Goal: Task Accomplishment & Management: Complete application form

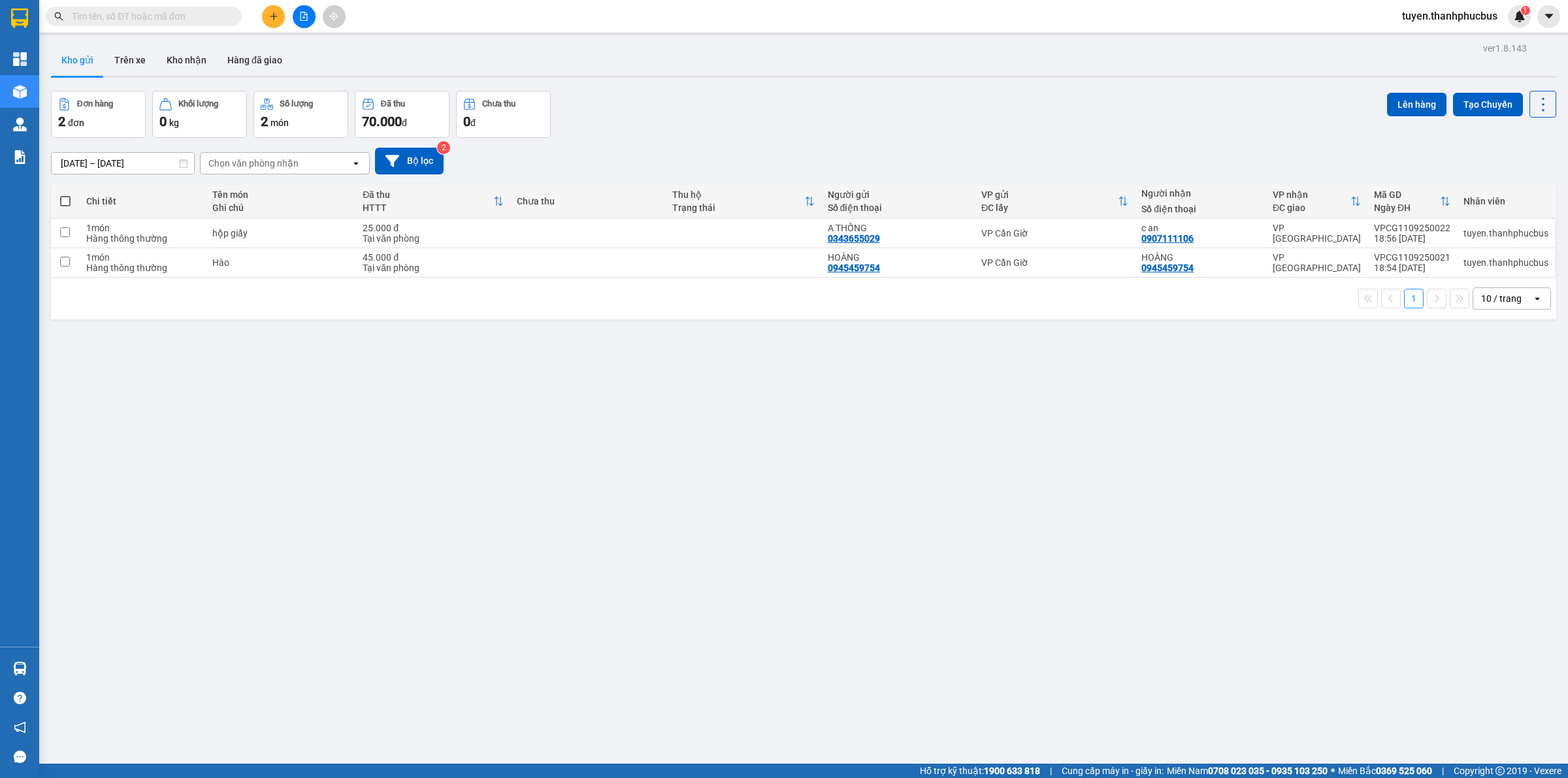
click at [69, 201] on span at bounding box center [65, 201] width 11 height 11
click at [65, 195] on input "checkbox" at bounding box center [65, 195] width 0 height 0
checkbox input "true"
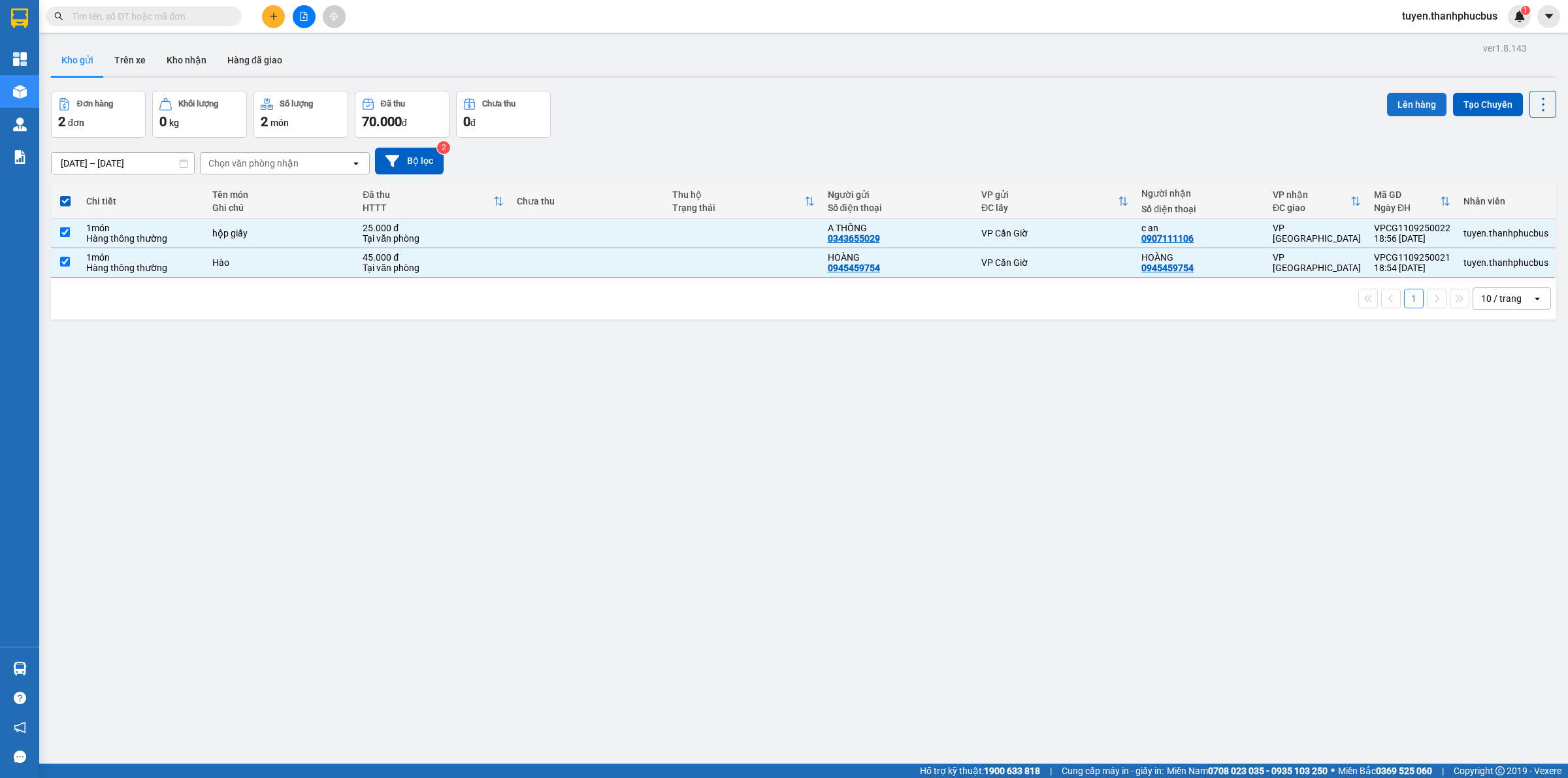
click at [1403, 96] on button "Lên hàng" at bounding box center [1416, 105] width 60 height 23
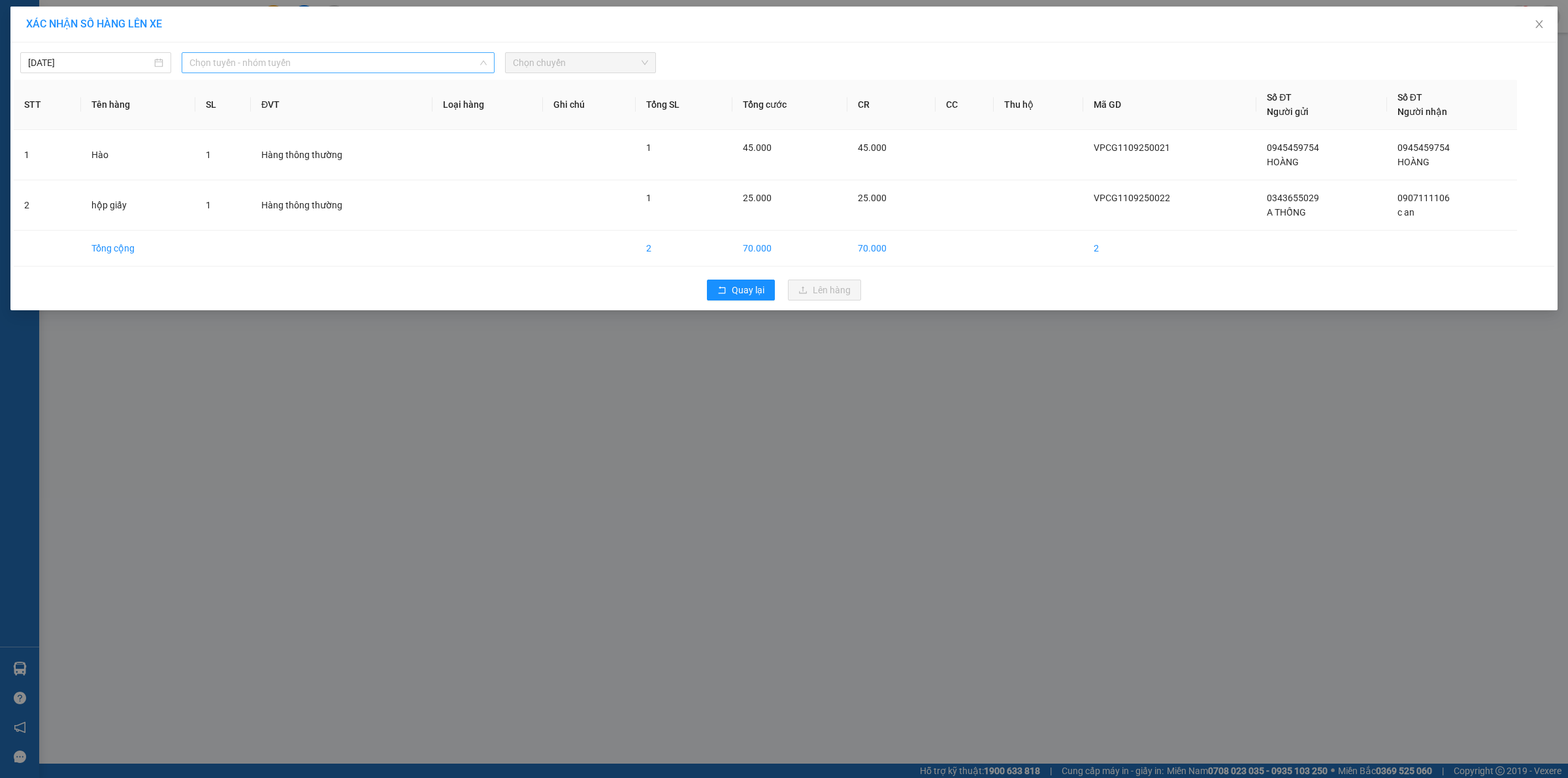
click at [349, 66] on span "Chọn tuyến - nhóm tuyến" at bounding box center [338, 63] width 298 height 20
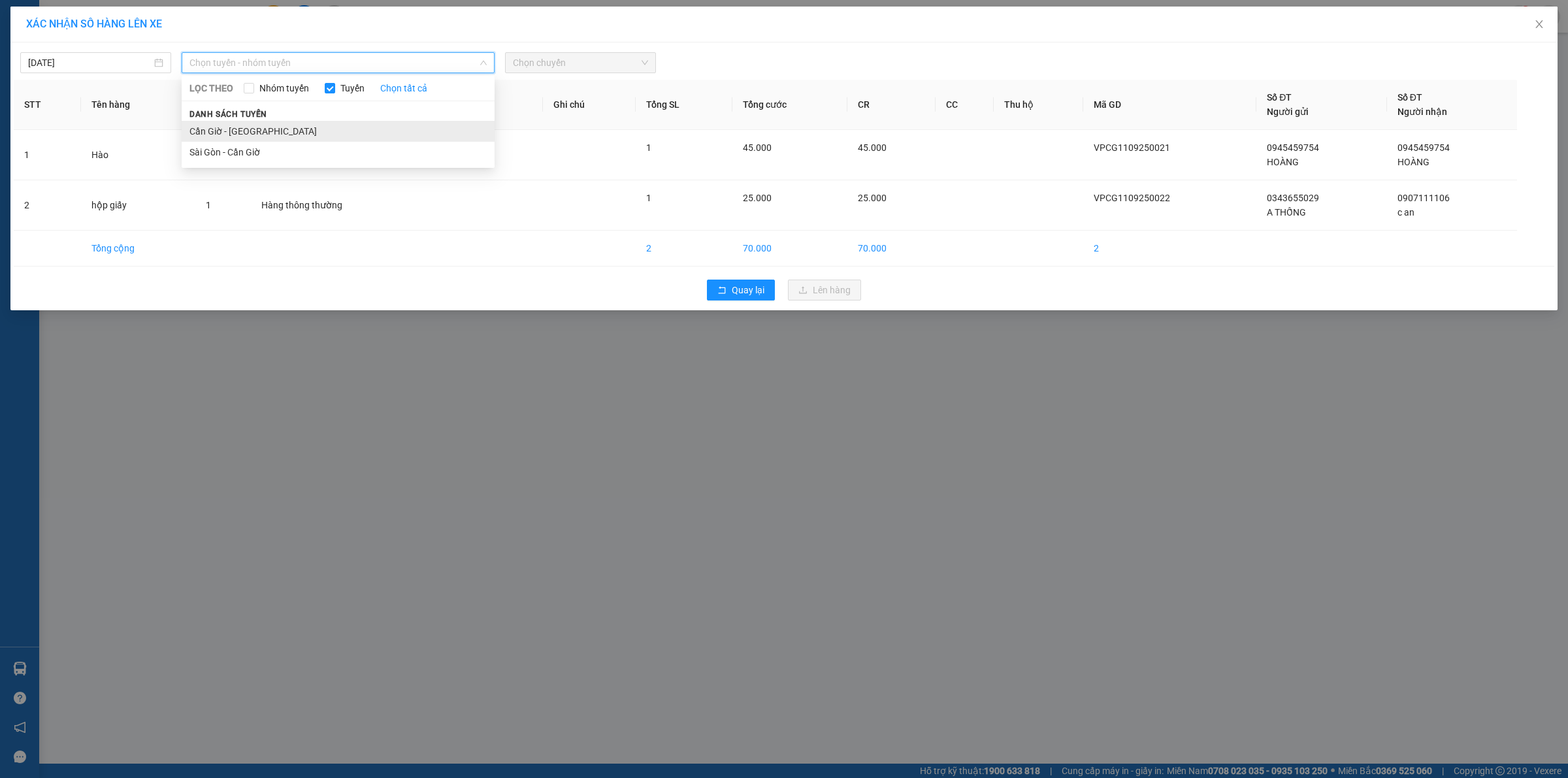
drag, startPoint x: 256, startPoint y: 128, endPoint x: 577, endPoint y: 64, distance: 327.3
click at [258, 128] on li "Cần Giờ - Sài Gòn" at bounding box center [338, 130] width 313 height 21
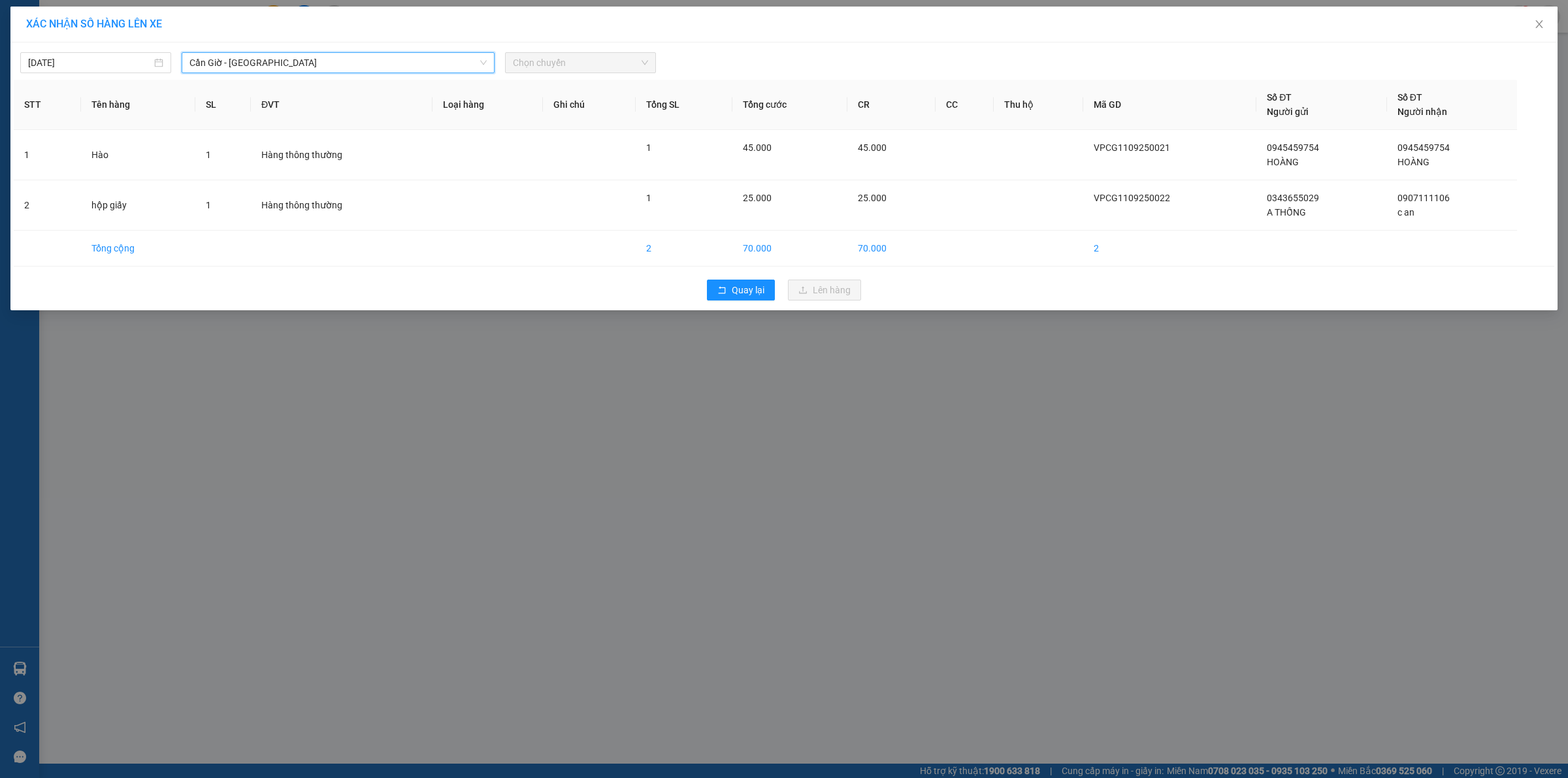
click at [589, 60] on span "Chọn chuyến" at bounding box center [580, 63] width 135 height 20
click at [565, 59] on span "Chọn chuyến" at bounding box center [580, 63] width 135 height 20
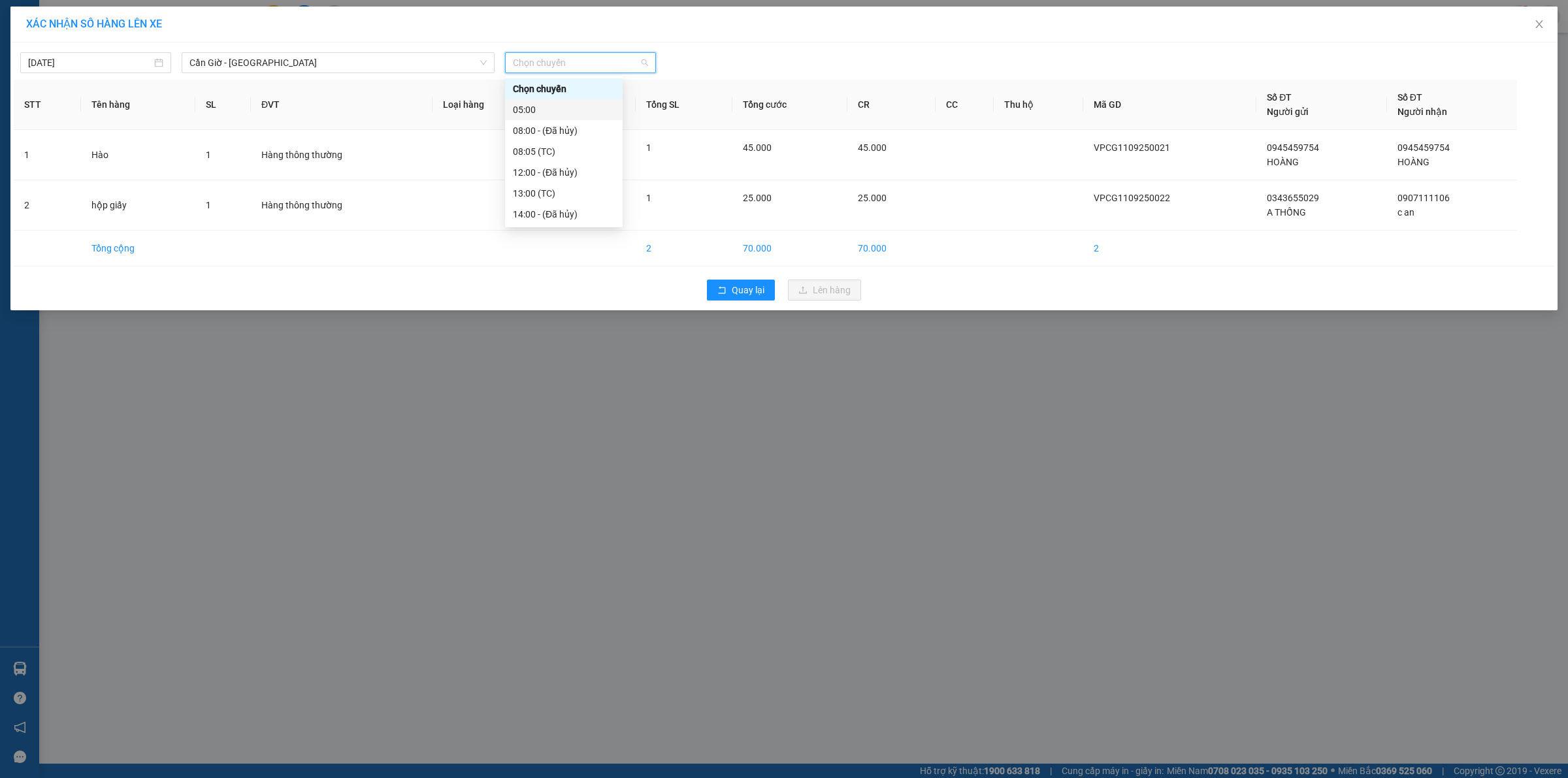
click at [526, 111] on div "05:00" at bounding box center [564, 110] width 102 height 14
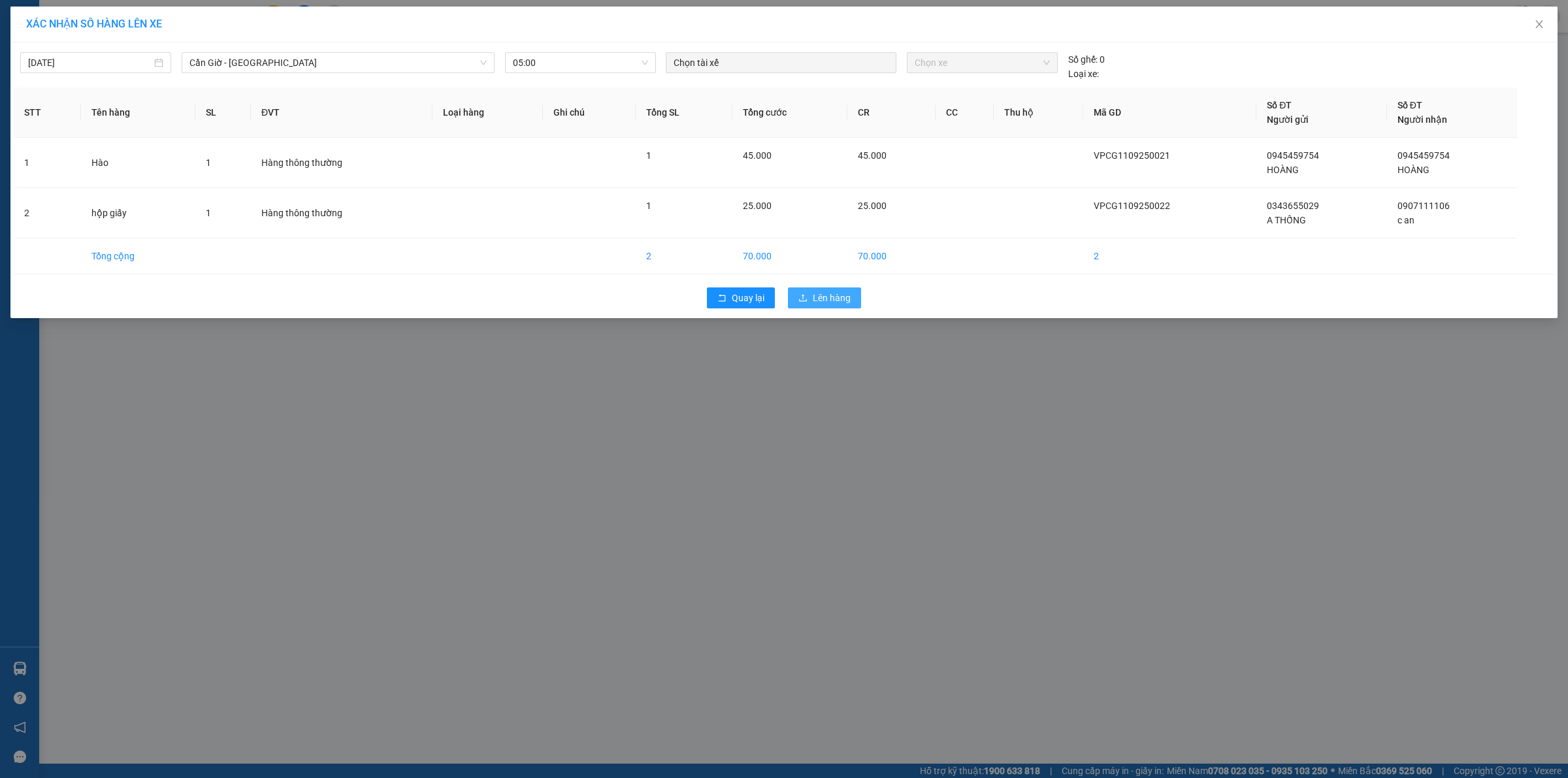
click at [833, 303] on span "Lên hàng" at bounding box center [832, 297] width 38 height 14
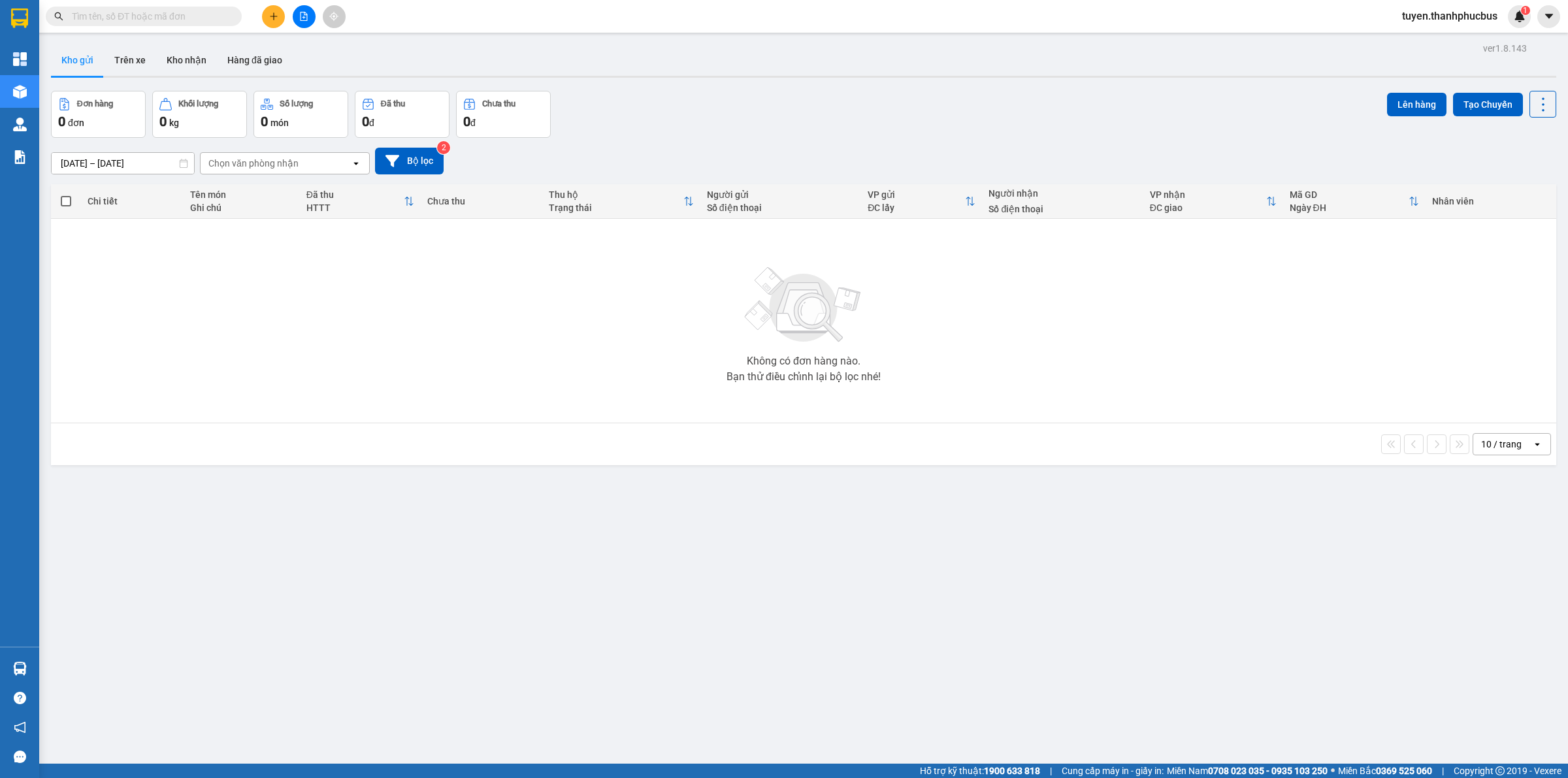
click at [274, 21] on button at bounding box center [273, 17] width 23 height 23
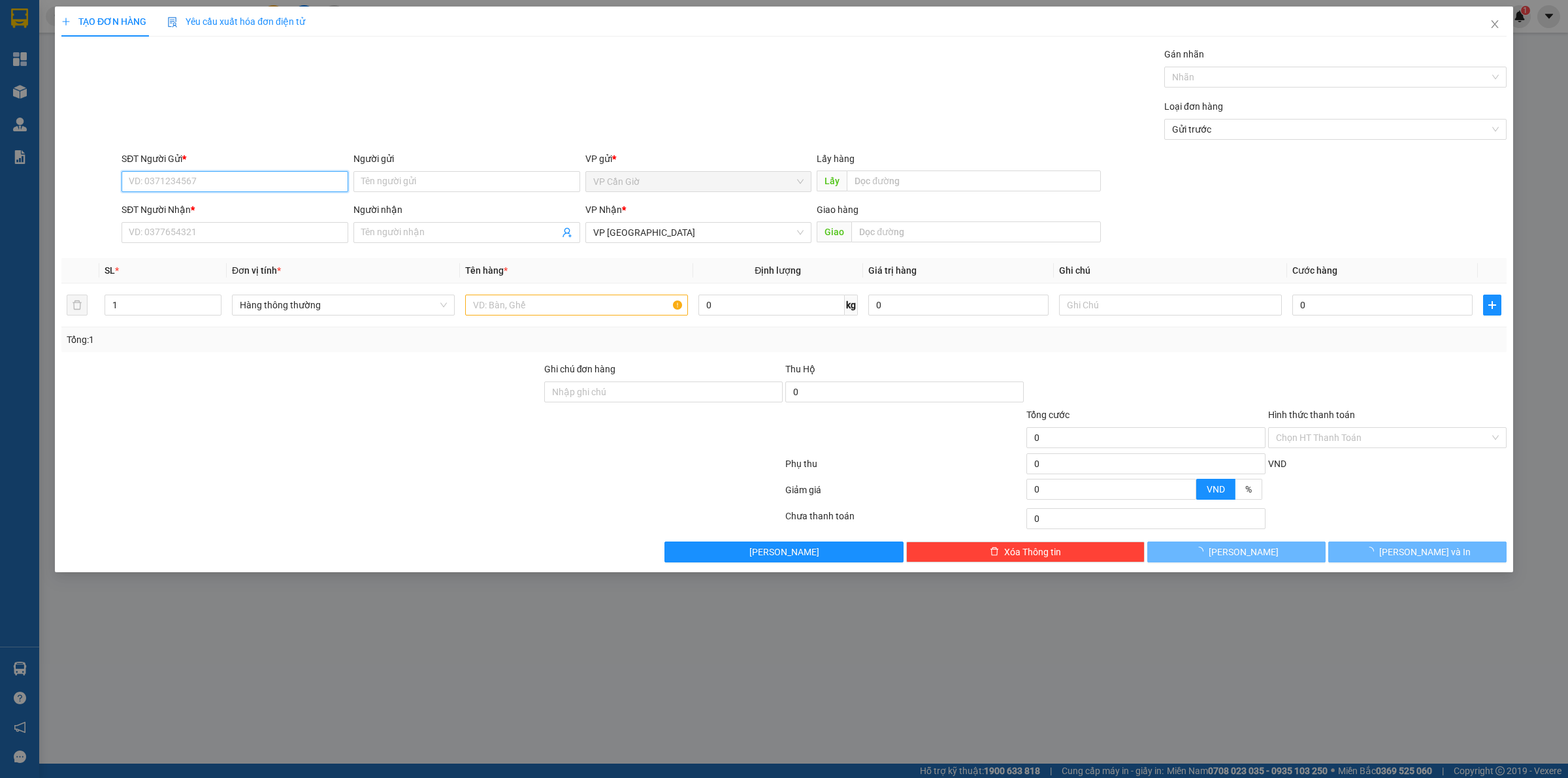
click at [160, 180] on input "SĐT Người Gửi *" at bounding box center [235, 181] width 227 height 21
type input "0909912626"
type input "truyền"
type input "25.000"
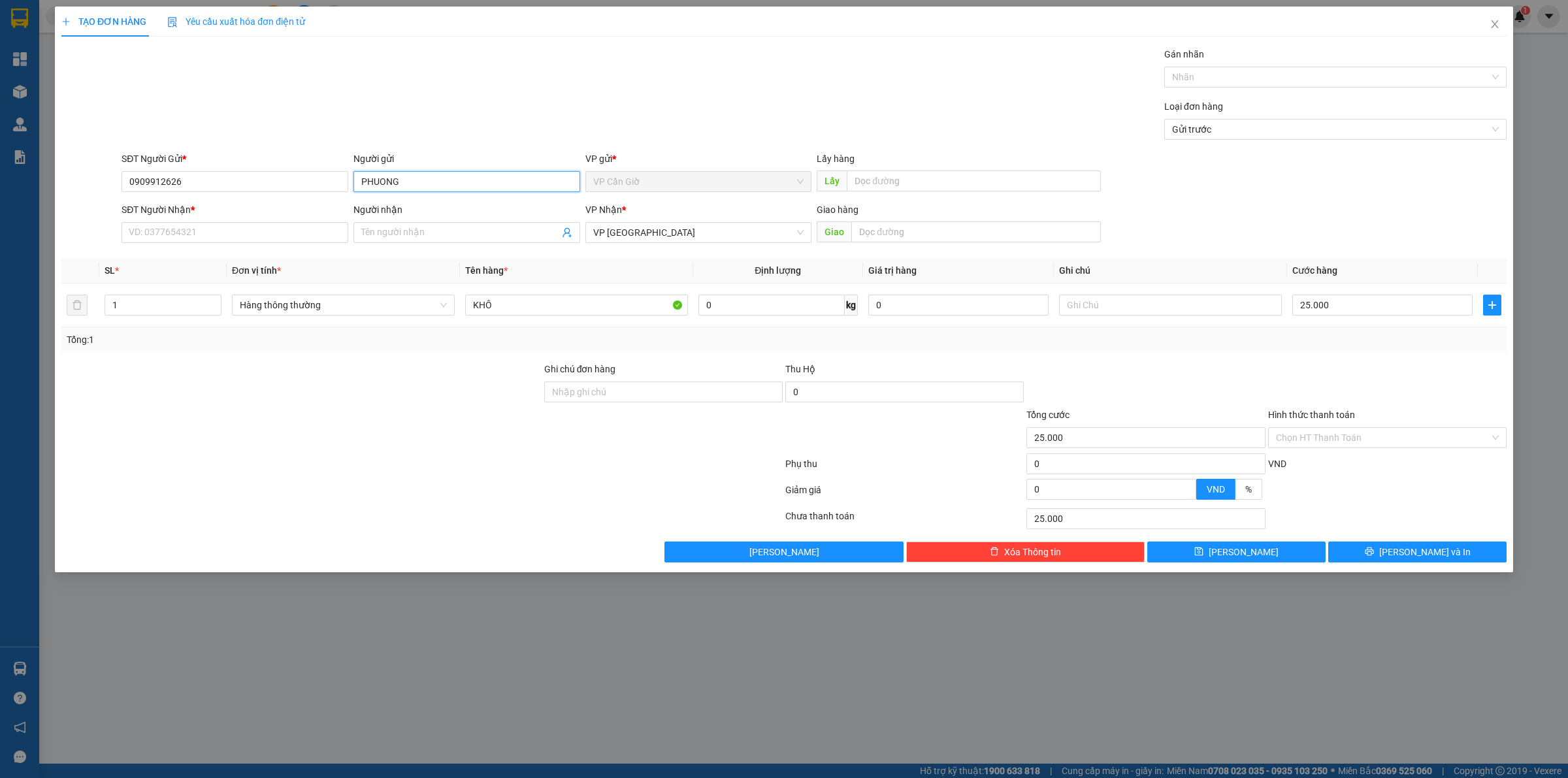
click at [426, 180] on input "PHUONG" at bounding box center [467, 181] width 227 height 21
type input "PHƯƠNG"
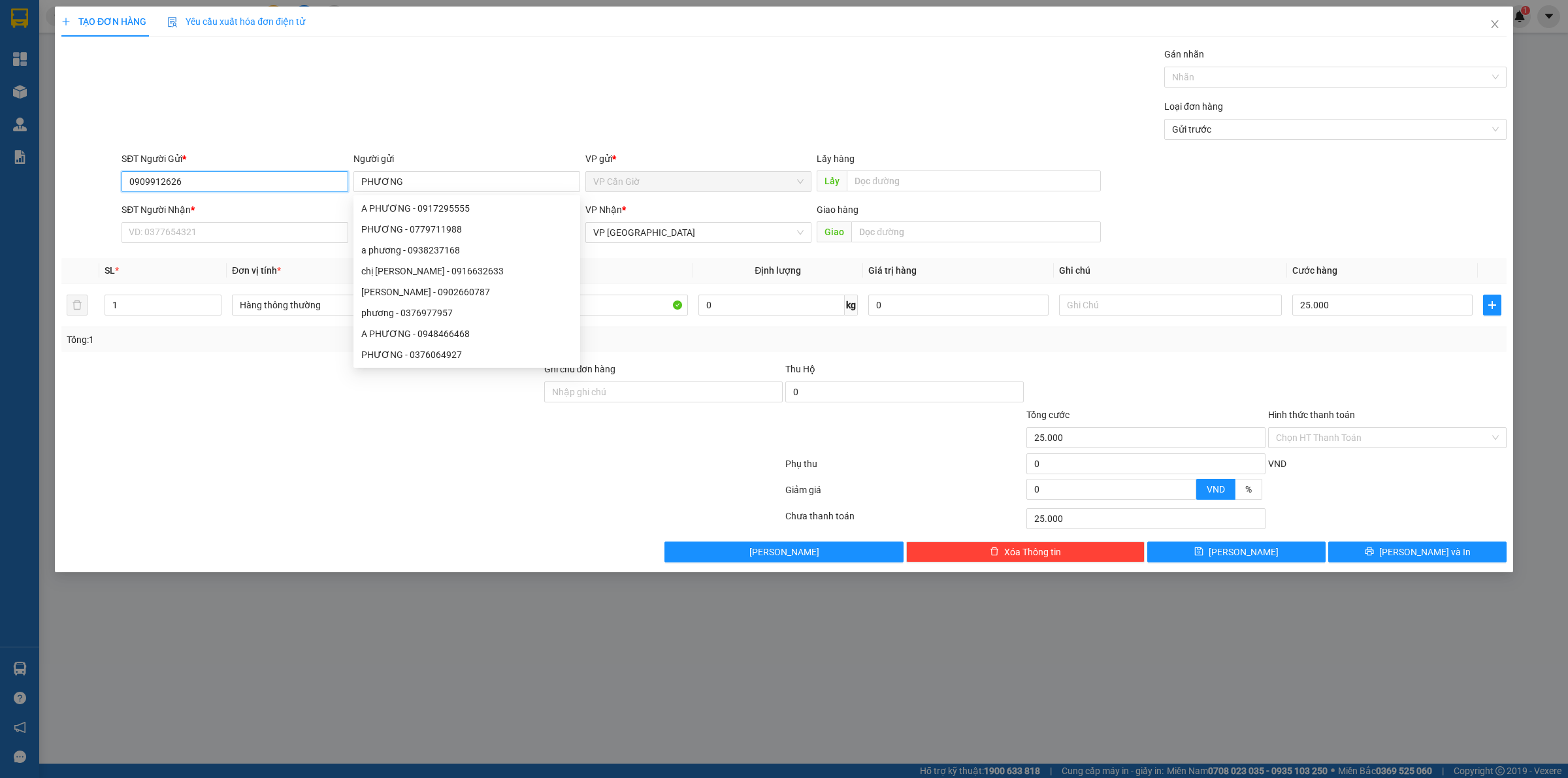
click at [205, 181] on input "0909912626" at bounding box center [235, 181] width 227 height 21
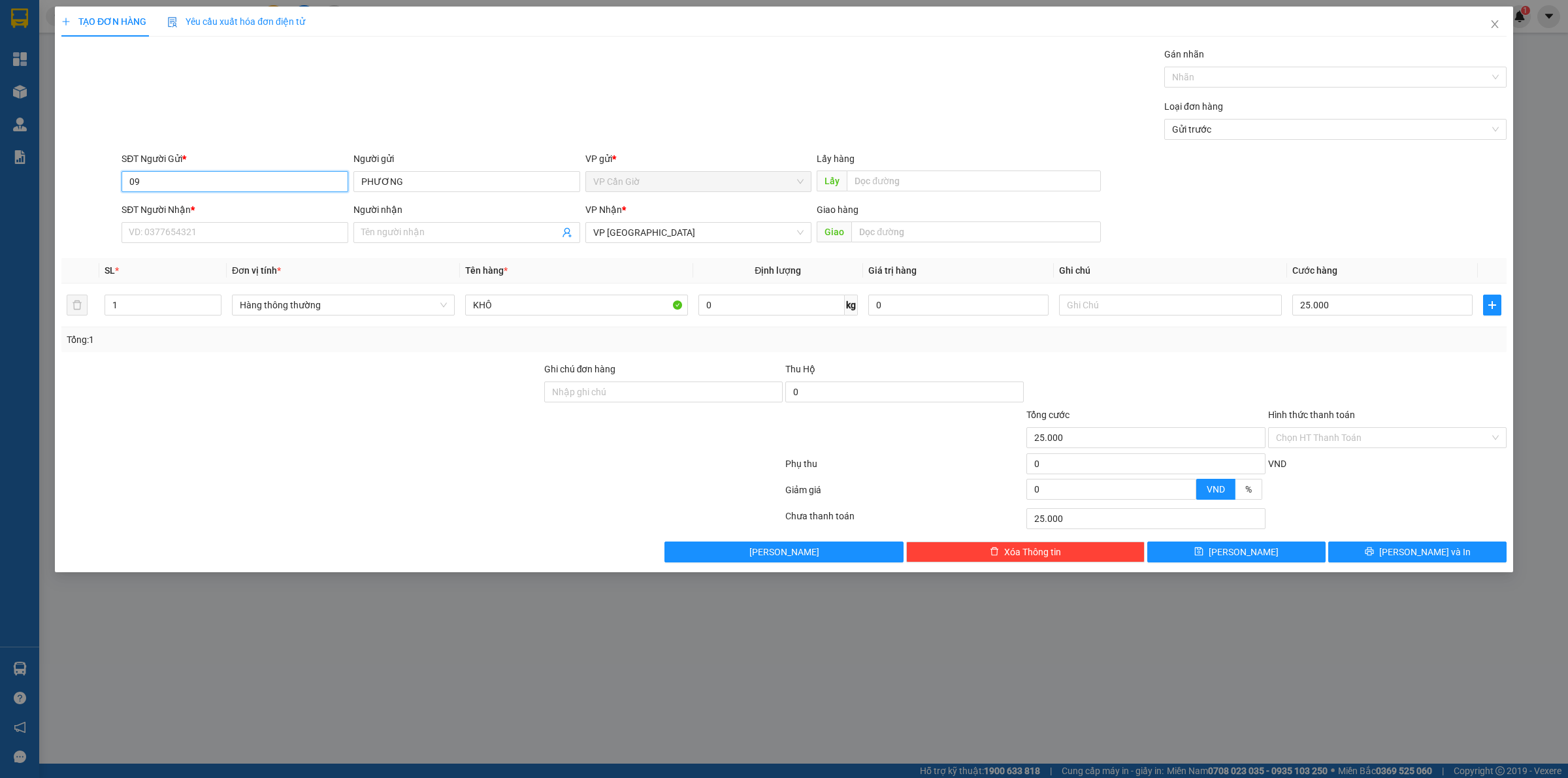
type input "0"
click at [166, 211] on div "0909881332 - PHƯƠNG" at bounding box center [235, 208] width 211 height 14
type input "0909881332"
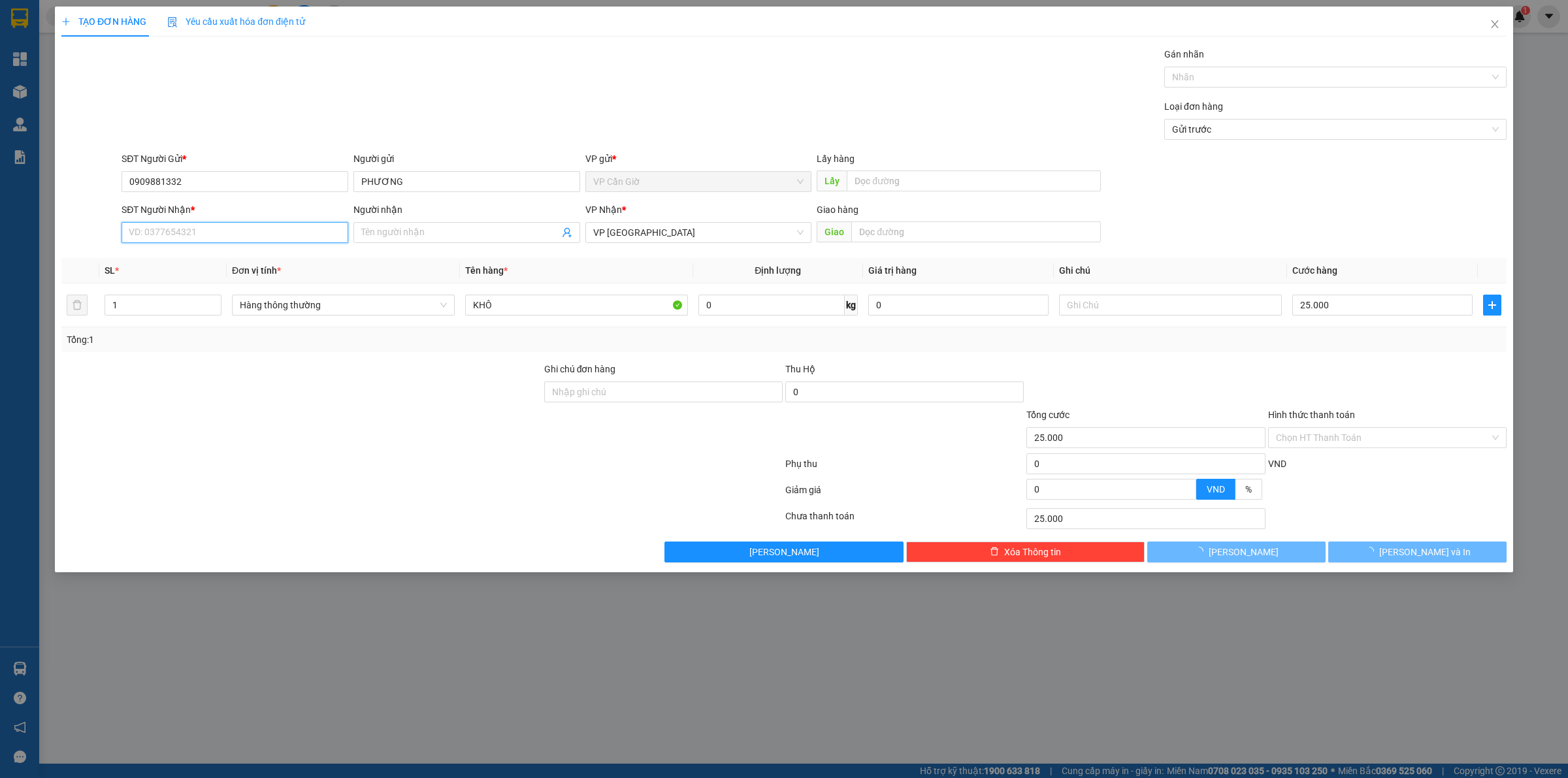
click at [166, 233] on input "SĐT Người Nhận *" at bounding box center [235, 232] width 227 height 21
type input "45.000"
type input "0938381383"
click at [160, 261] on div "0938381383 - TRỰC" at bounding box center [235, 259] width 211 height 14
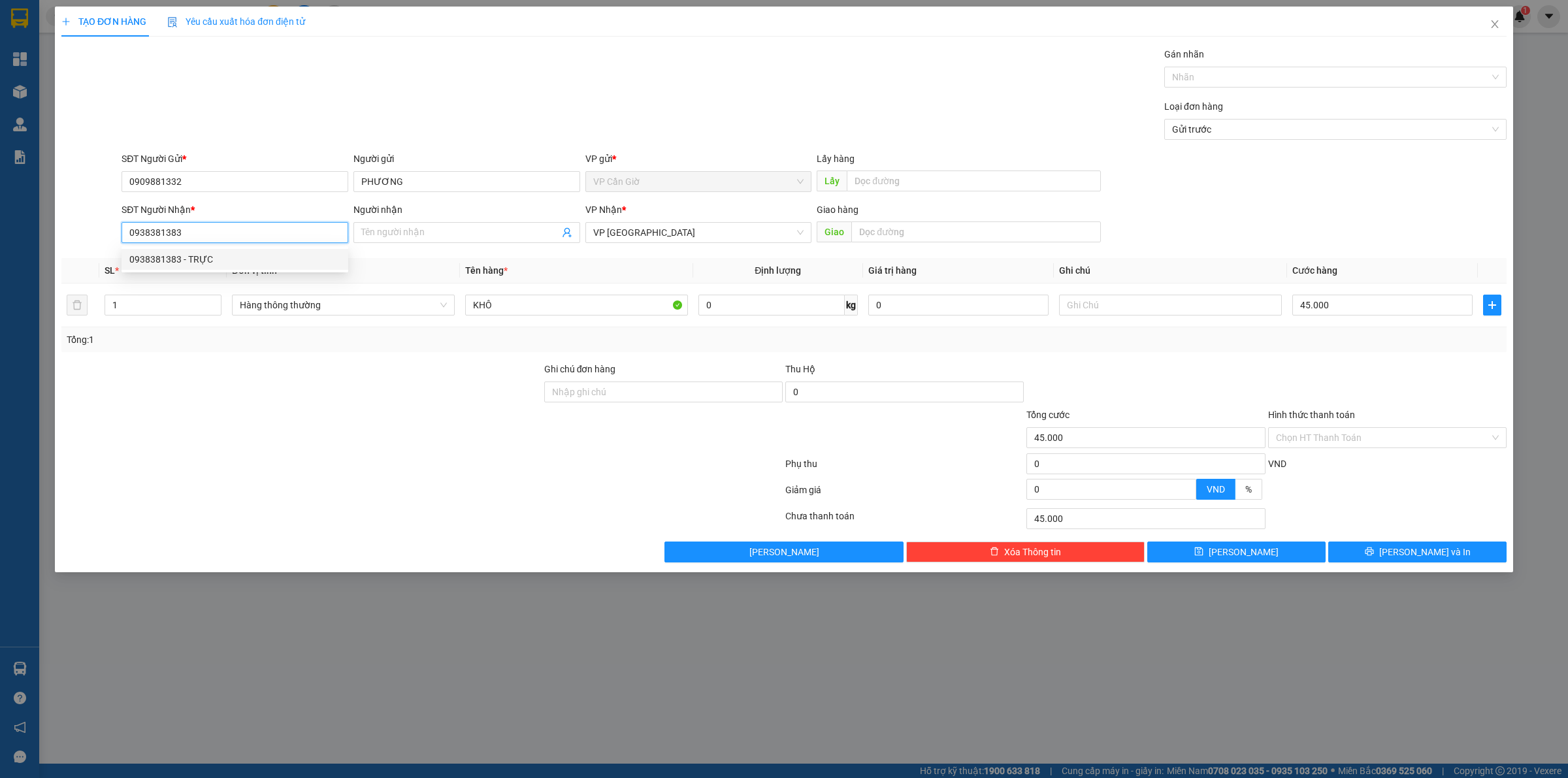
type input "TRỰC"
type input "0938381383"
click at [513, 292] on div "KHÔ" at bounding box center [576, 305] width 222 height 26
click at [516, 307] on input "KHÔ" at bounding box center [576, 305] width 222 height 21
type input "K"
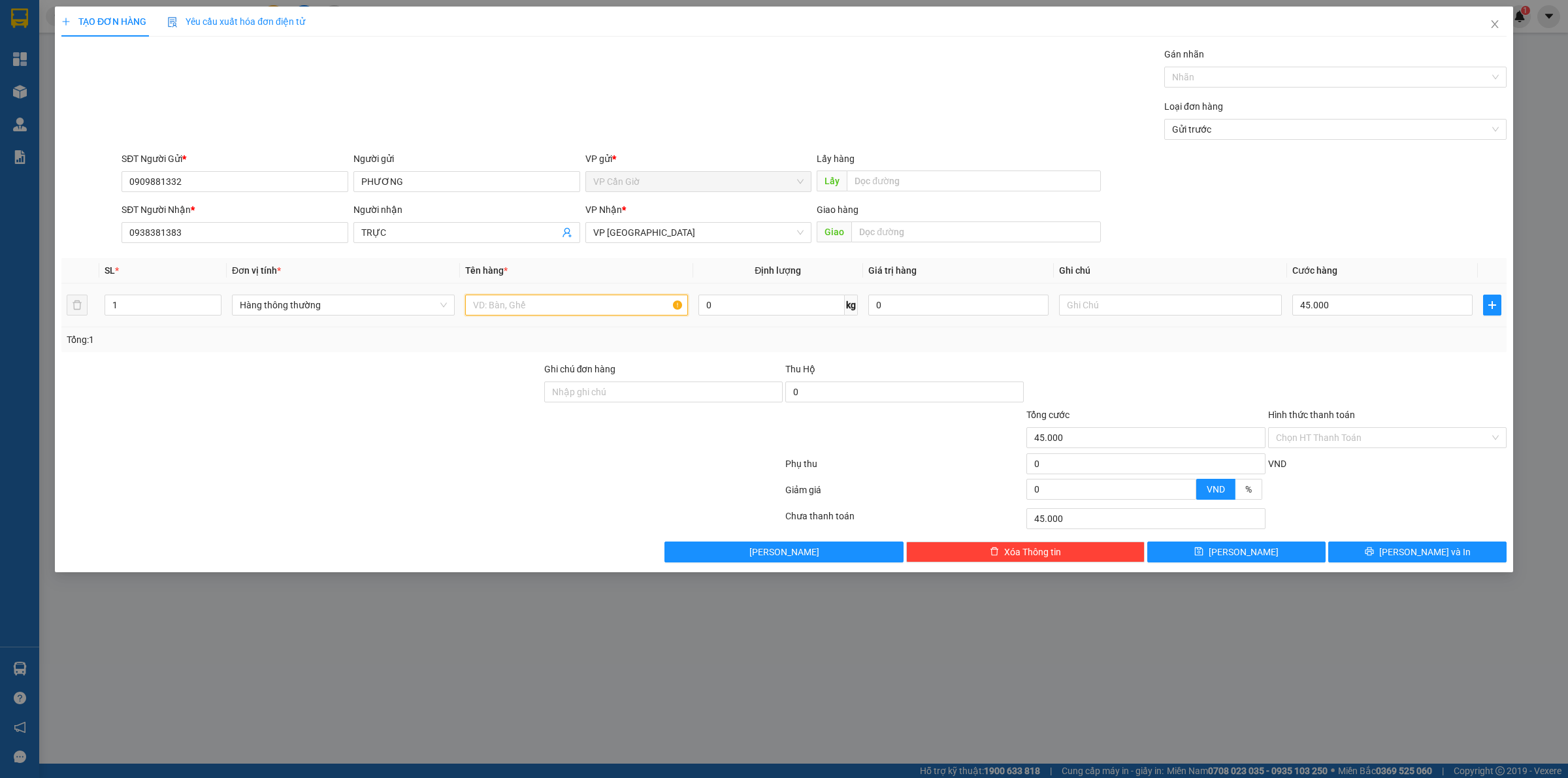
click at [516, 307] on input "text" at bounding box center [576, 305] width 222 height 21
type input "HẢI SẢN"
click at [1349, 300] on input "45.000" at bounding box center [1382, 305] width 180 height 21
type input "3"
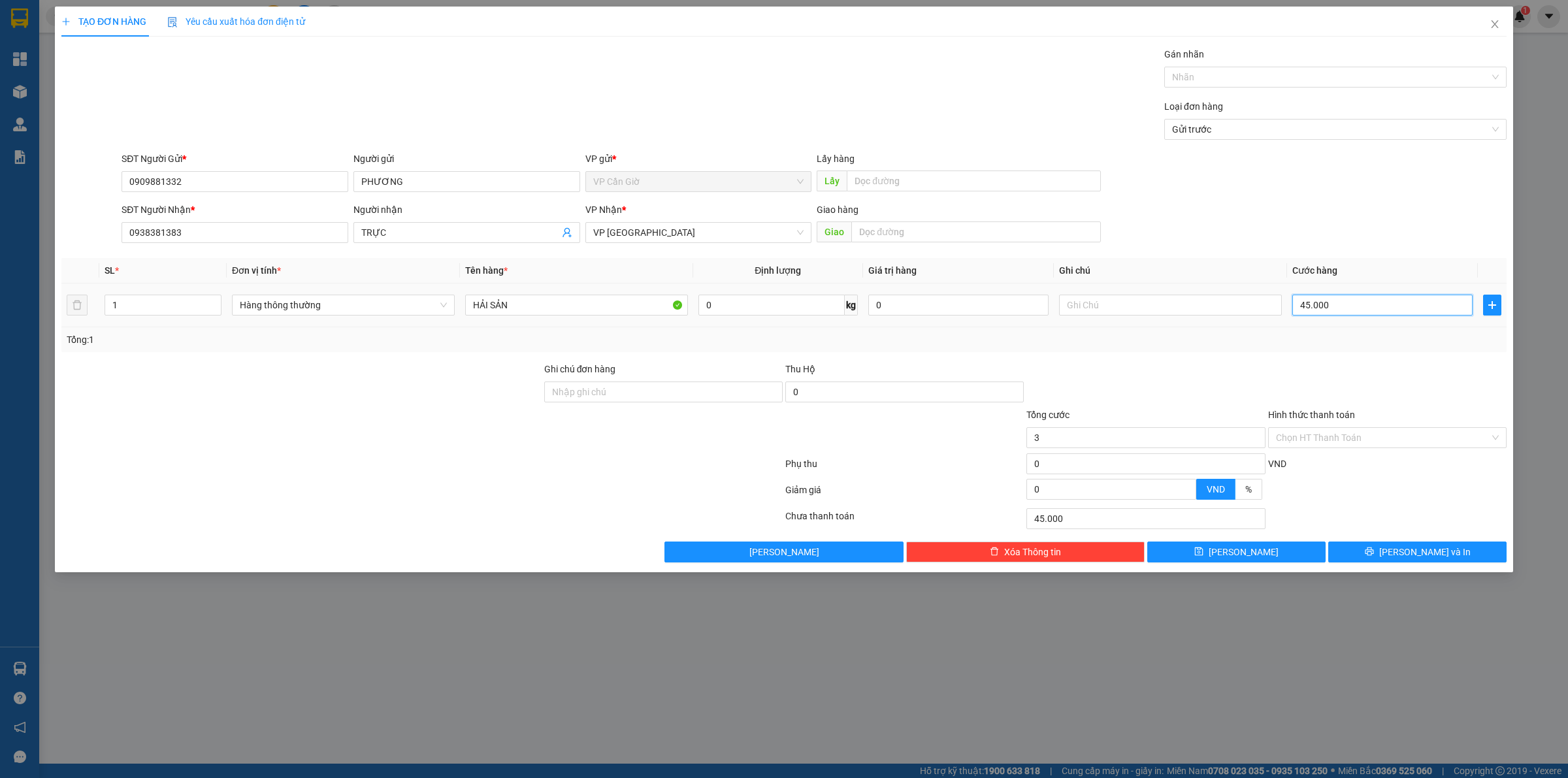
type input "3"
type input "35"
type input "35.000"
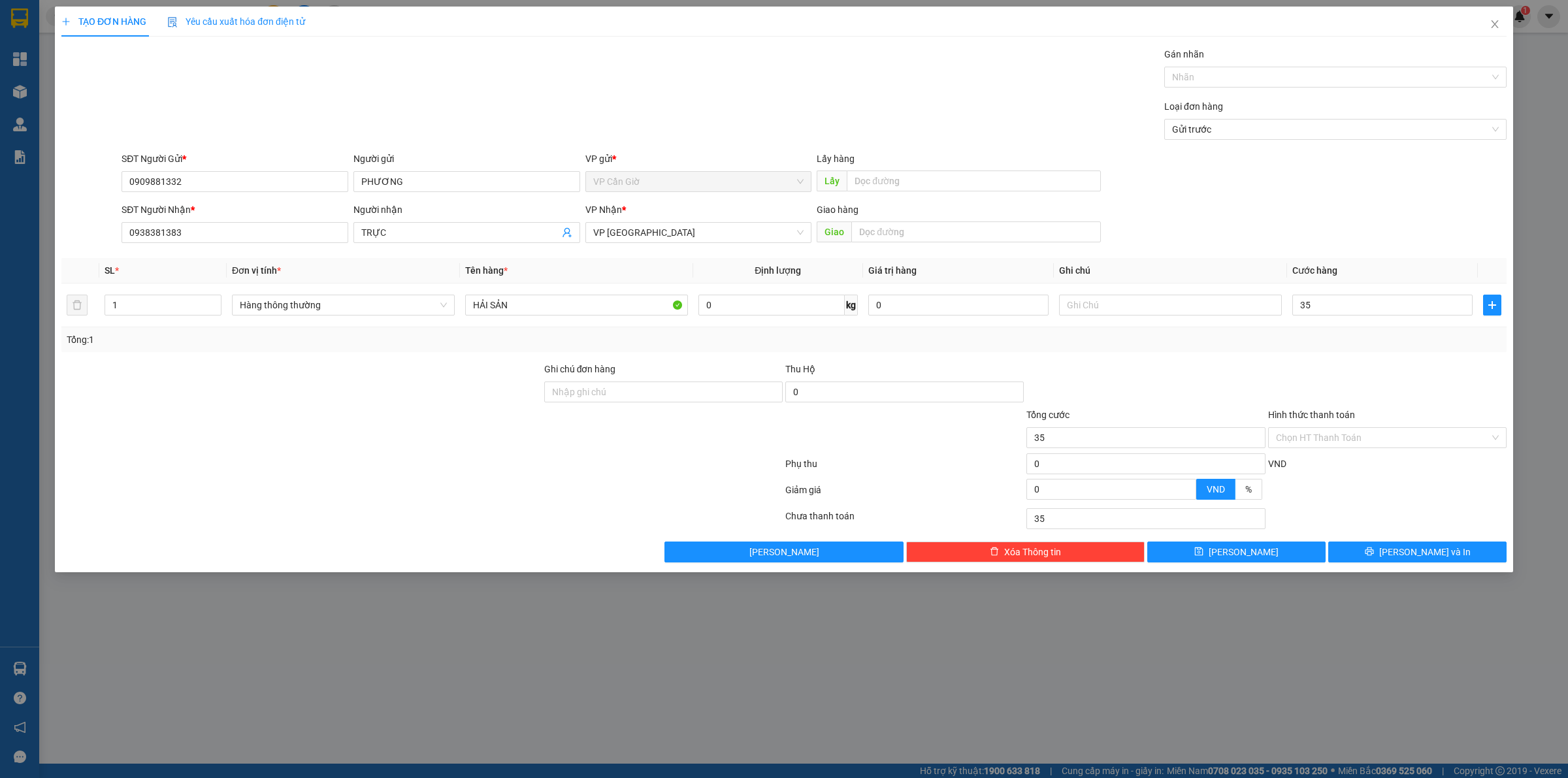
type input "35.000"
click at [1243, 364] on div at bounding box center [1145, 384] width 241 height 46
click at [1352, 434] on input "Hình thức thanh toán" at bounding box center [1382, 438] width 214 height 20
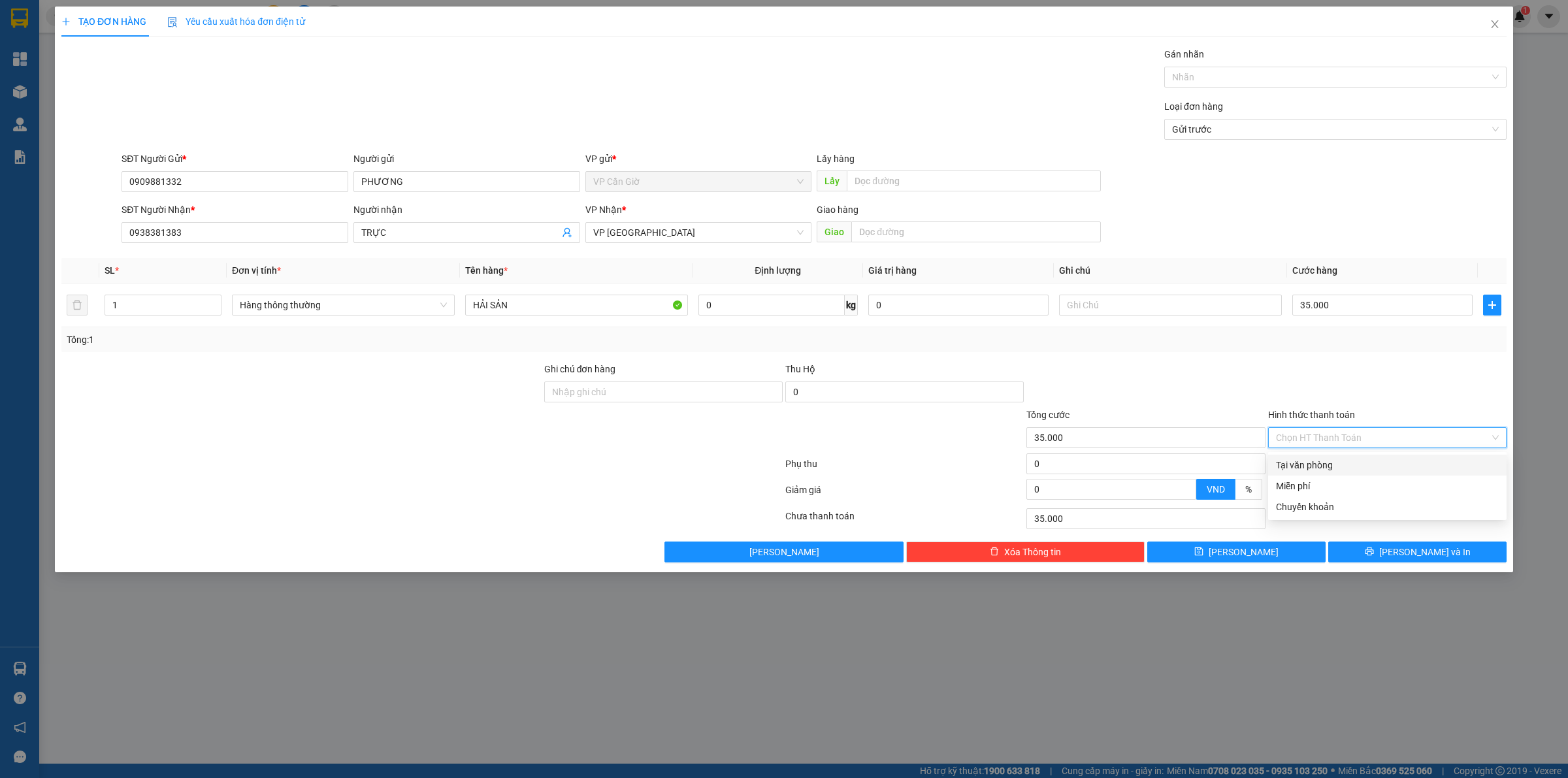
drag, startPoint x: 1318, startPoint y: 465, endPoint x: 1357, endPoint y: 505, distance: 55.9
click at [1320, 471] on div "Tại văn phòng" at bounding box center [1387, 465] width 222 height 14
type input "0"
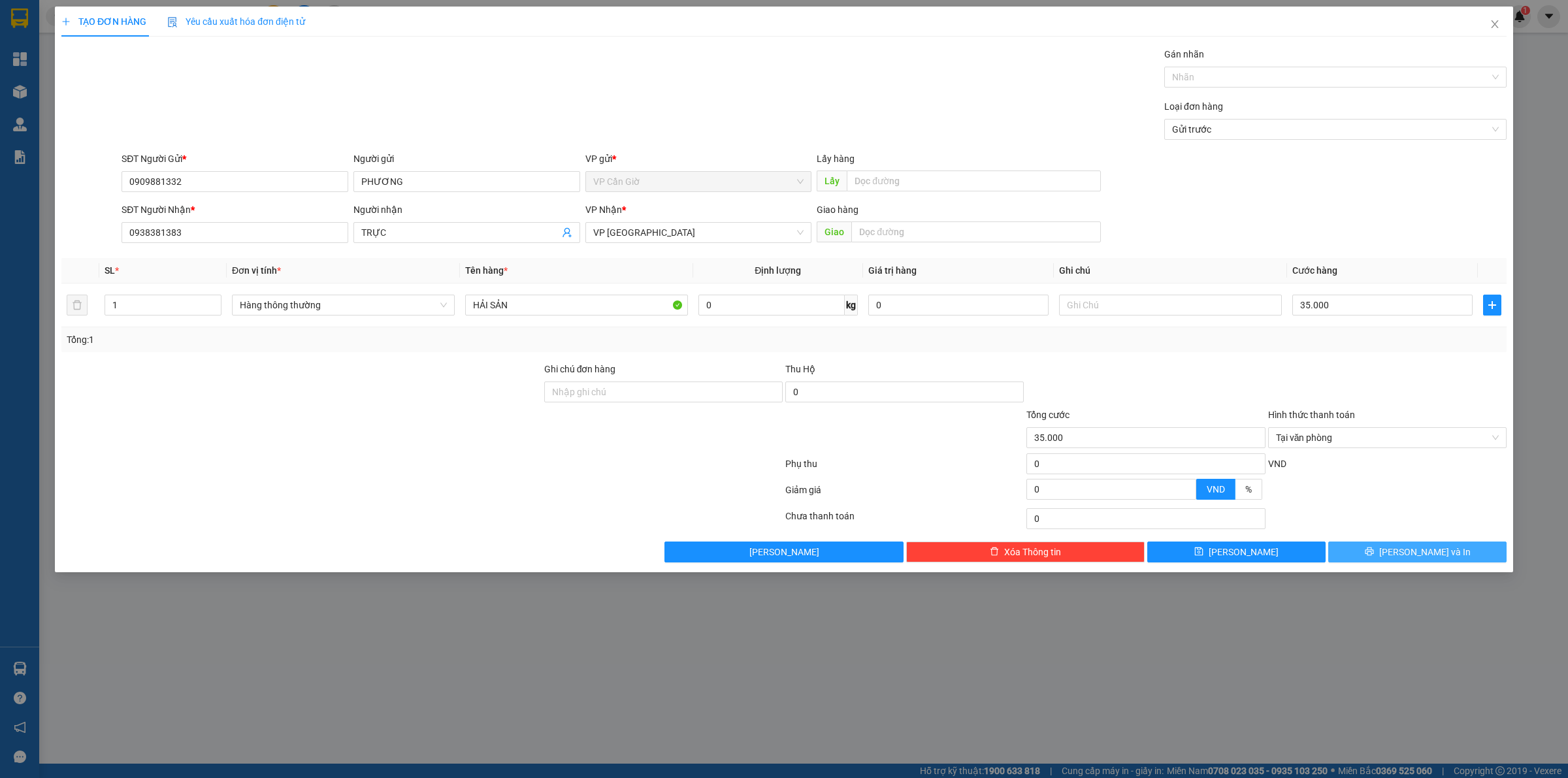
click at [1414, 554] on span "Lưu và In" at bounding box center [1424, 552] width 91 height 14
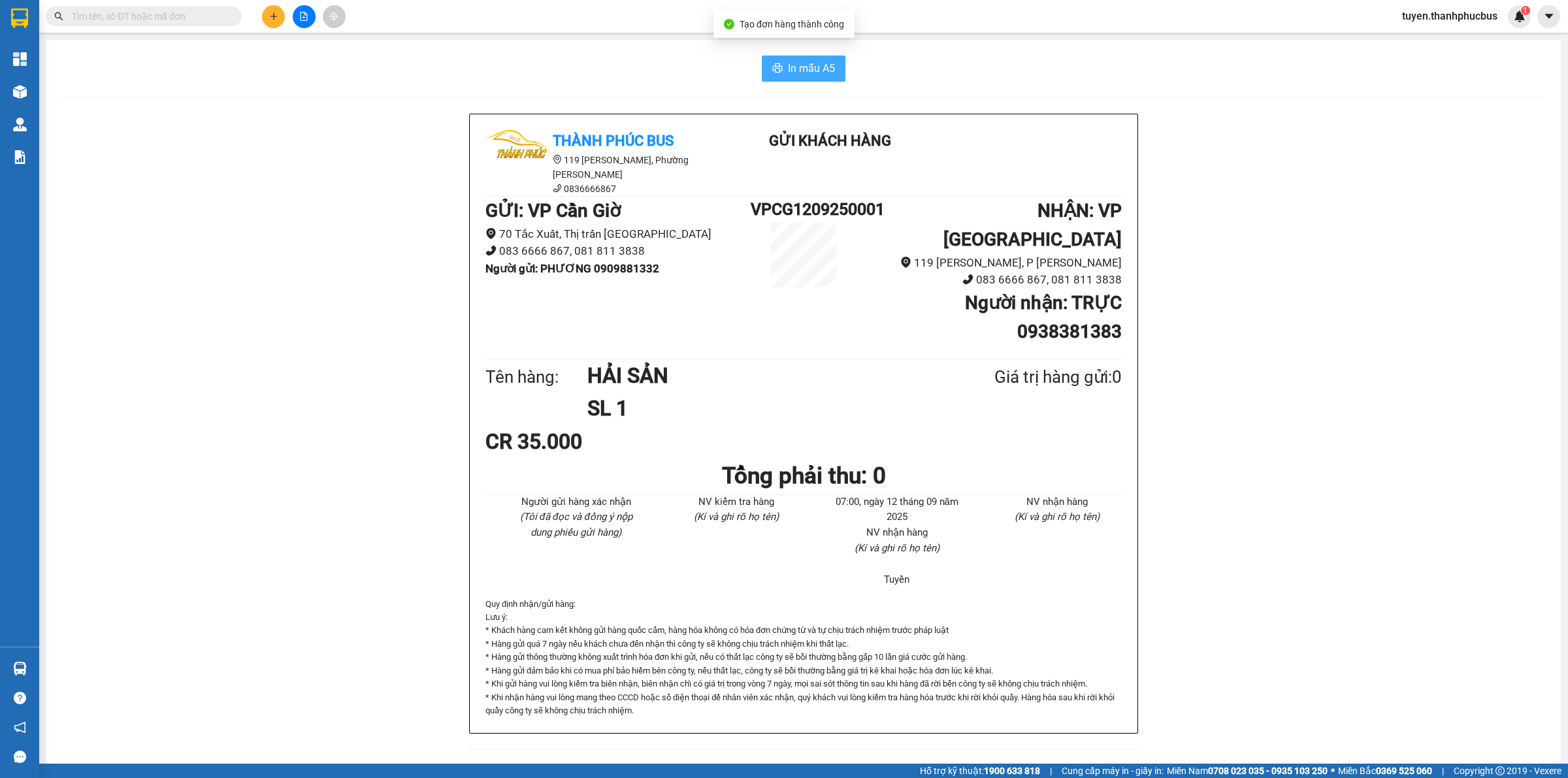
click at [815, 60] on span "In mẫu A5" at bounding box center [811, 68] width 47 height 16
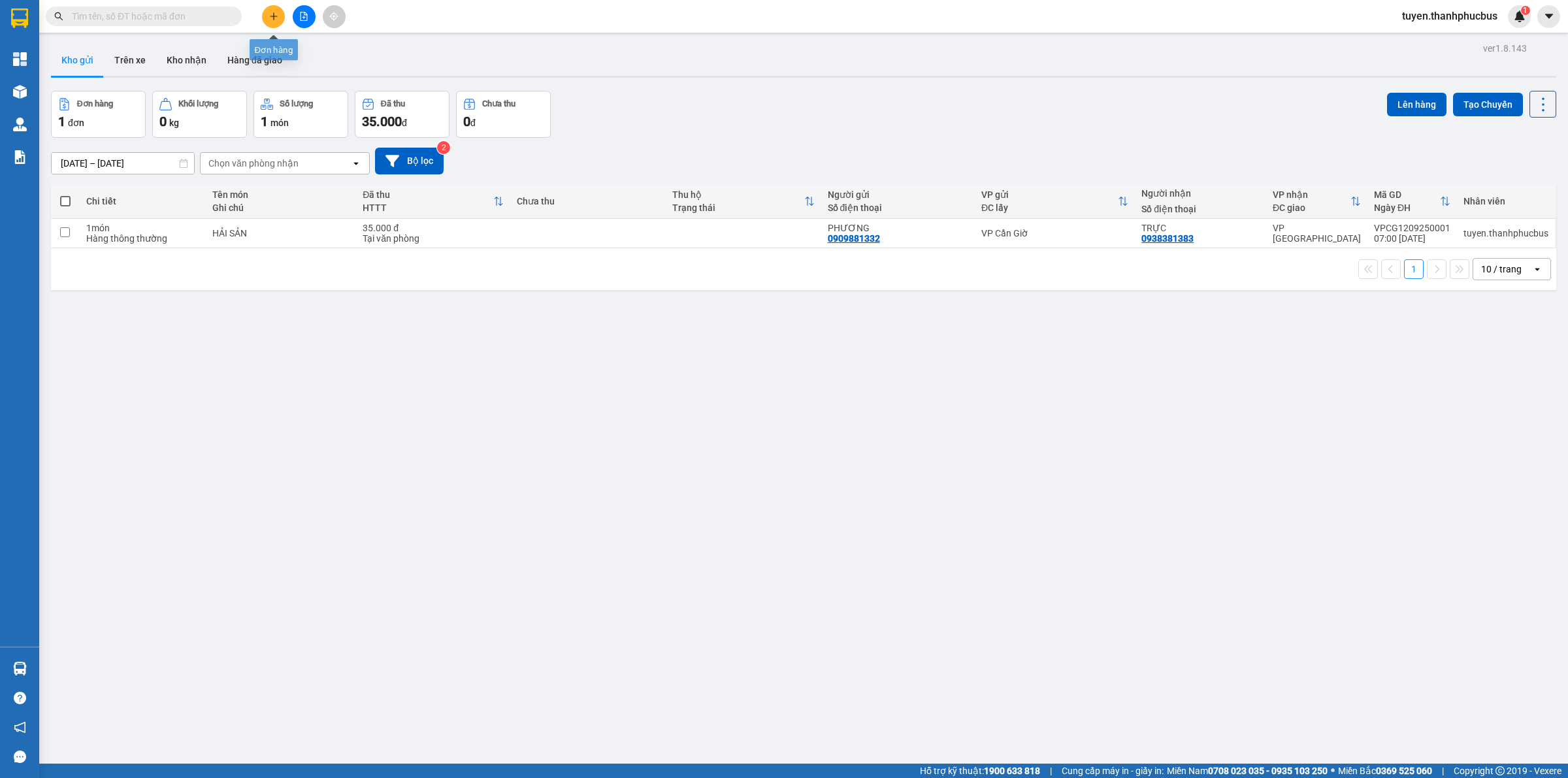
click at [270, 15] on icon "plus" at bounding box center [273, 16] width 9 height 9
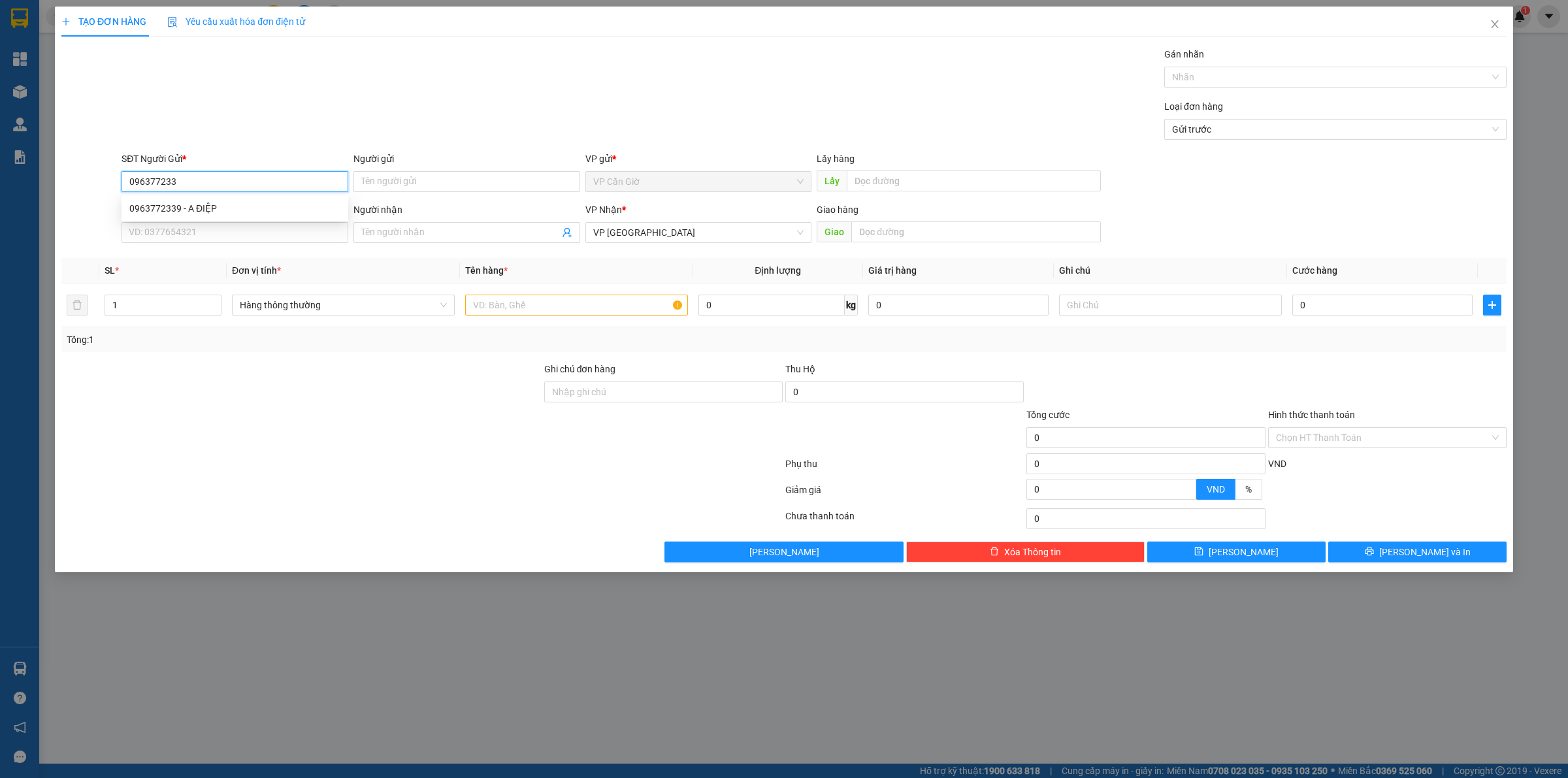
type input "0963772339"
click at [211, 208] on div "0963772339 - A ĐIỆP" at bounding box center [235, 208] width 211 height 14
type input "A ĐIỆP"
type input "0963772339"
click at [206, 230] on input "SĐT Người Nhận *" at bounding box center [235, 232] width 227 height 21
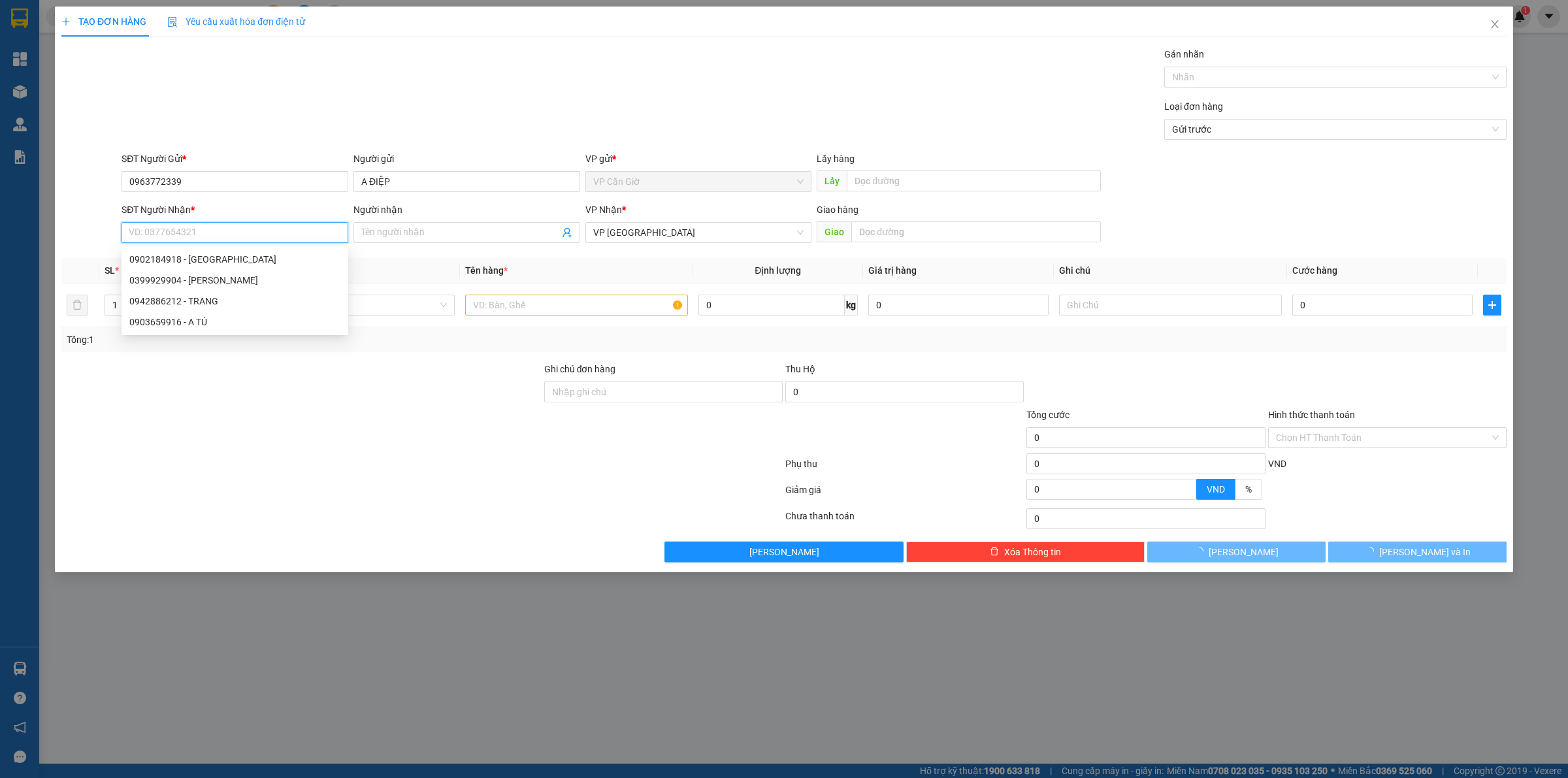
type input "35.000"
type input "0908657316"
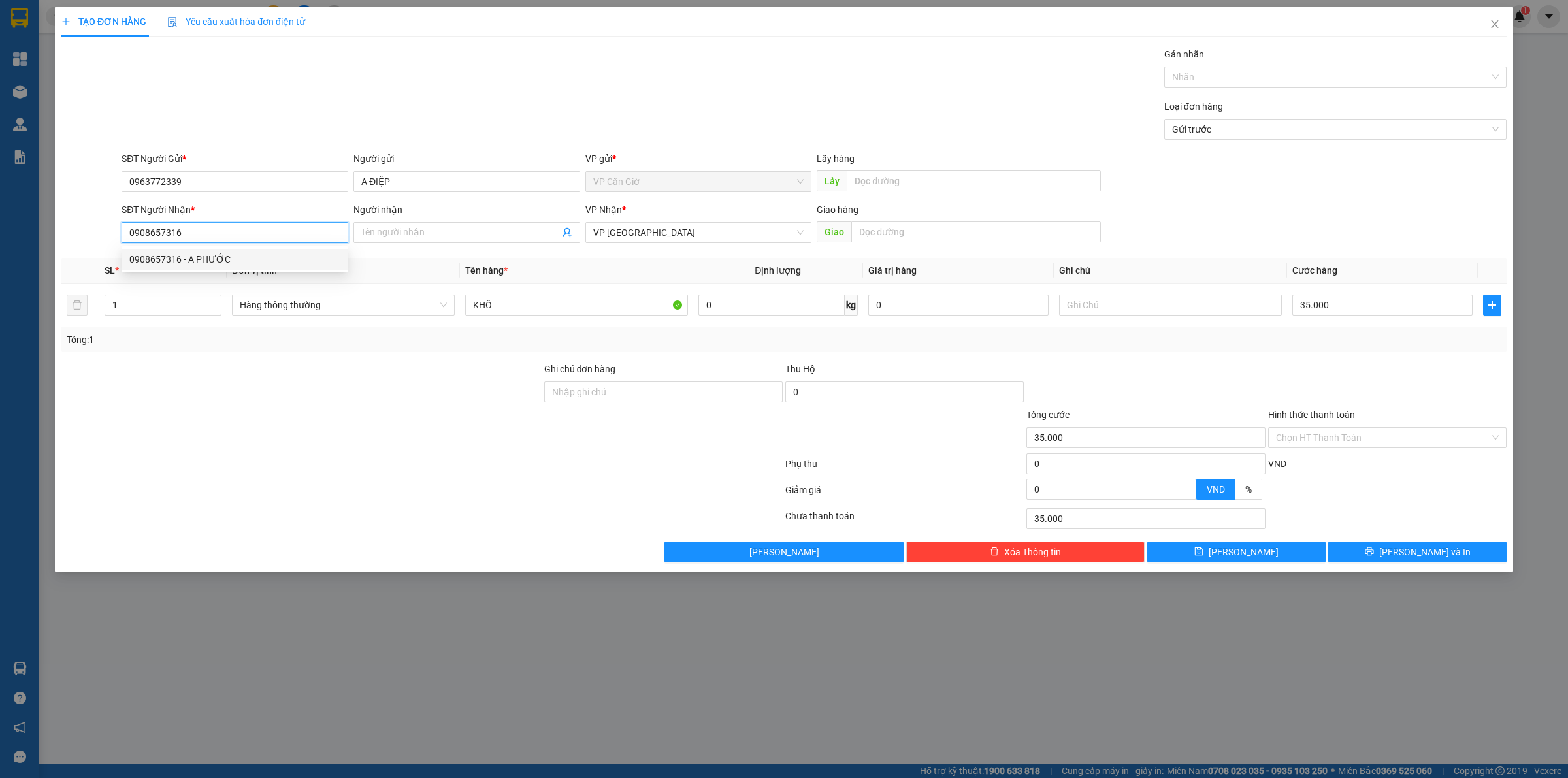
click at [175, 258] on div "0908657316 - A PHƯỚC" at bounding box center [235, 259] width 211 height 14
type input "A PHƯỚC"
type input "110.000"
type input "0908657316"
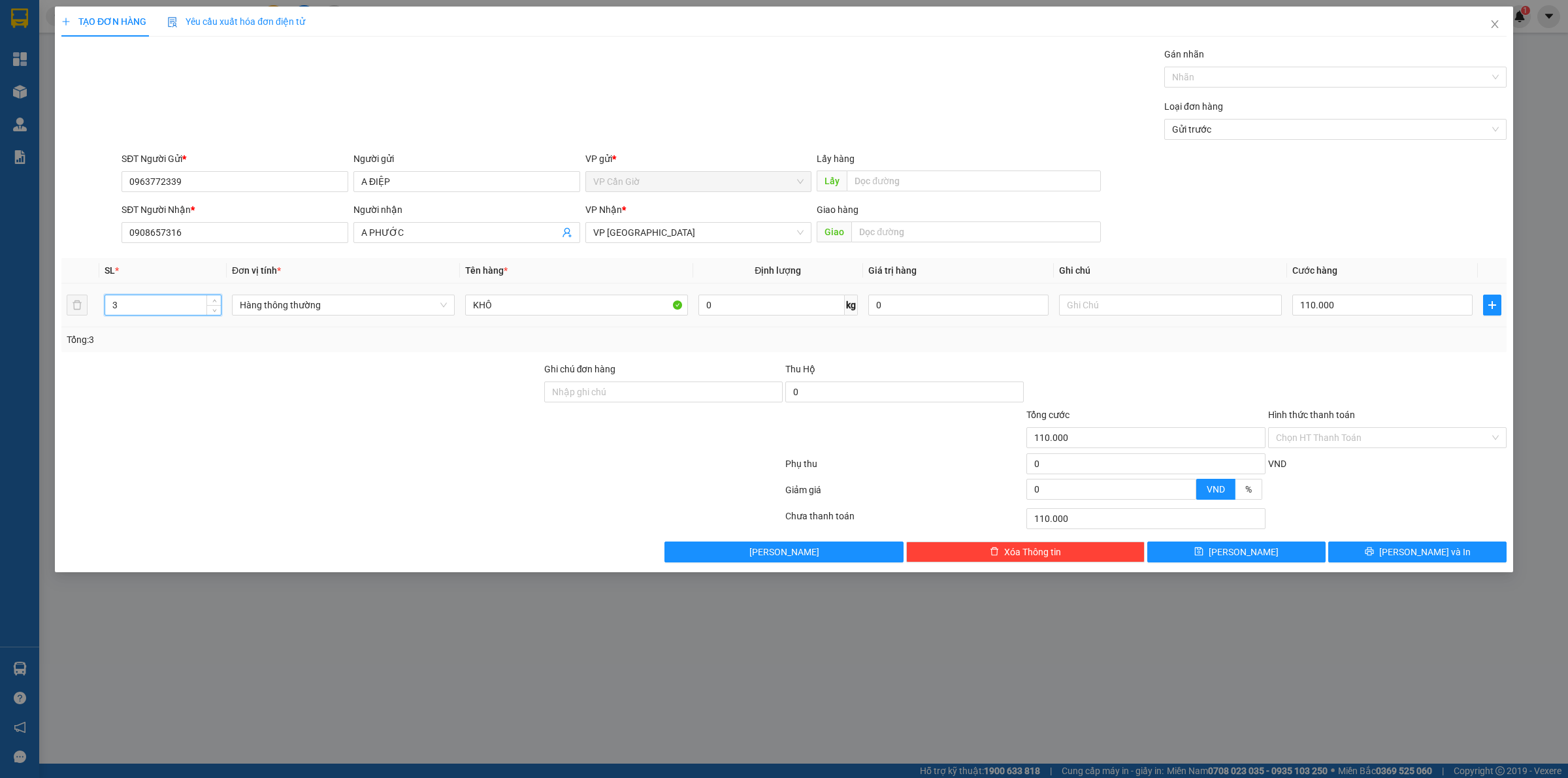
click at [152, 305] on input "3" at bounding box center [163, 305] width 115 height 20
type input "1"
click at [1359, 307] on input "110.000" at bounding box center [1382, 305] width 180 height 21
type input "03"
type input "3"
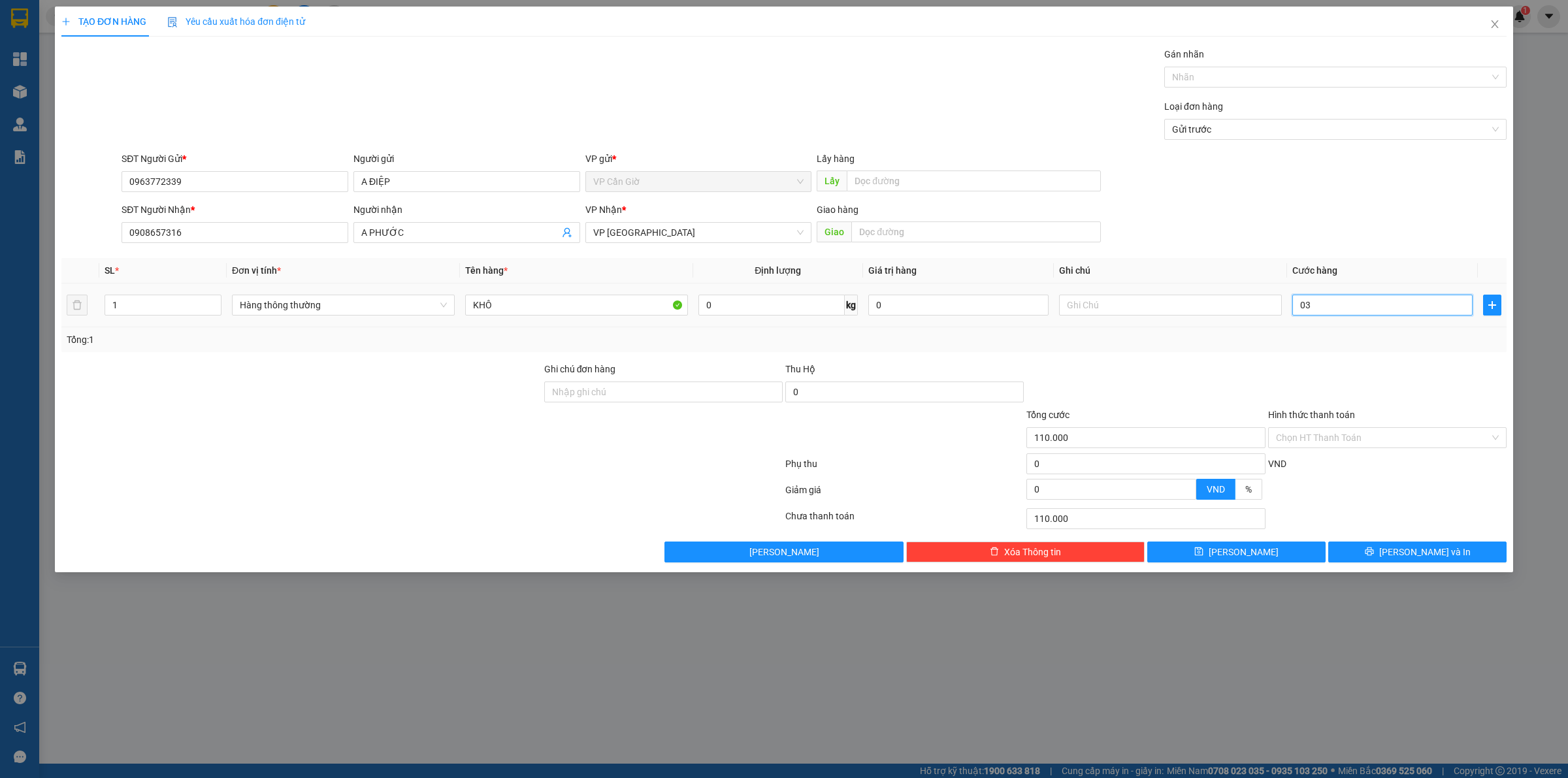
type input "3"
type input "35"
type input "035"
type input "35.000"
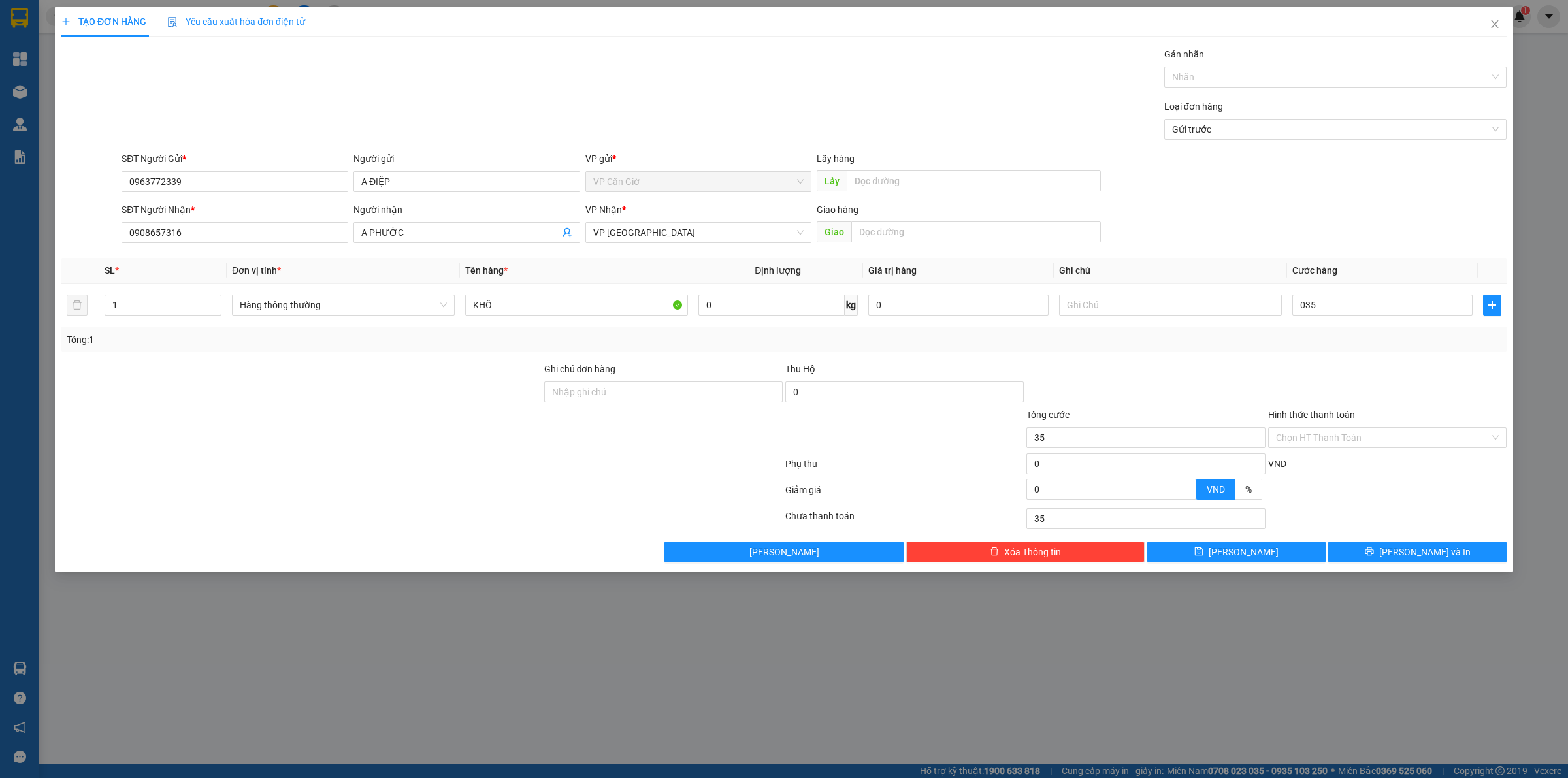
type input "35.000"
click at [1206, 371] on div at bounding box center [1145, 384] width 241 height 46
click at [1330, 438] on input "Hình thức thanh toán" at bounding box center [1382, 438] width 214 height 20
click at [1336, 464] on div "Tại văn phòng" at bounding box center [1387, 465] width 222 height 14
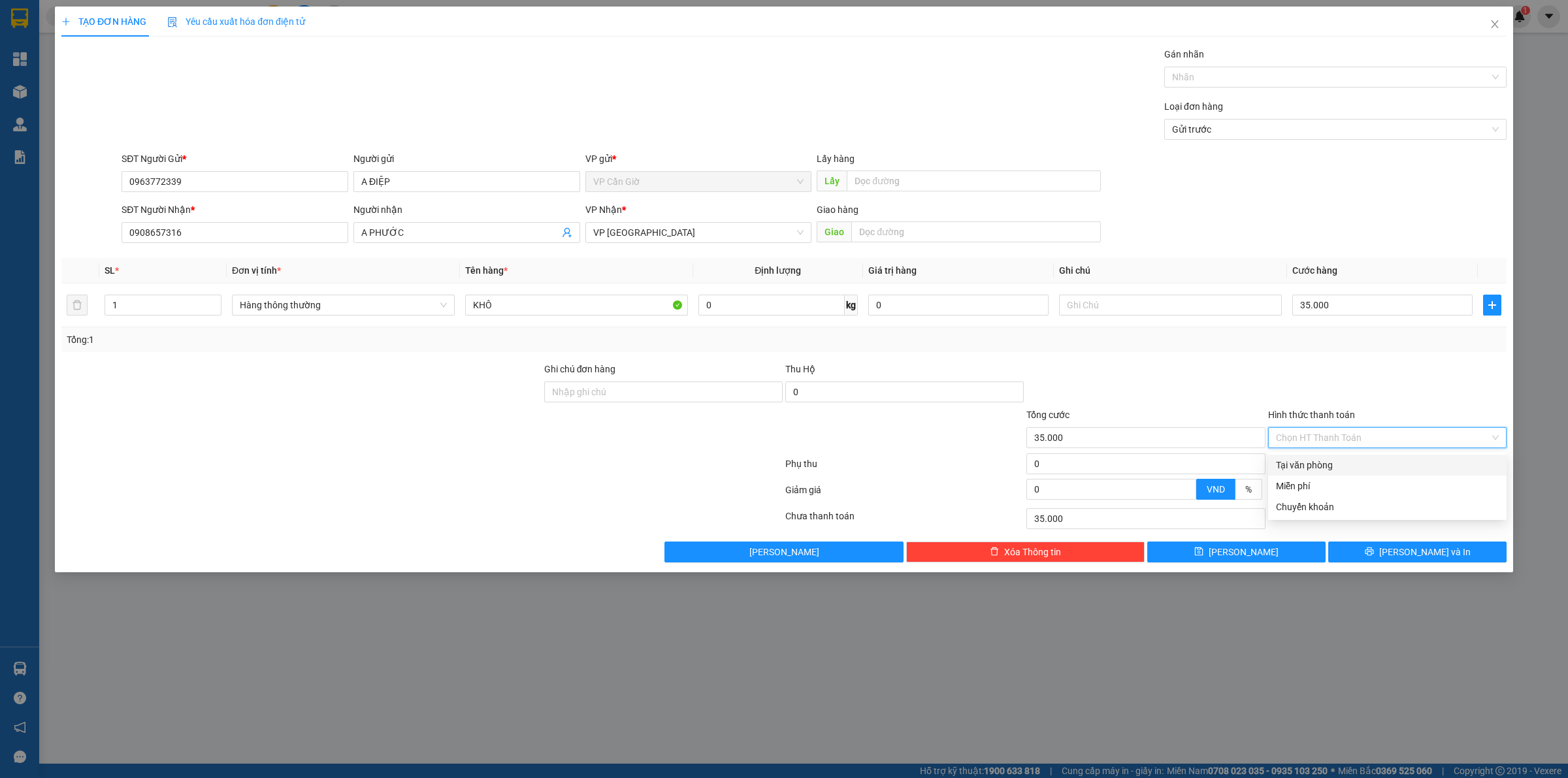
type input "0"
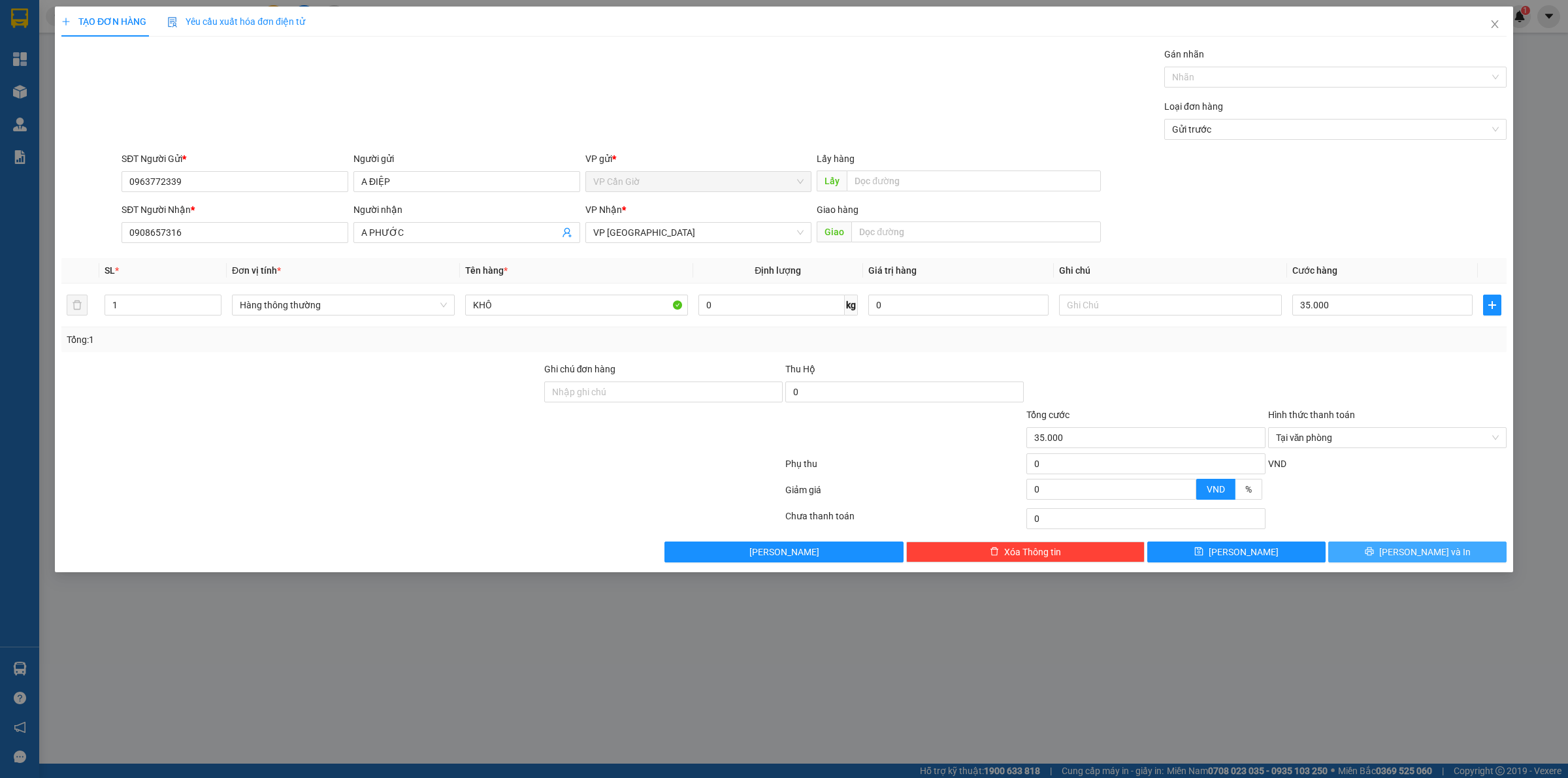
click at [1396, 560] on button "Lưu và In" at bounding box center [1417, 551] width 179 height 21
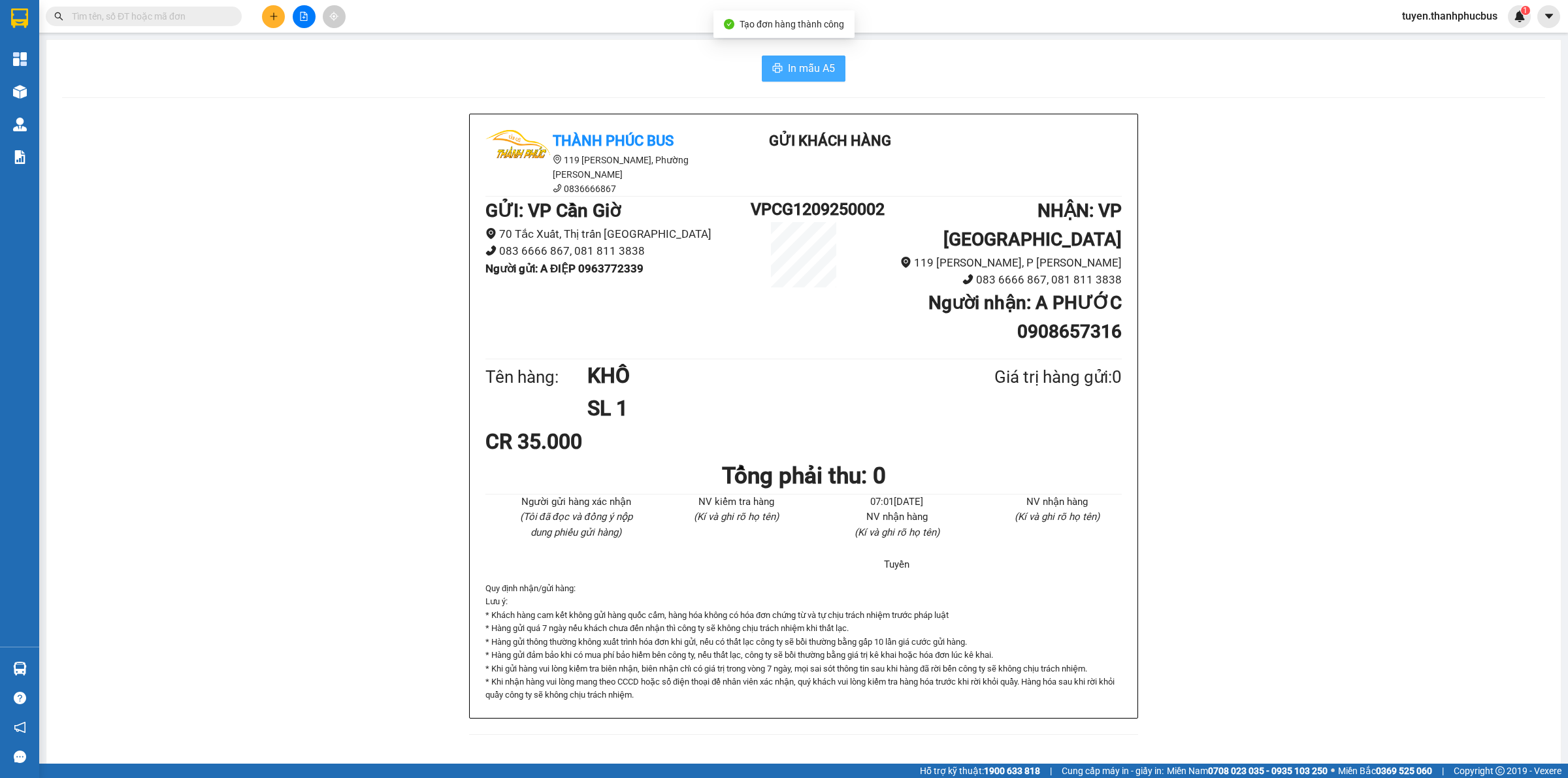
click at [781, 77] on button "In mẫu A5" at bounding box center [804, 68] width 84 height 26
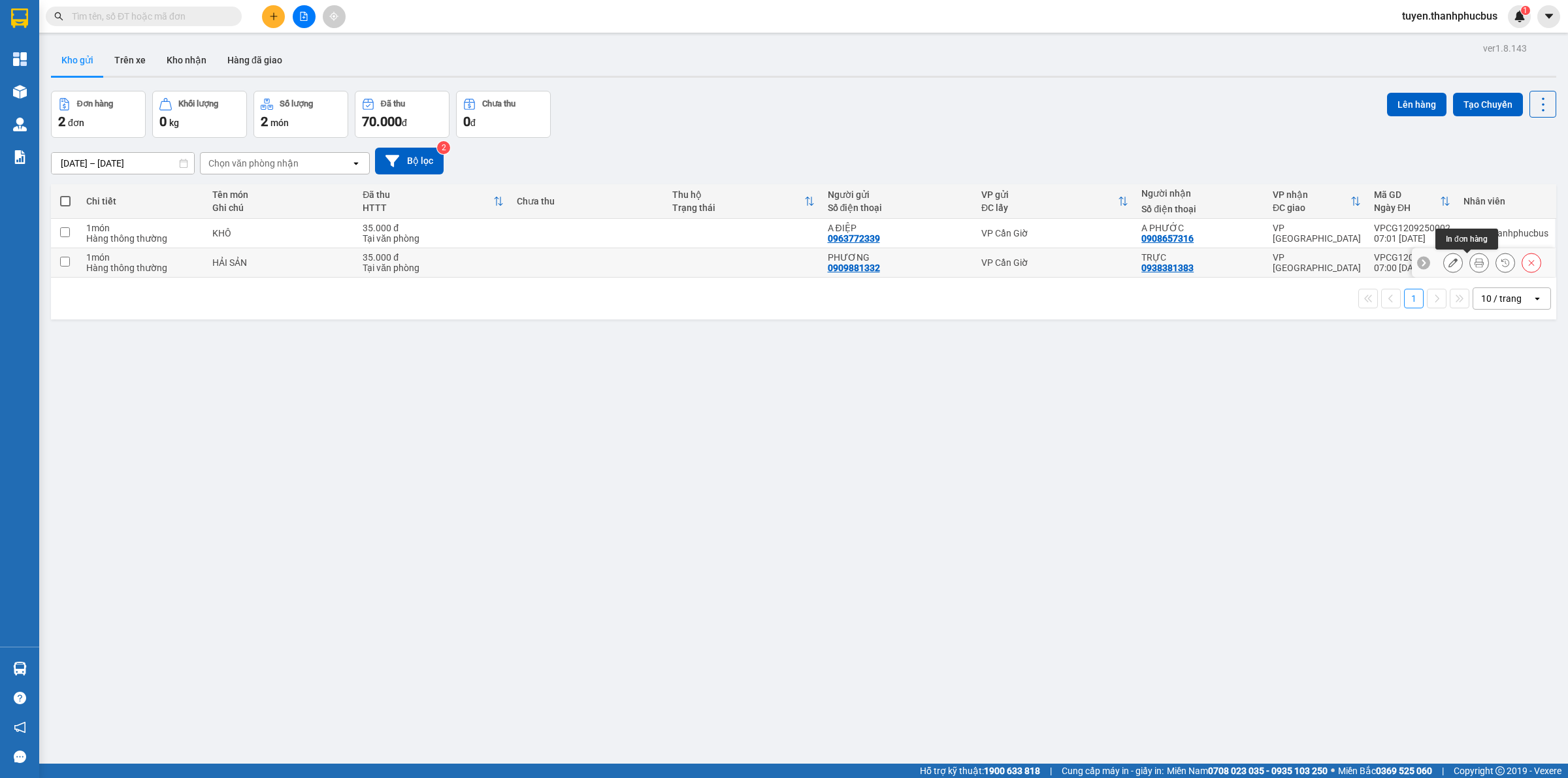
click at [1474, 264] on icon at bounding box center [1479, 263] width 9 height 9
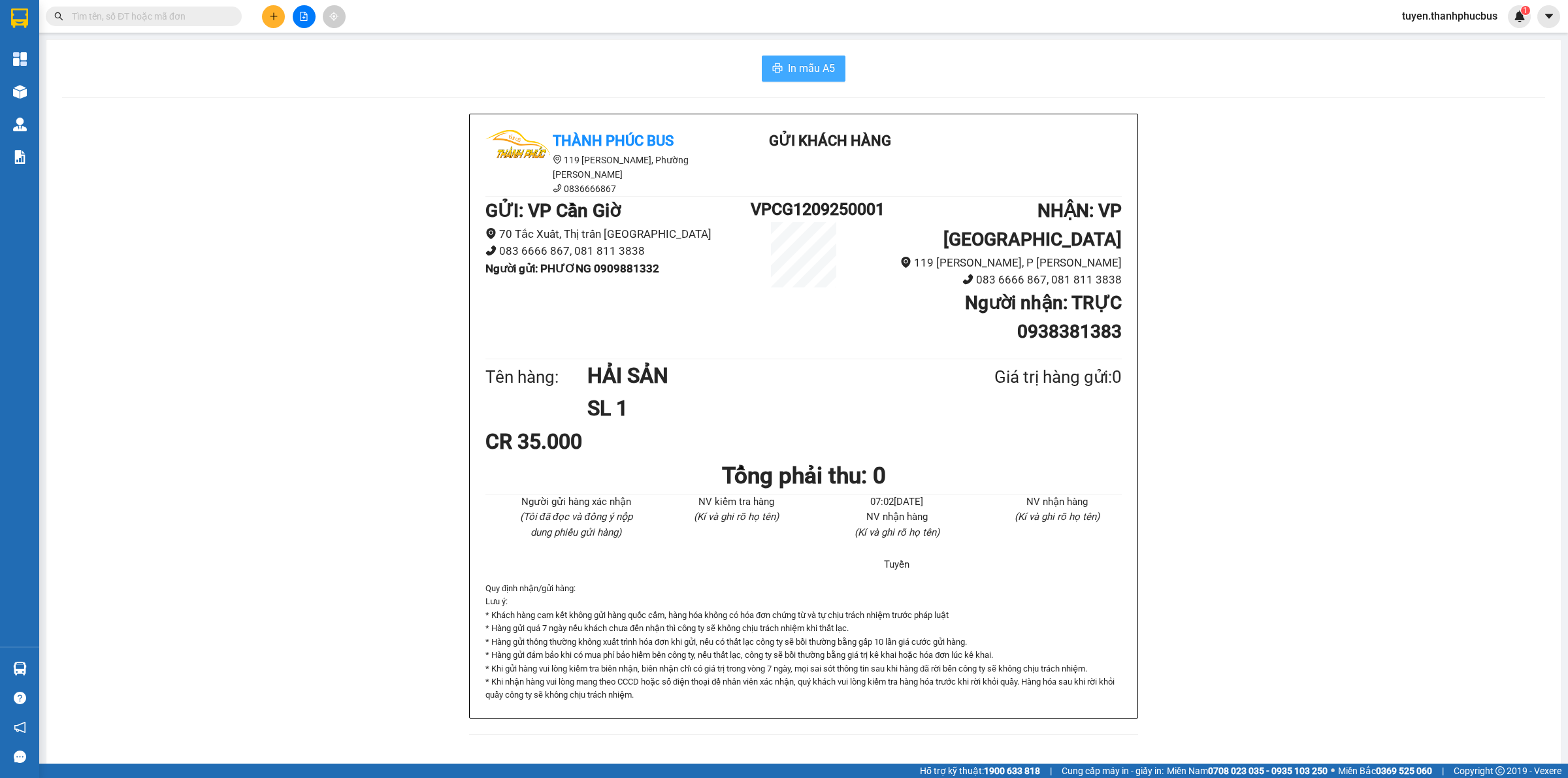
click at [809, 71] on span "In mẫu A5" at bounding box center [811, 68] width 47 height 16
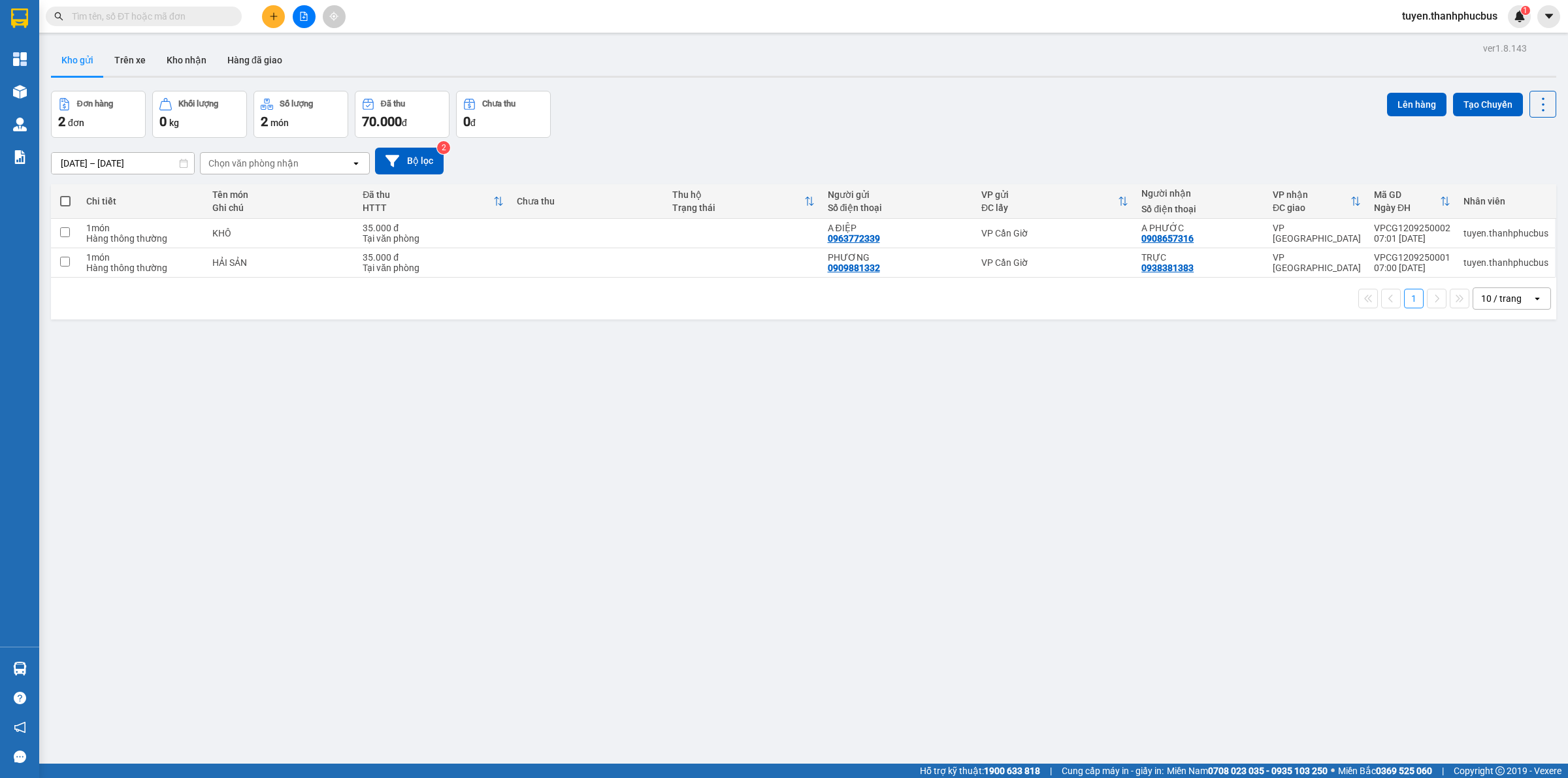
click at [273, 18] on icon "plus" at bounding box center [273, 16] width 9 height 9
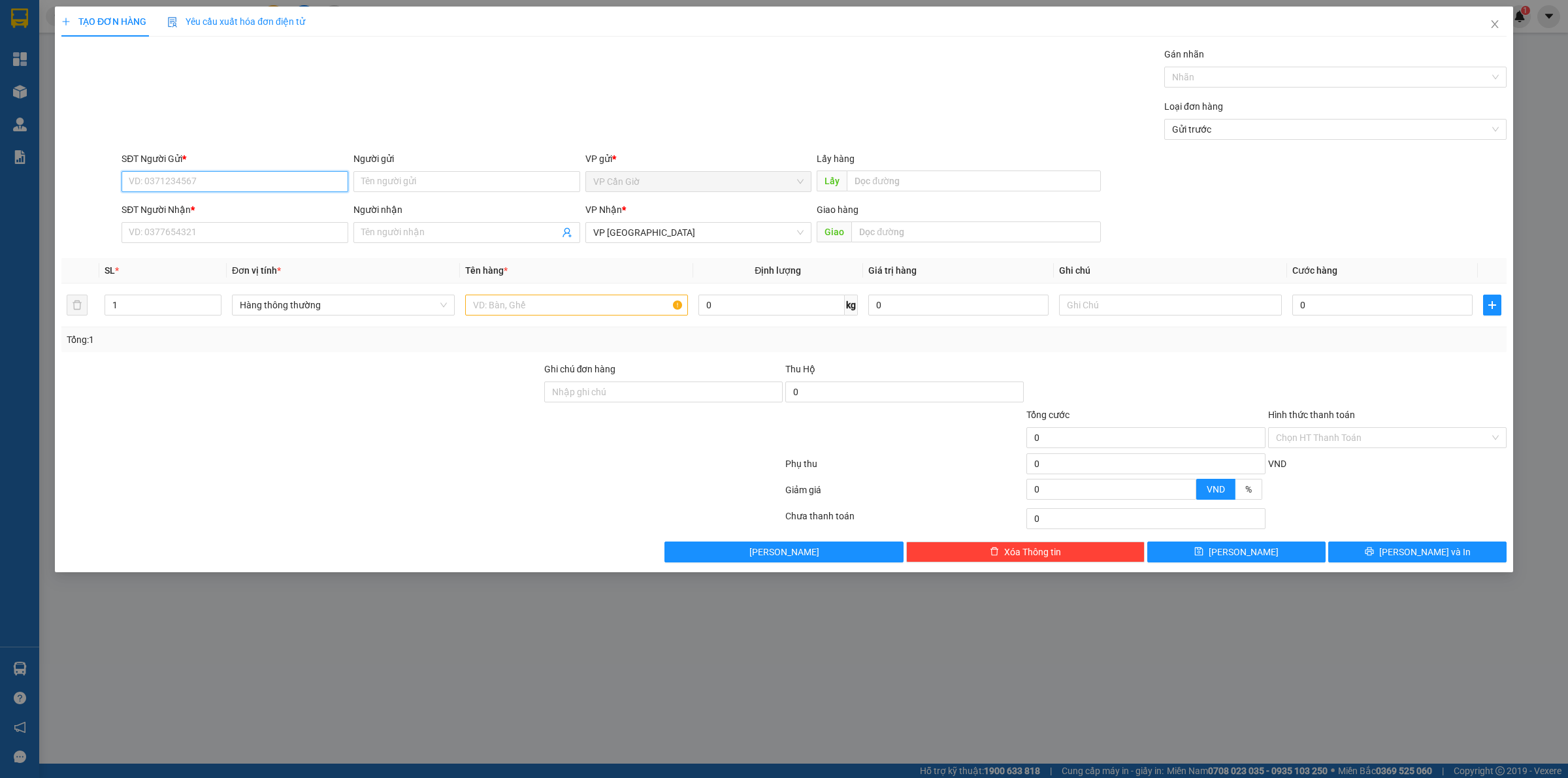
click at [170, 176] on input "SĐT Người Gửi *" at bounding box center [235, 181] width 227 height 21
type input "0918872105"
click at [189, 207] on div "0918872105 - NĂM ỐM" at bounding box center [235, 208] width 211 height 14
type input "NĂM ỐM"
type input "0918872105"
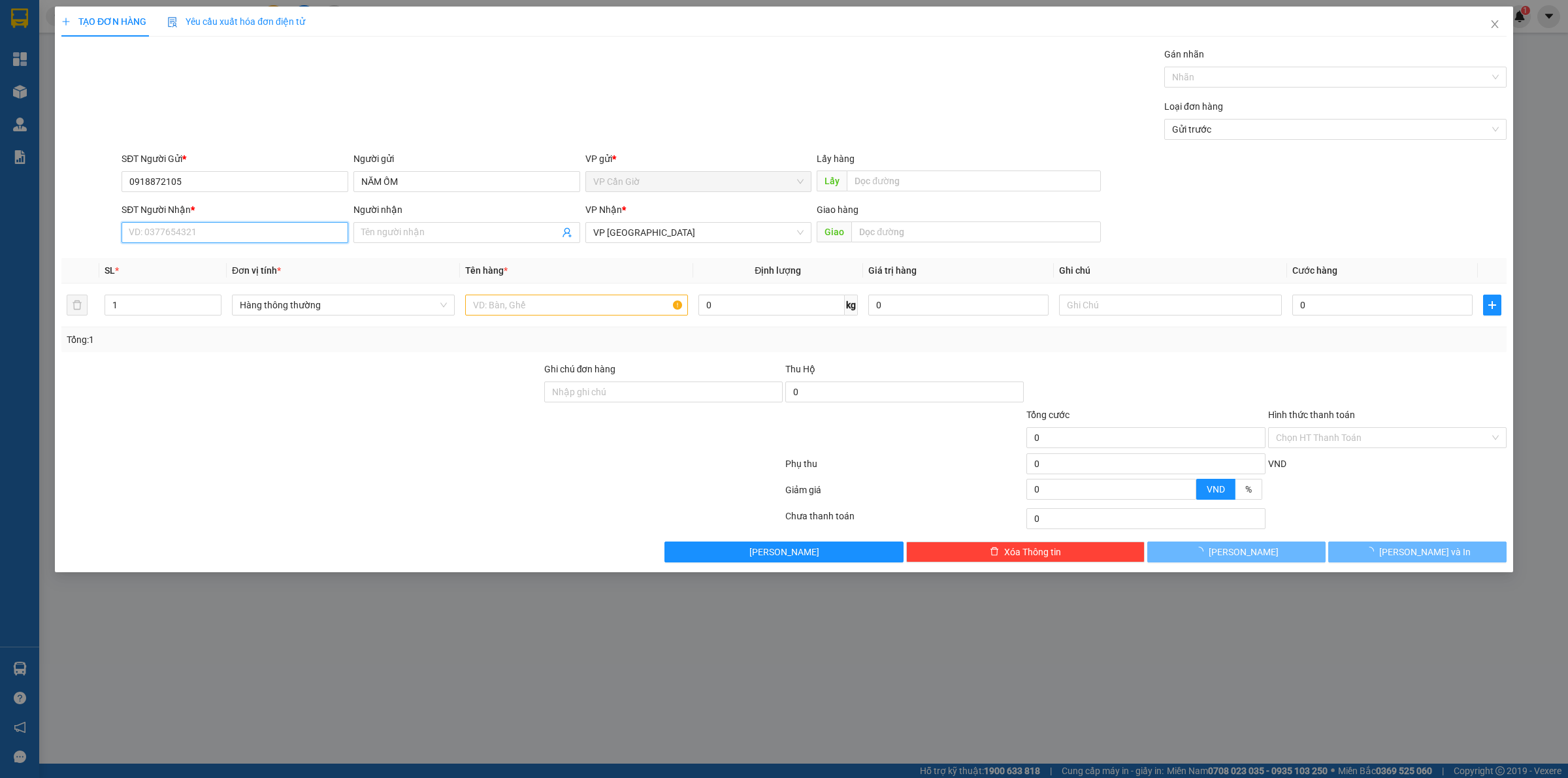
click at [181, 242] on input "SĐT Người Nhận *" at bounding box center [235, 232] width 227 height 21
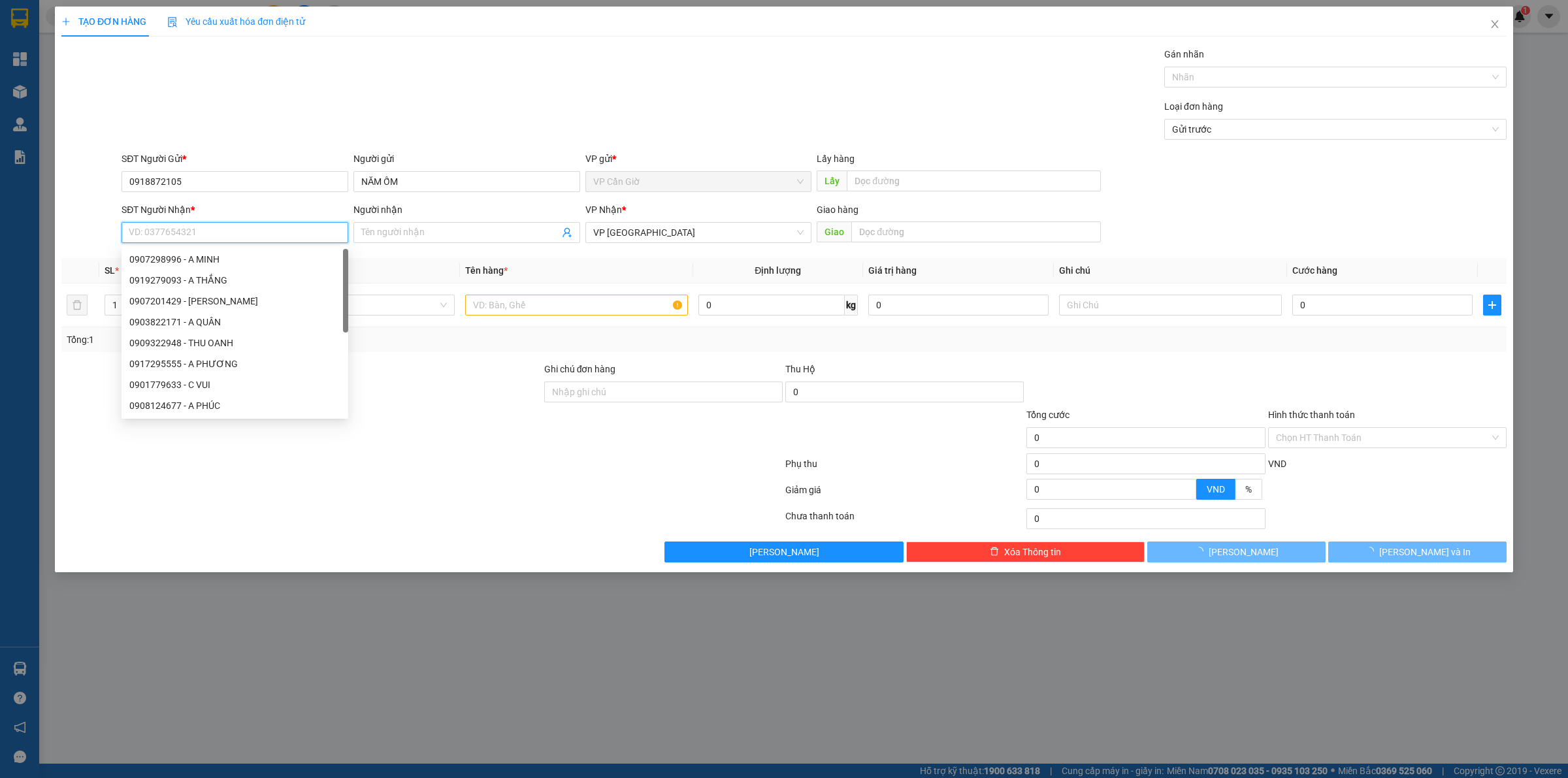
type input "45.000"
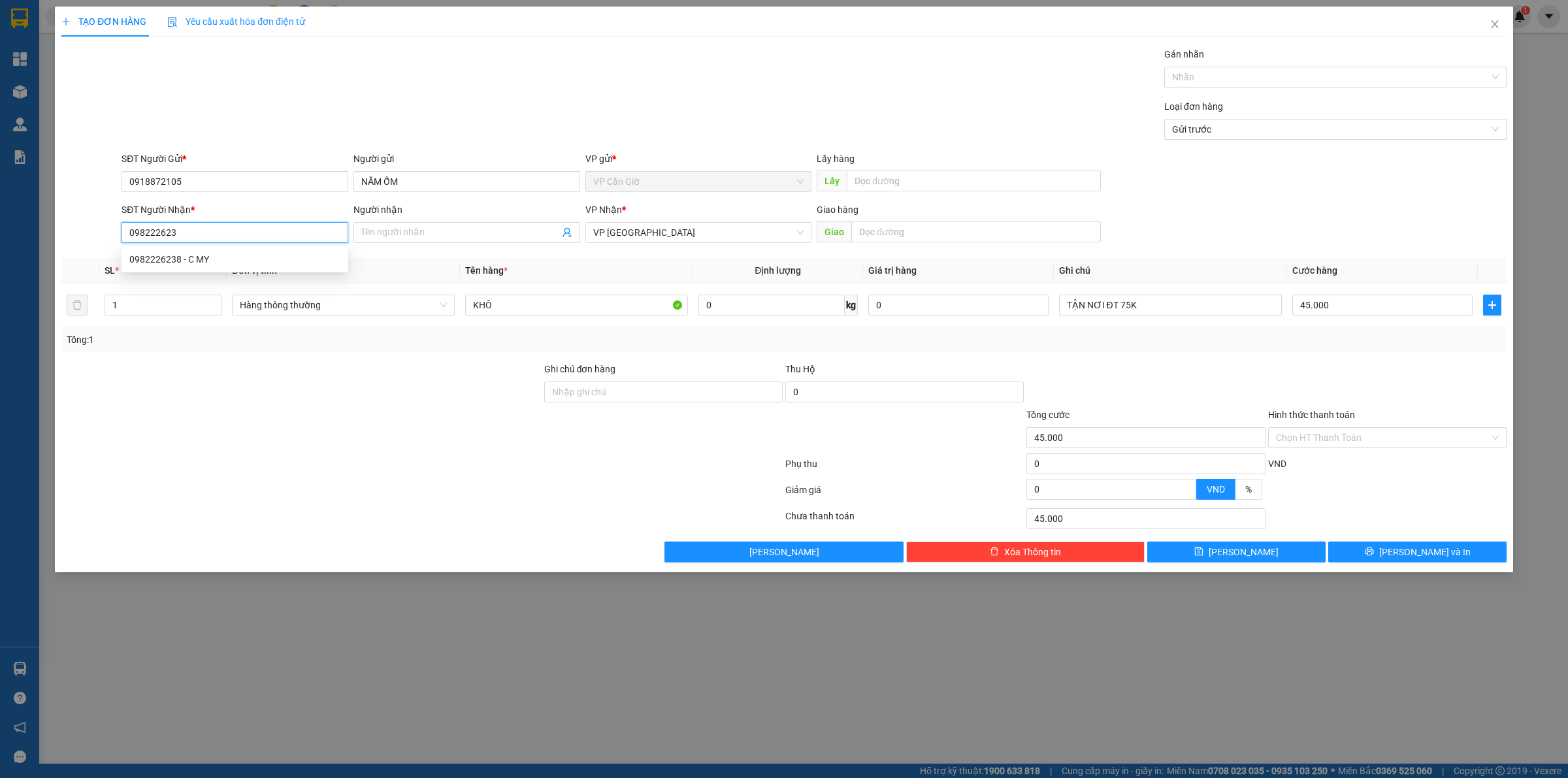
type input "0982226238"
click at [193, 253] on div "0982226238 - C MY" at bounding box center [235, 259] width 211 height 14
type input "C MY"
type input "143/84/38 LK 5-6, BÌNH HƯNG HOÀ B, BÌNH TÂN"
type input "0982226238"
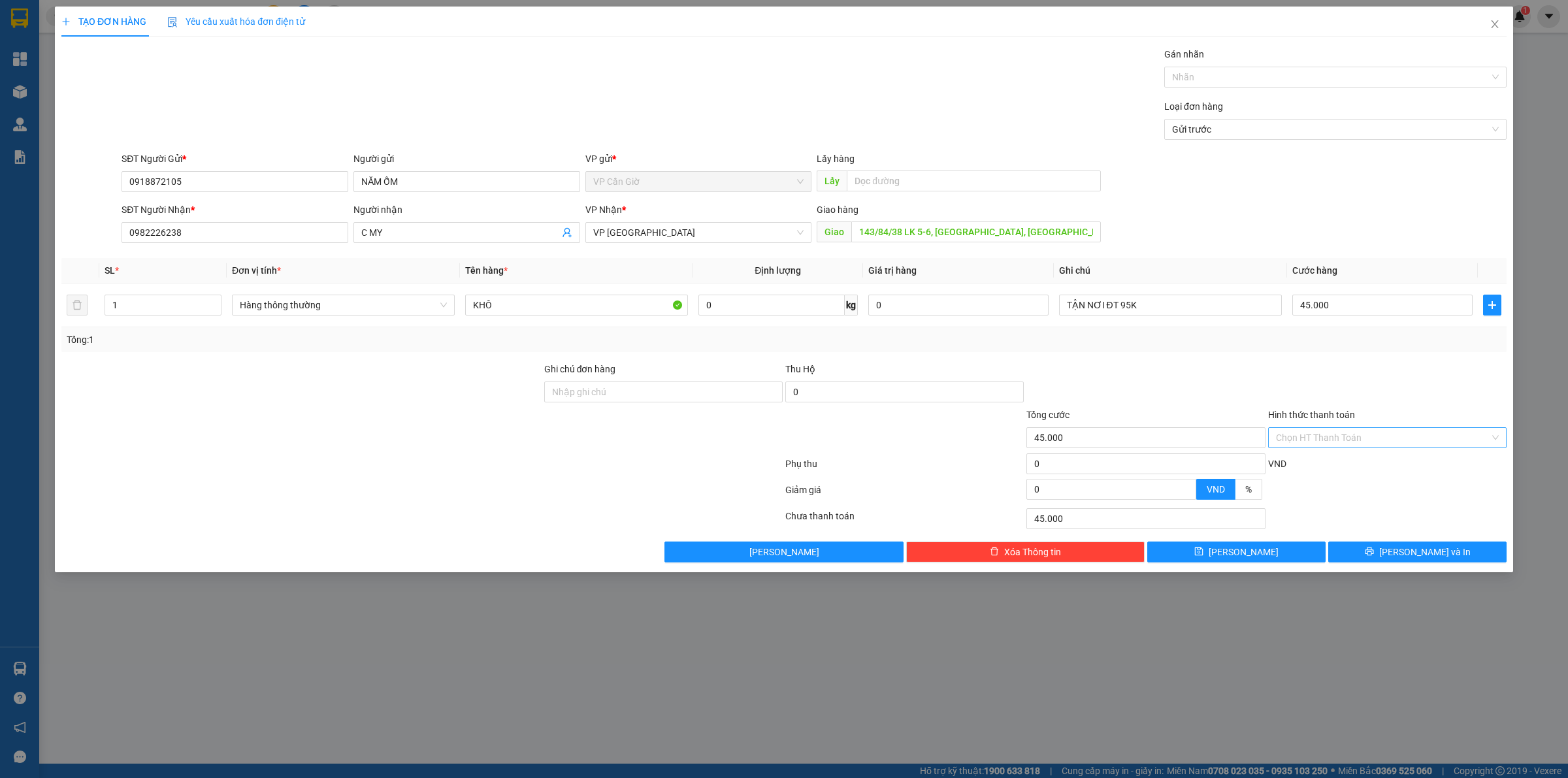
click at [1339, 432] on input "Hình thức thanh toán" at bounding box center [1382, 438] width 214 height 20
click at [1305, 464] on div "Tại văn phòng" at bounding box center [1387, 465] width 222 height 14
type input "0"
click at [1411, 543] on button "Lưu và In" at bounding box center [1417, 551] width 179 height 21
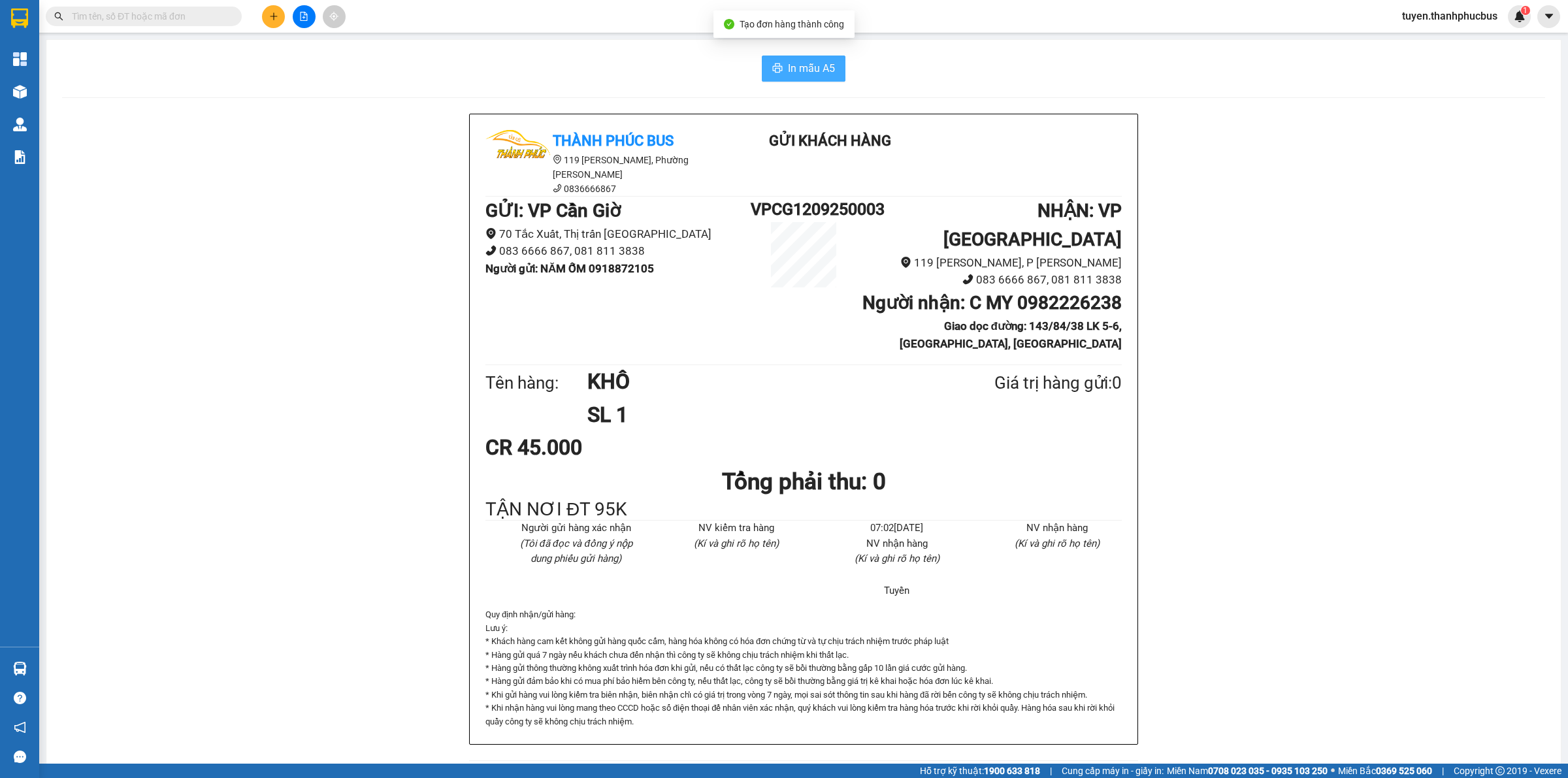
click at [788, 69] on span "In mẫu A5" at bounding box center [811, 68] width 47 height 16
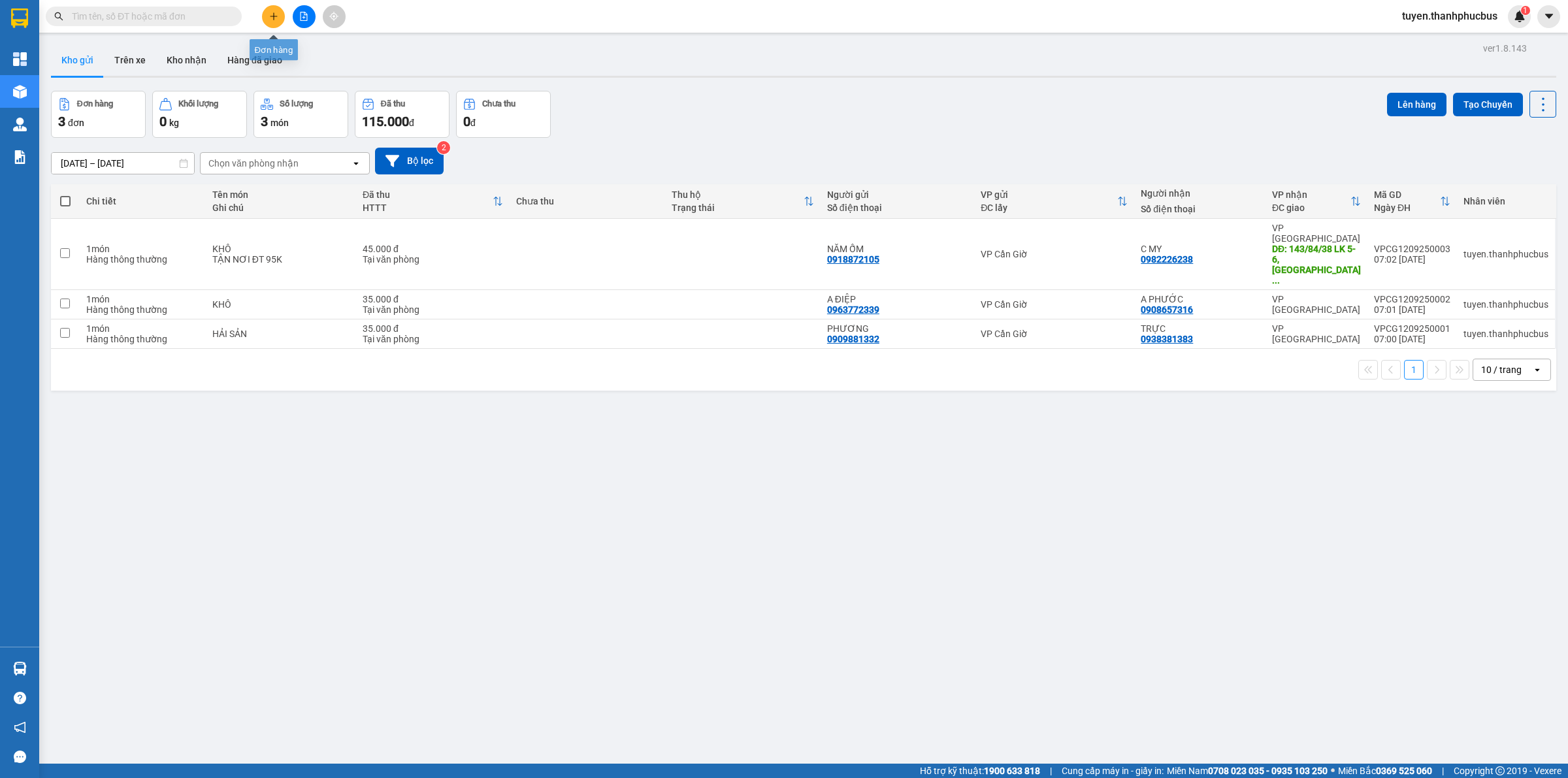
click at [276, 21] on icon "plus" at bounding box center [273, 16] width 9 height 9
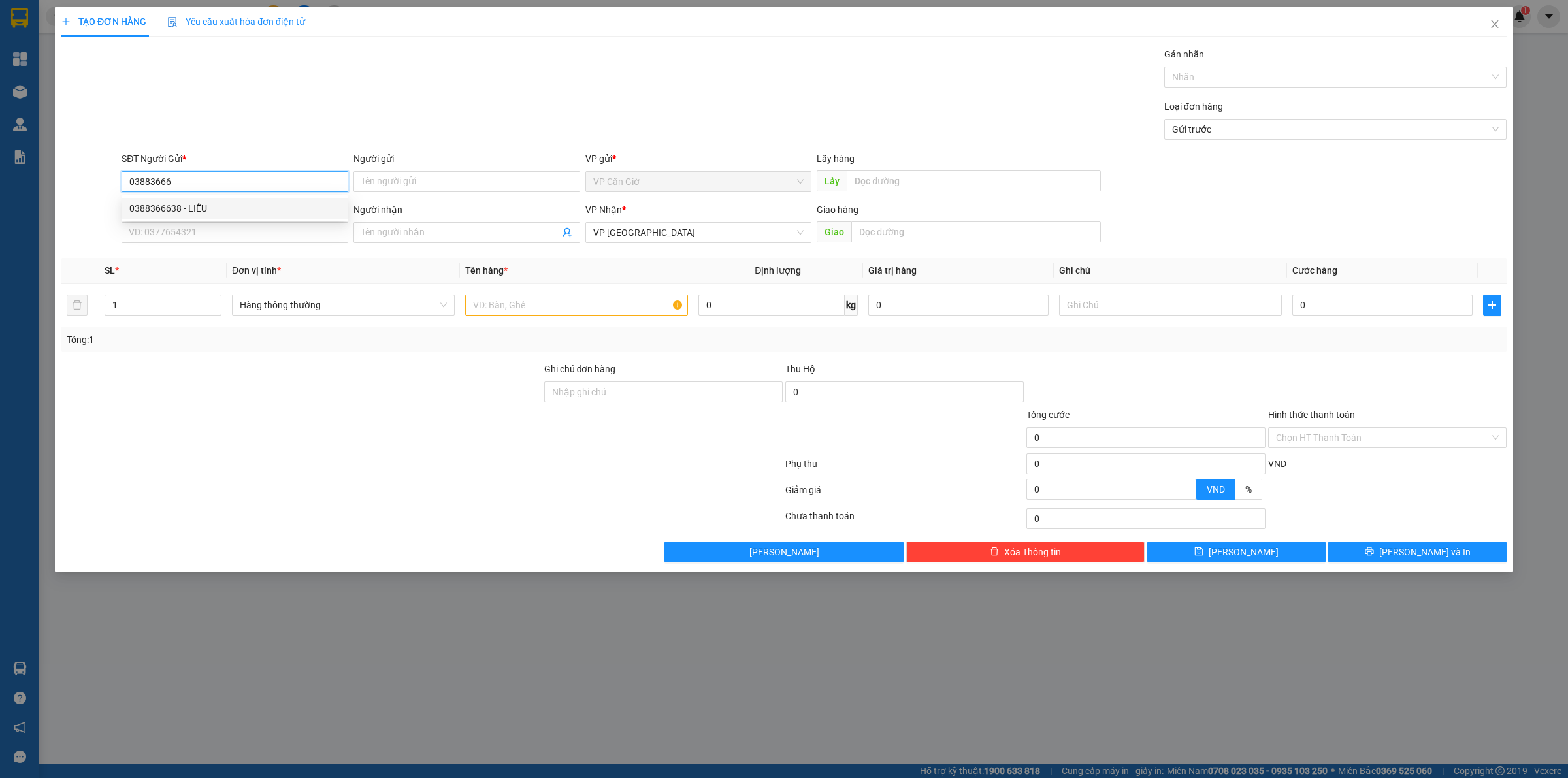
click at [162, 206] on div "0388366638 - LIỄU" at bounding box center [235, 208] width 211 height 14
type input "0388366638"
type input "LIỄU"
type input "35.000"
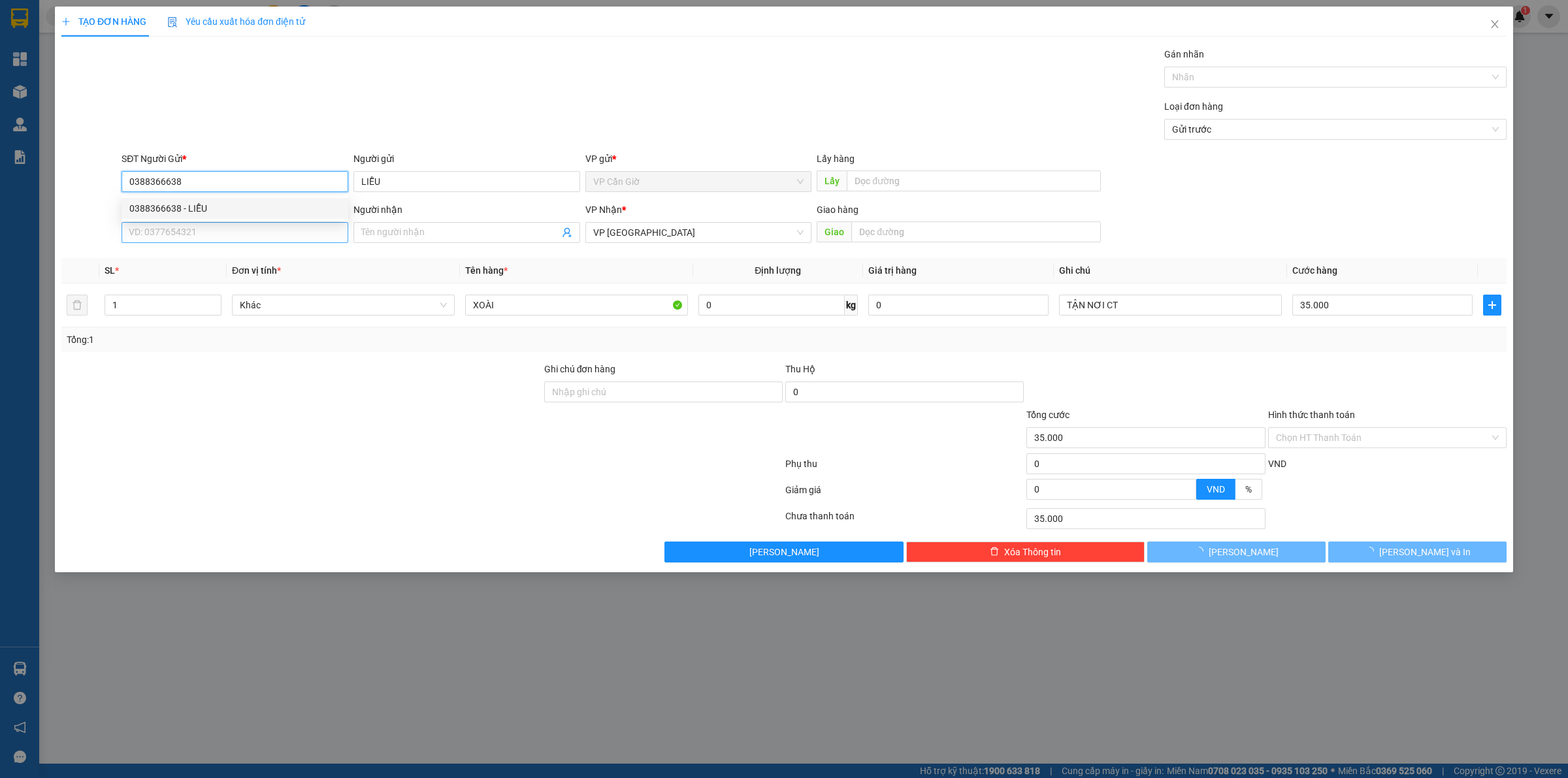
type input "0388366638"
click at [165, 230] on input "SĐT Người Nhận *" at bounding box center [235, 232] width 227 height 21
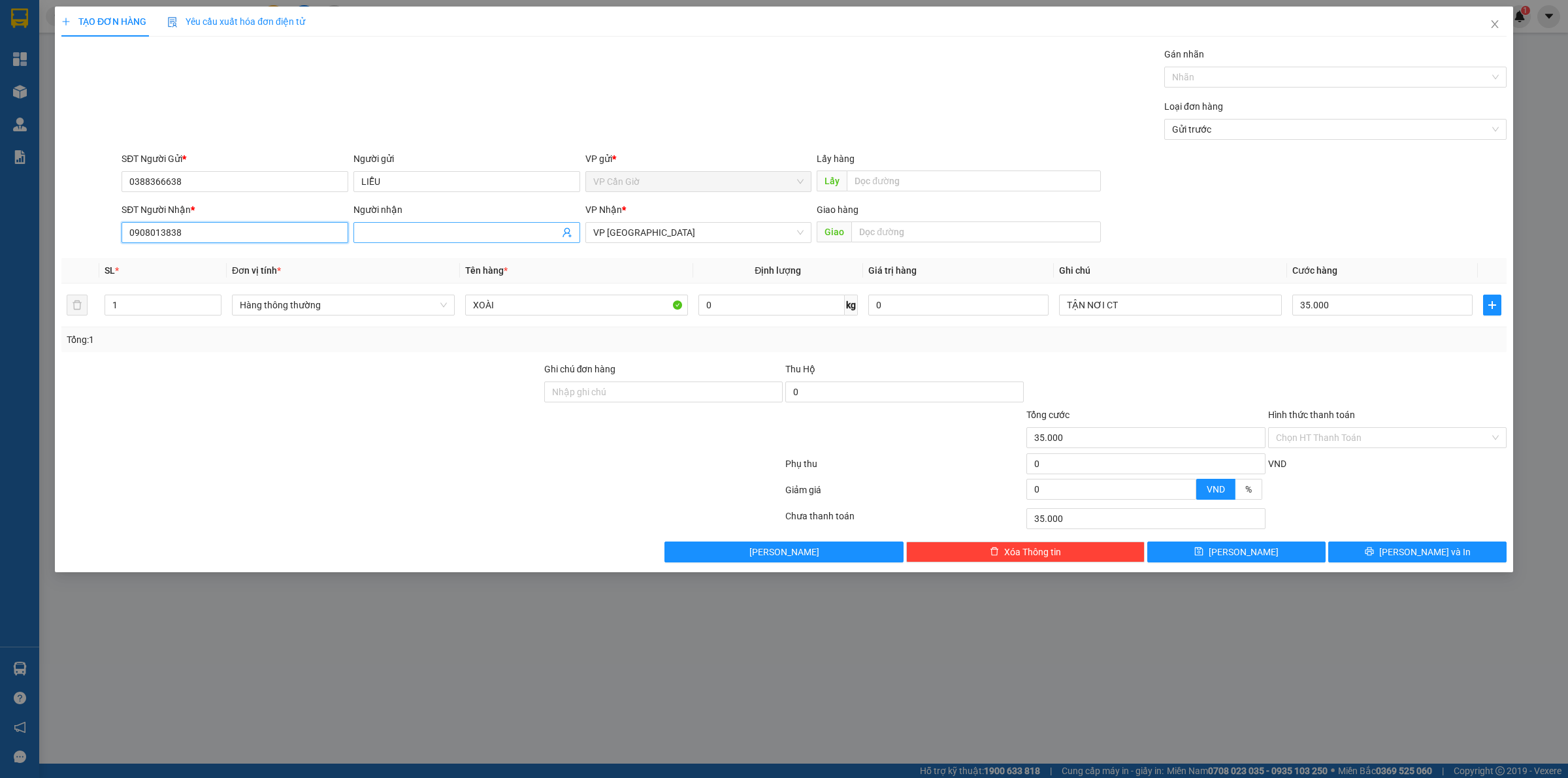
type input "0908013838"
click at [398, 235] on input "Người nhận" at bounding box center [460, 232] width 198 height 14
type input "c"
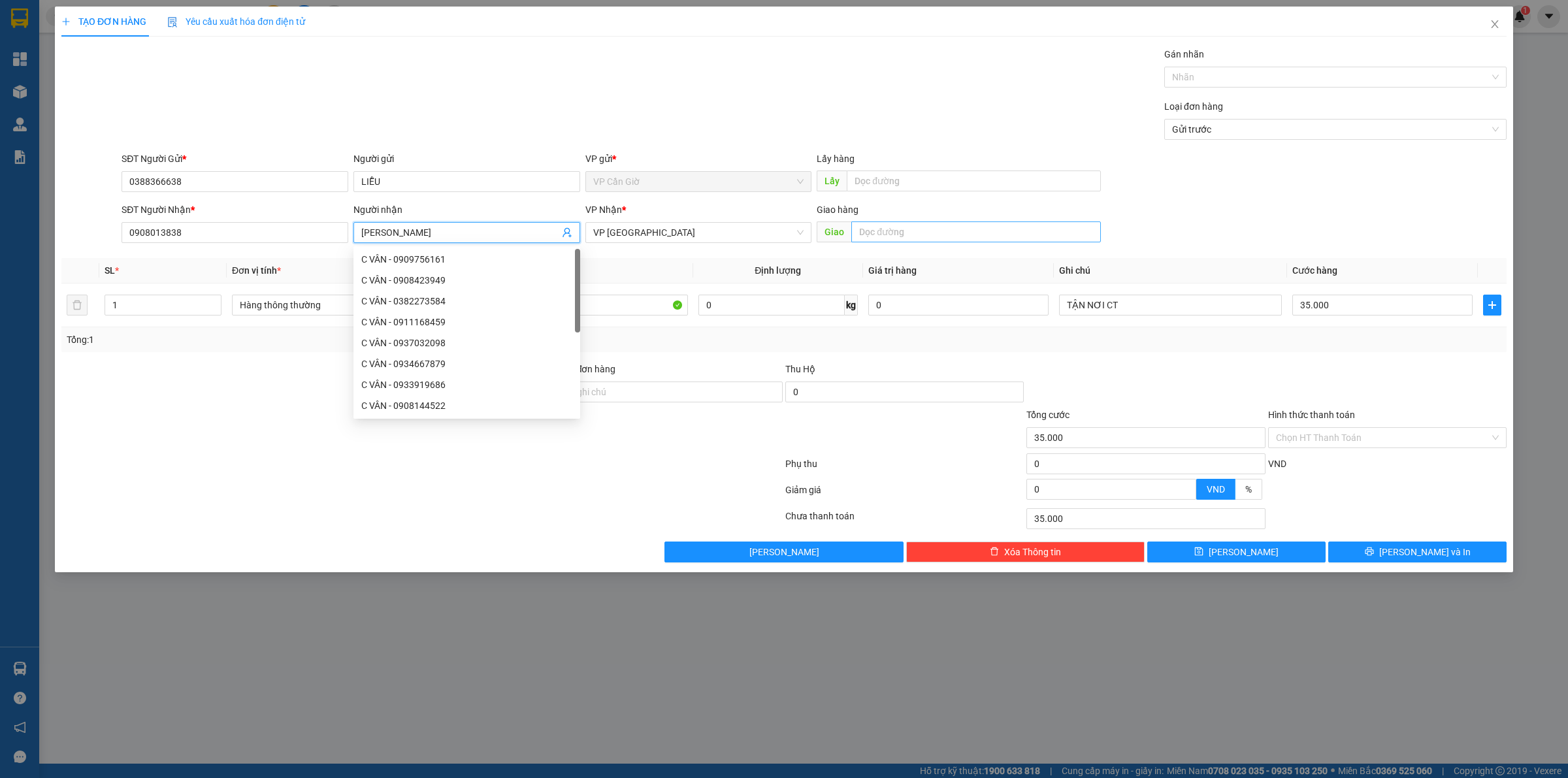
type input "C VÂN"
click at [880, 237] on input "text" at bounding box center [976, 231] width 249 height 21
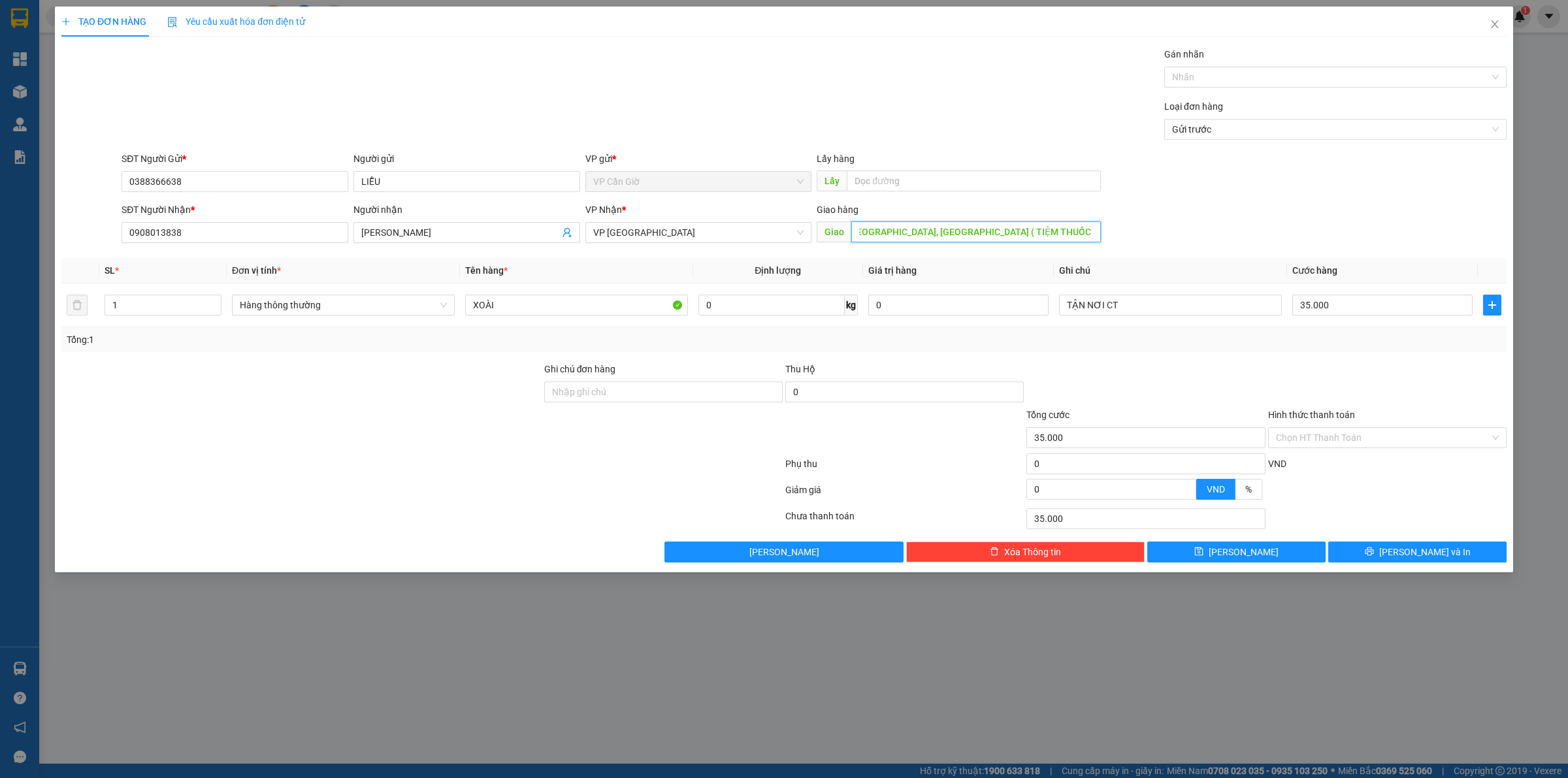
scroll to position [0, 33]
type input "194 PHÙNG HƯNG, CHỢ LỚN ( TIỆM THUỐC BẮC HONGKONG )"
click at [511, 295] on input "XOÀI" at bounding box center [576, 305] width 222 height 21
type input "X"
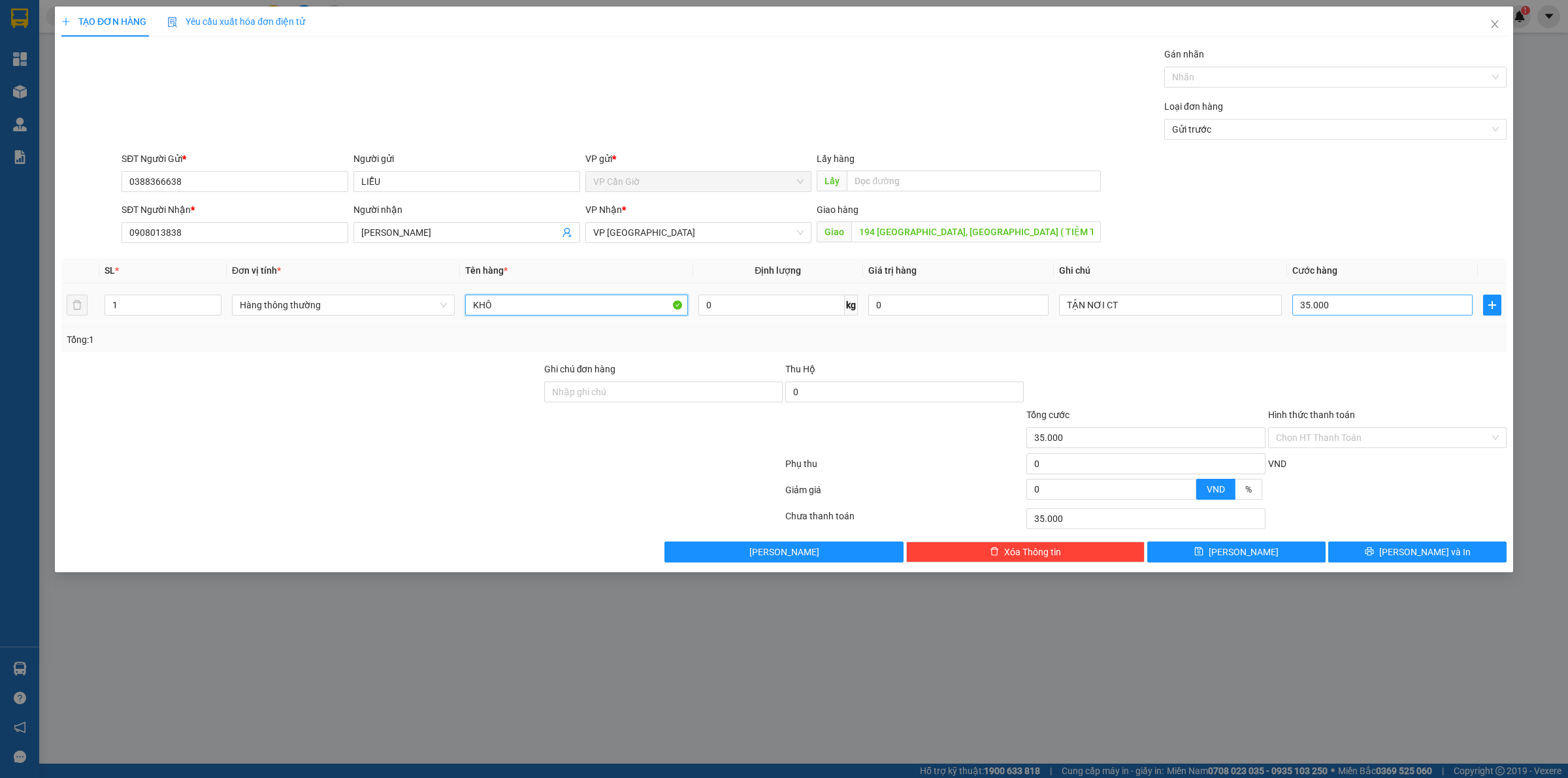
type input "KHÔ"
click at [1371, 302] on input "35.000" at bounding box center [1382, 305] width 180 height 21
type input "4"
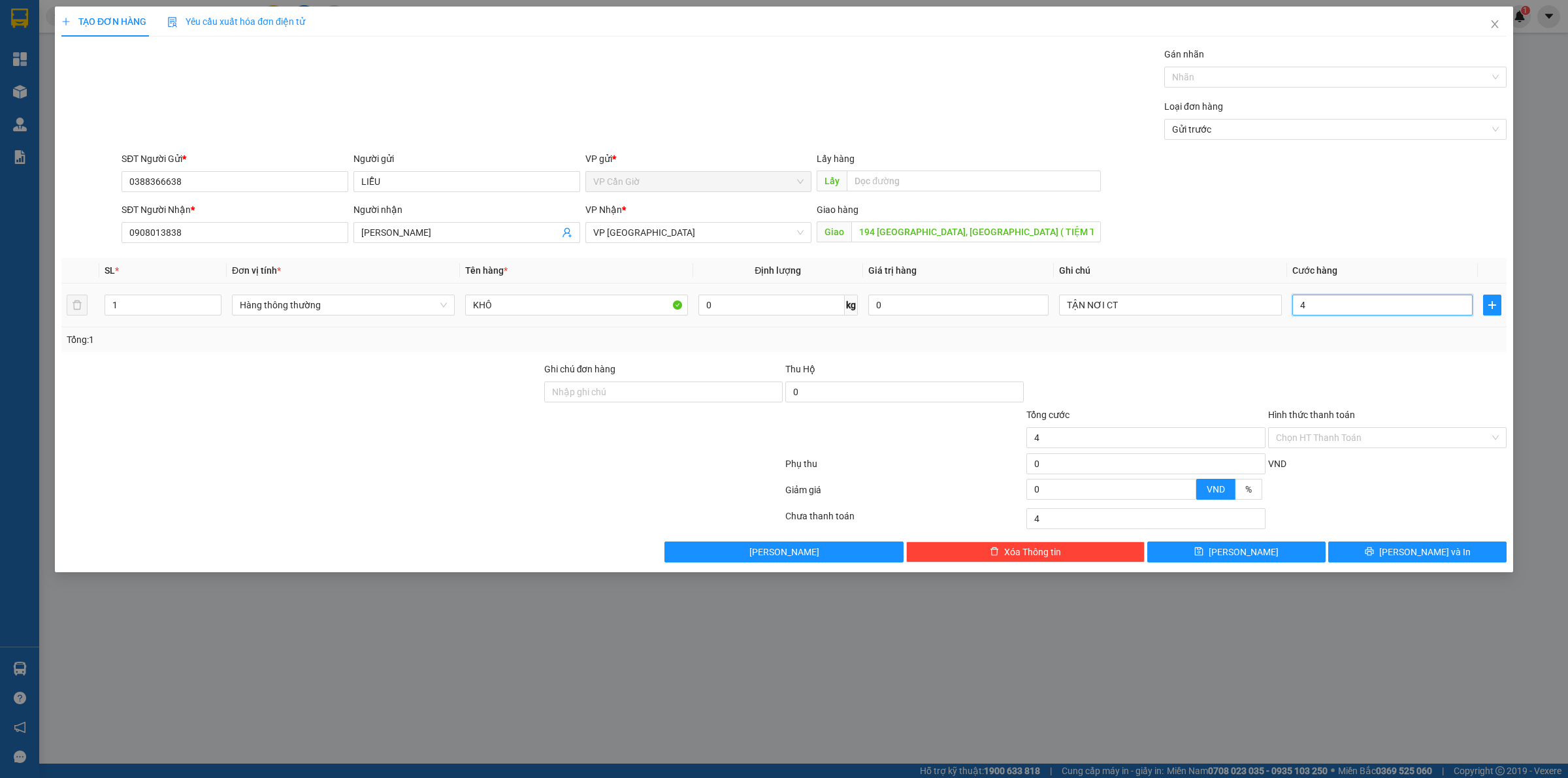
type input "45"
type input "45.000"
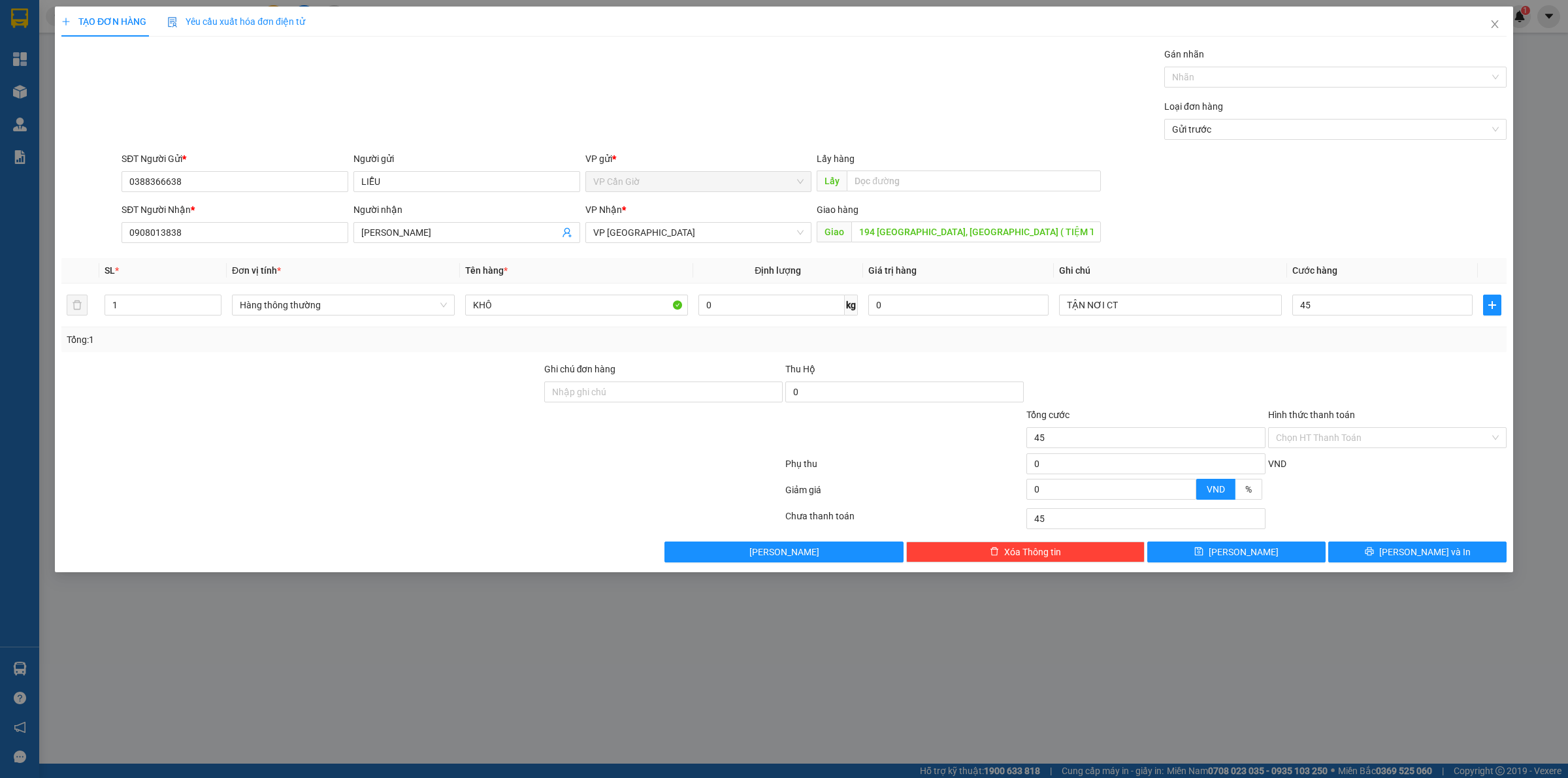
type input "45.000"
click at [1384, 363] on div at bounding box center [1388, 384] width 241 height 46
click at [1404, 553] on button "Lưu và In" at bounding box center [1417, 551] width 179 height 21
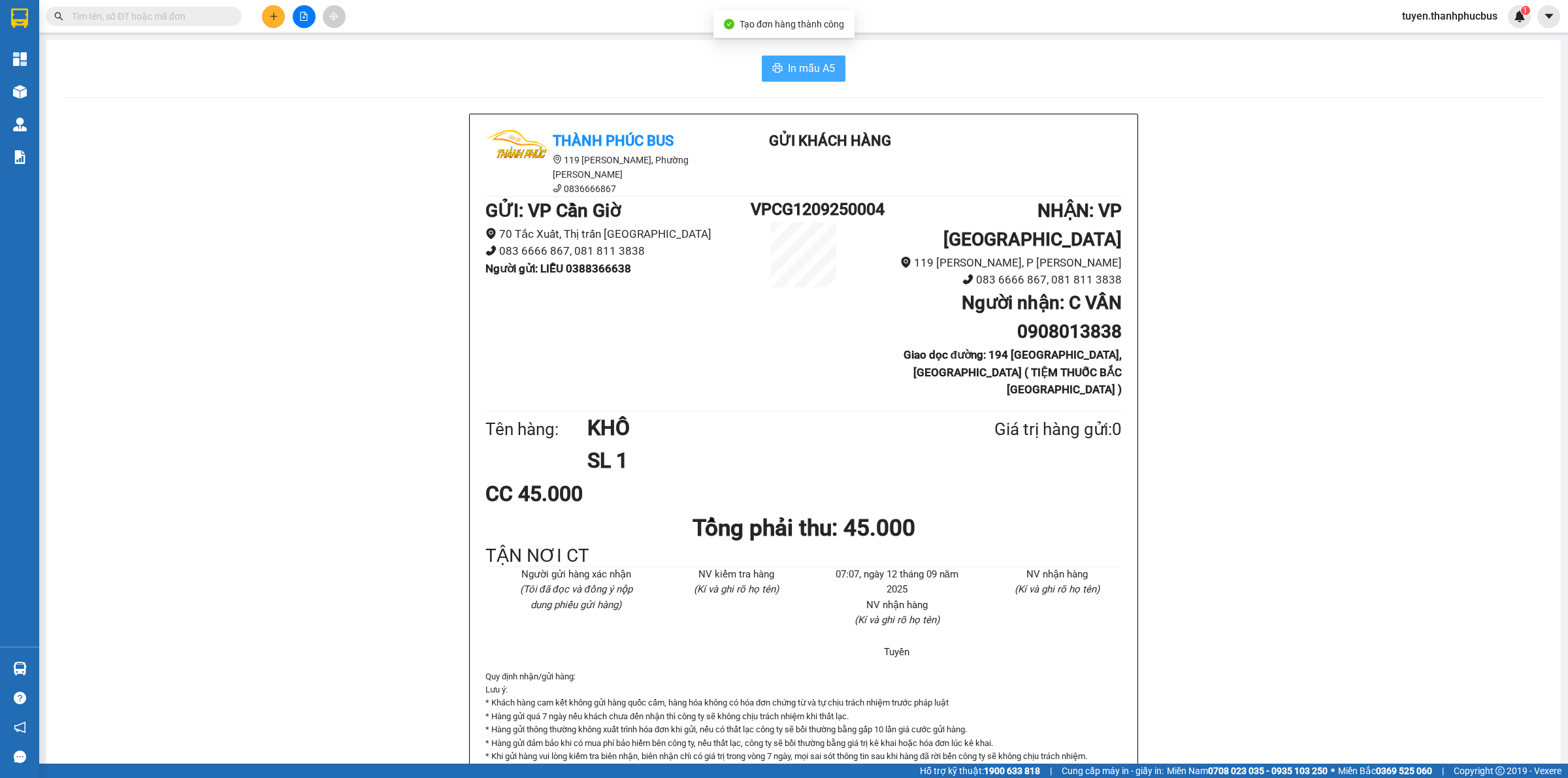
click at [792, 73] on span "In mẫu A5" at bounding box center [811, 68] width 47 height 16
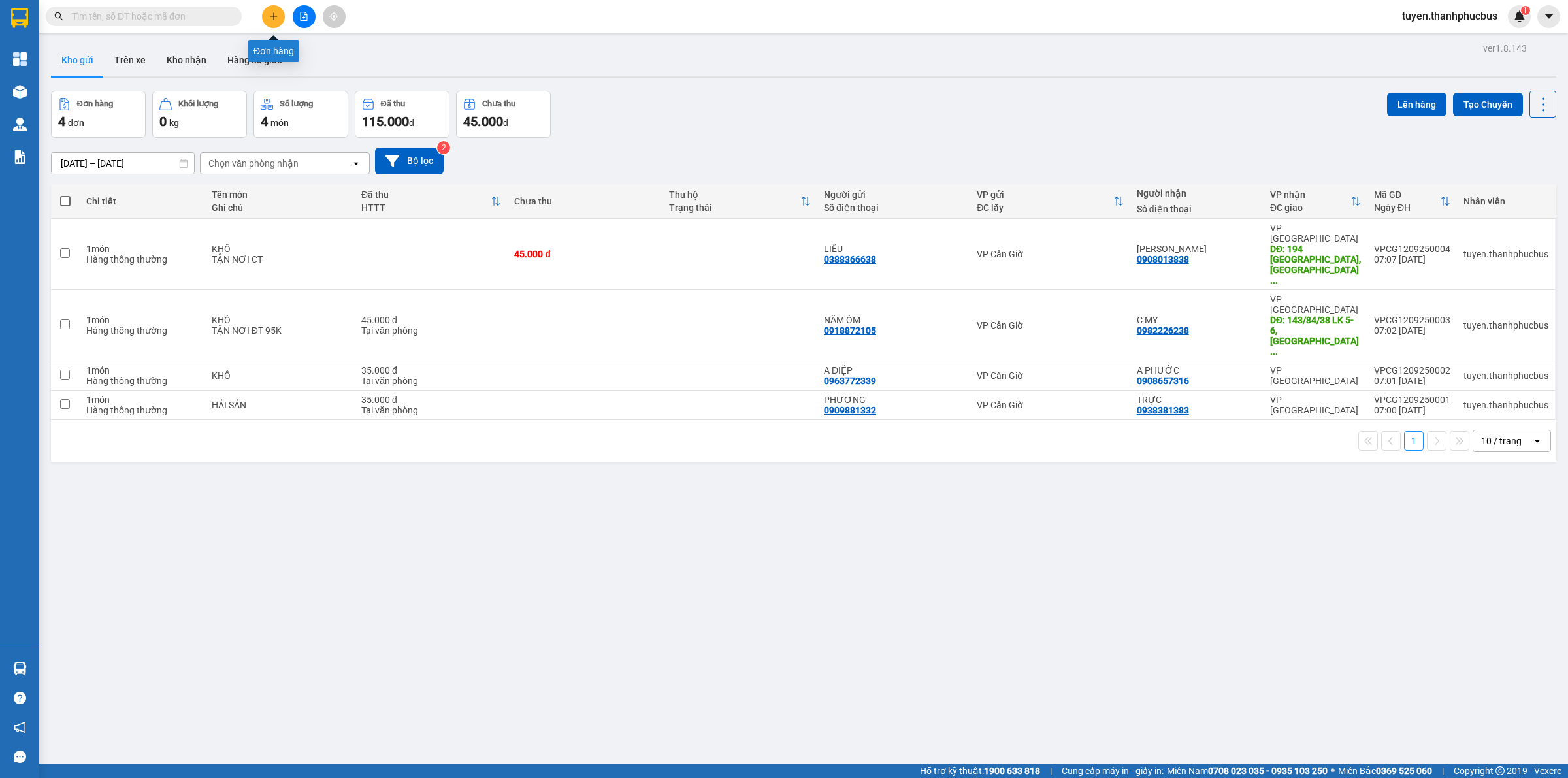
click at [276, 23] on button at bounding box center [273, 17] width 23 height 23
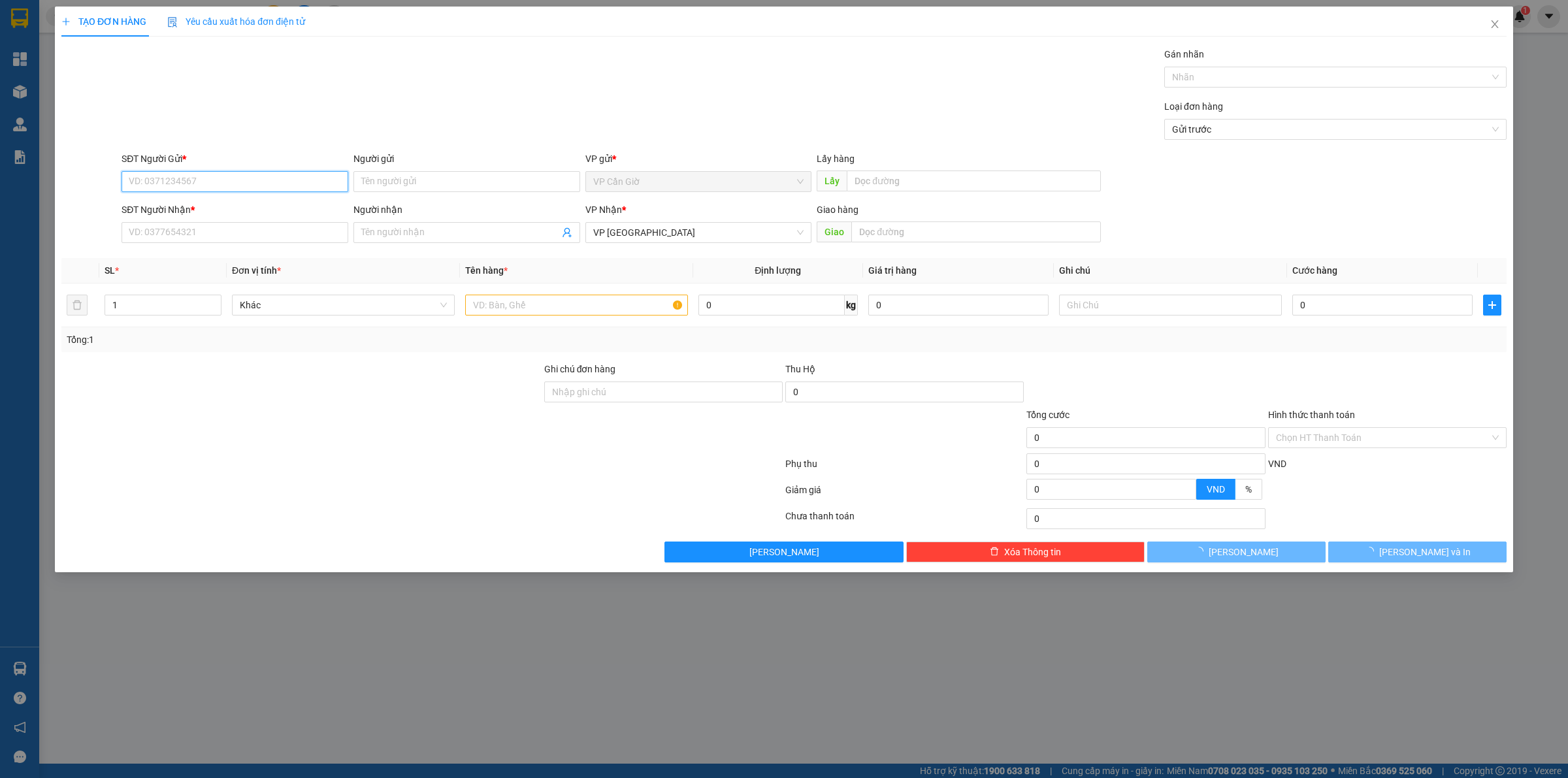
click at [142, 188] on input "SĐT Người Gửi *" at bounding box center [235, 181] width 227 height 21
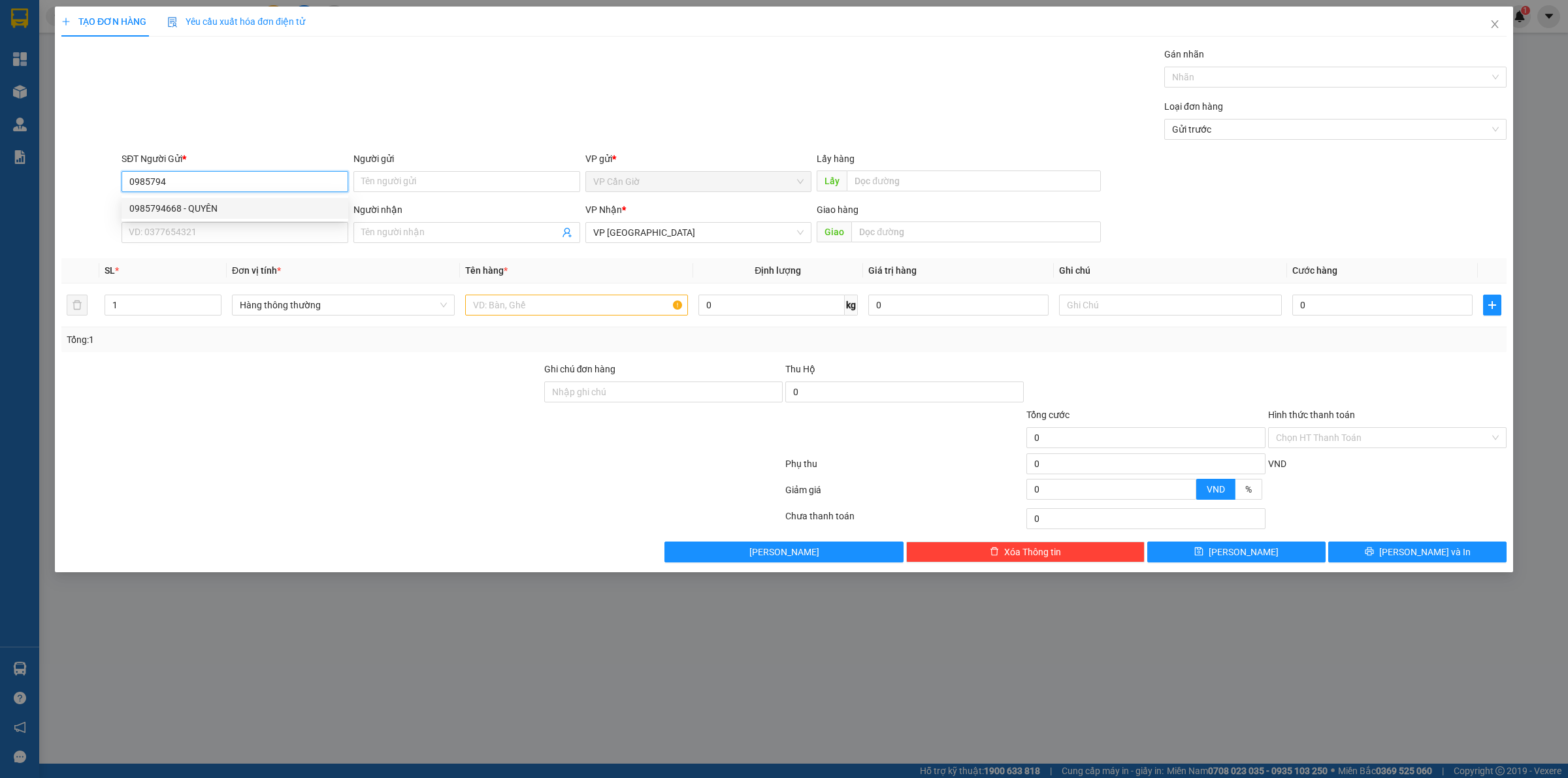
click at [152, 201] on div "0985794668 - QUYÊN" at bounding box center [235, 208] width 211 height 14
type input "0985794668"
type input "QUYÊN"
type input "65.000"
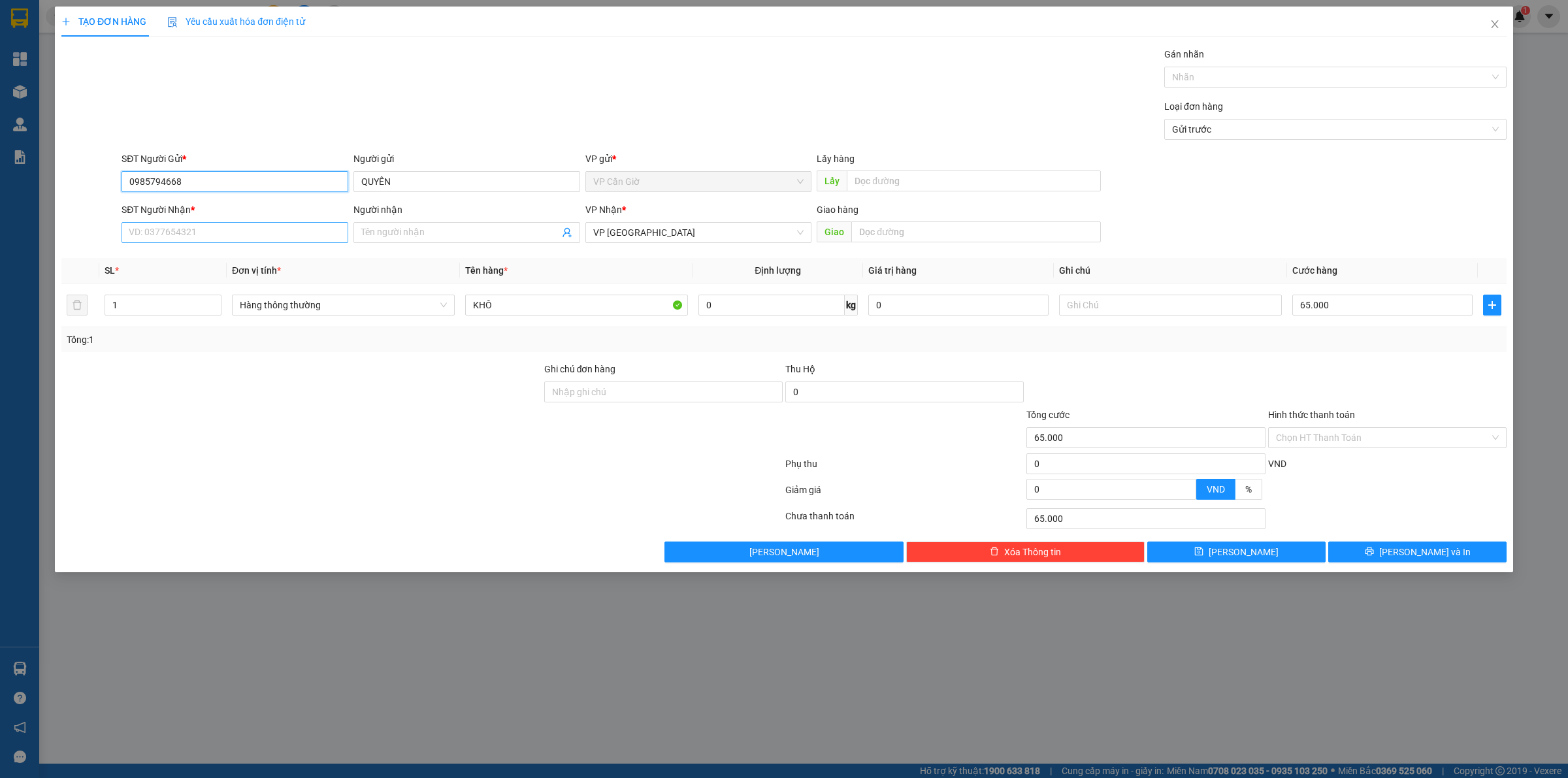
type input "0985794668"
click at [186, 238] on input "SĐT Người Nhận *" at bounding box center [235, 232] width 227 height 21
click at [178, 256] on div "0933736278 - ANH ÚT" at bounding box center [235, 259] width 211 height 14
type input "0933736278"
type input "ANH ÚT"
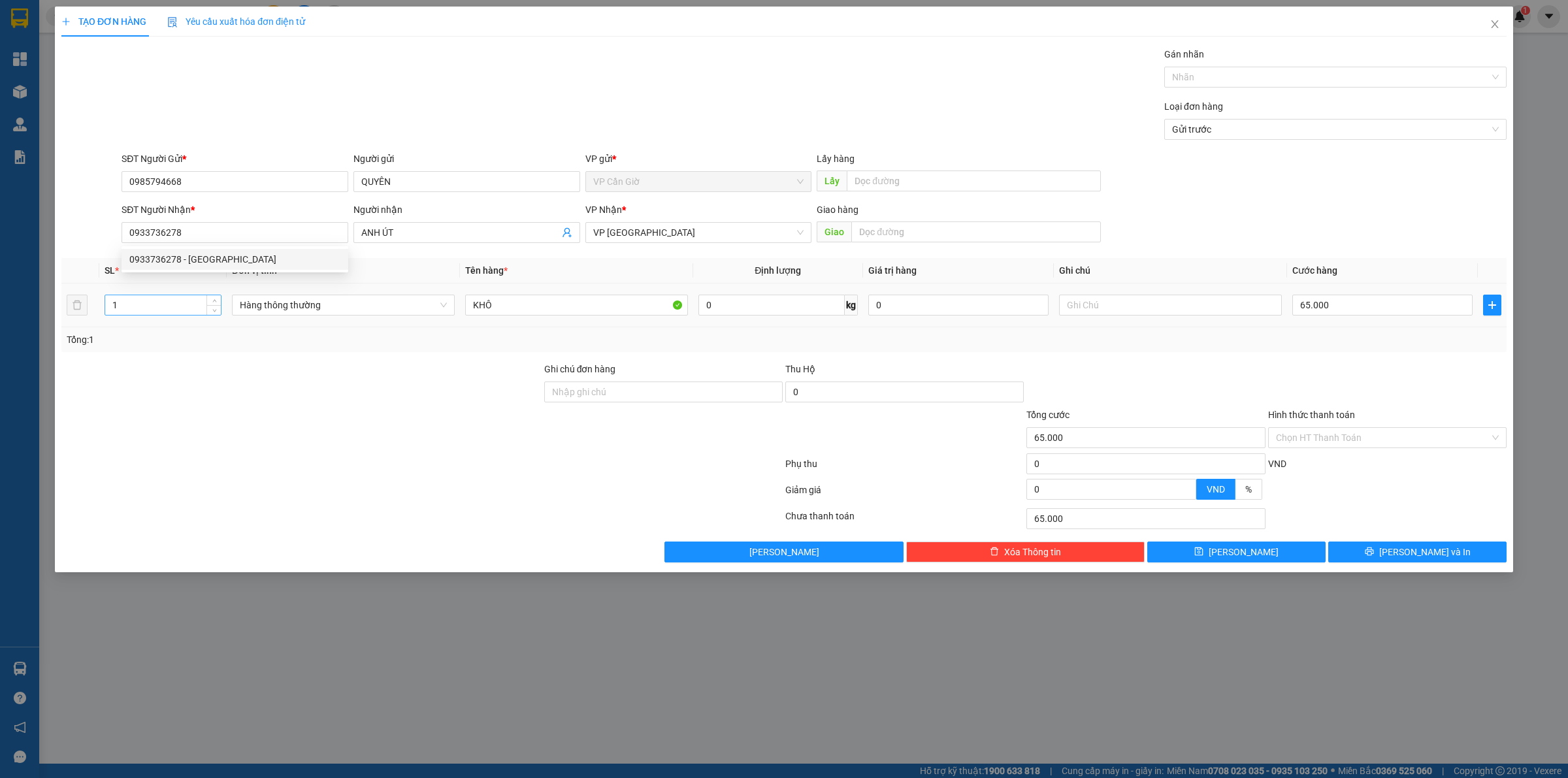
click at [142, 305] on input "1" at bounding box center [163, 305] width 115 height 20
type input "2"
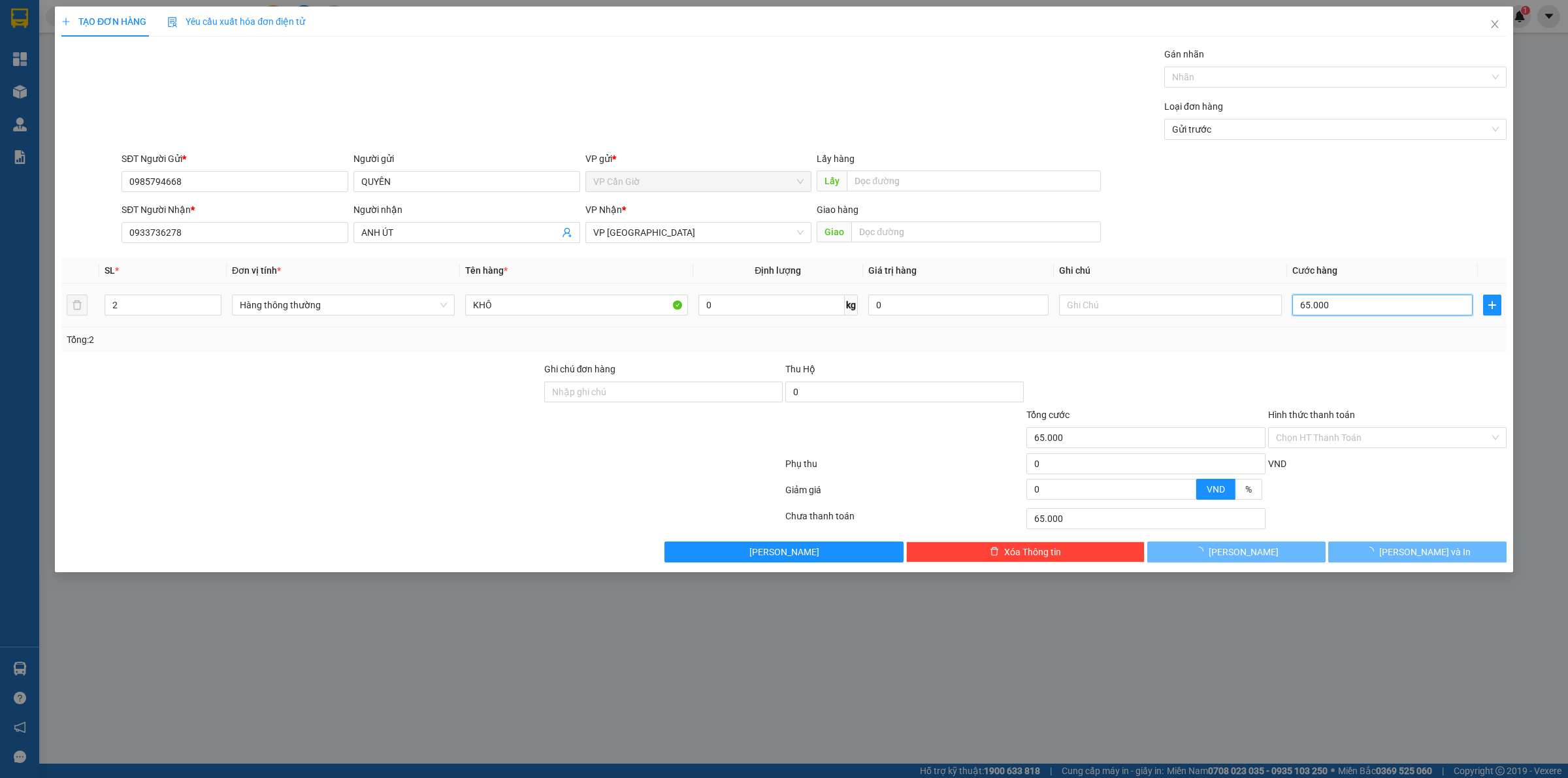
click at [1341, 309] on input "65.000" at bounding box center [1382, 305] width 180 height 21
type input "0"
type input "1"
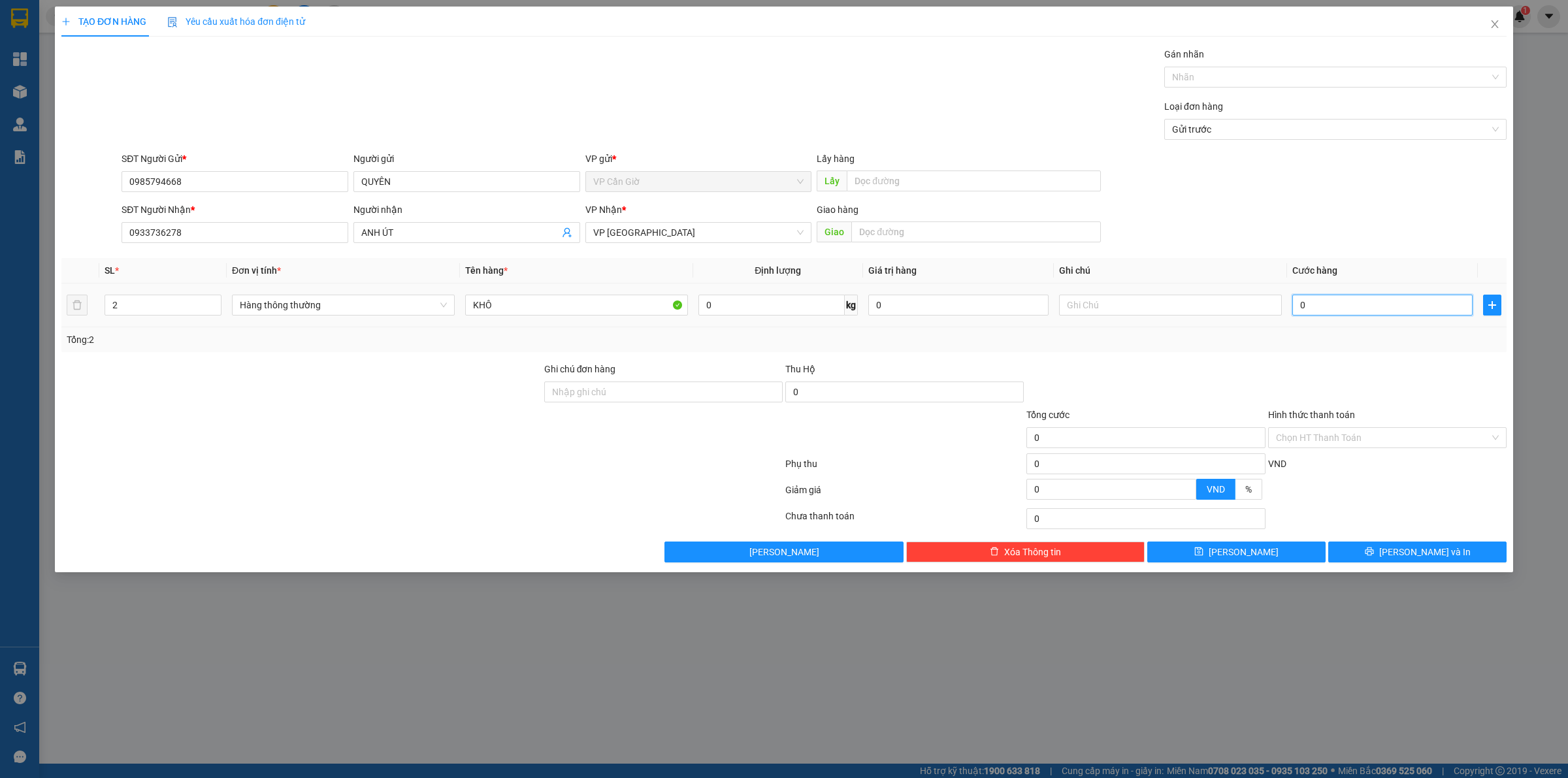
type input "1"
type input "01"
type input "10"
type input "010"
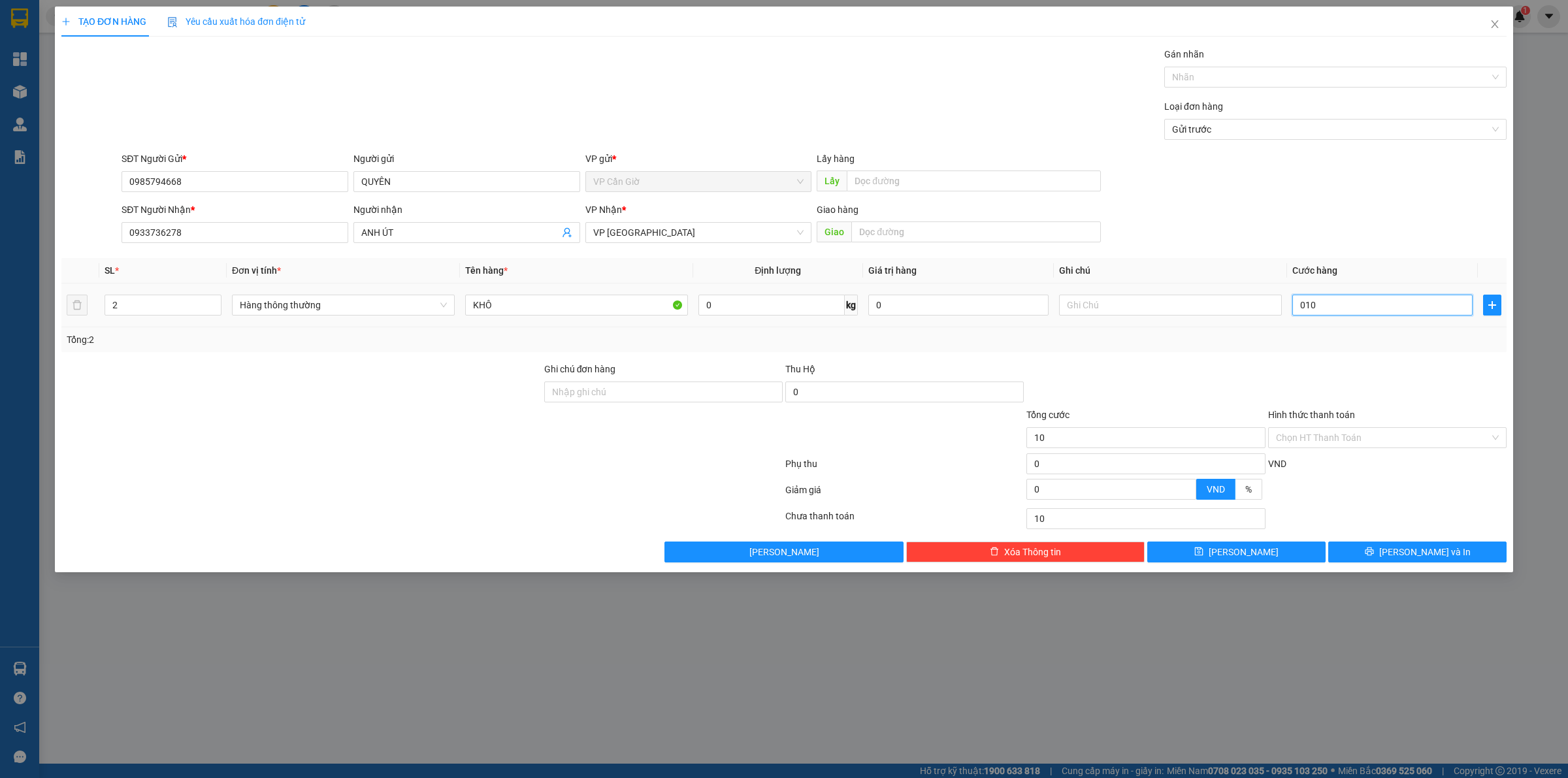
type input "100"
type input "0.100"
type input "100.000"
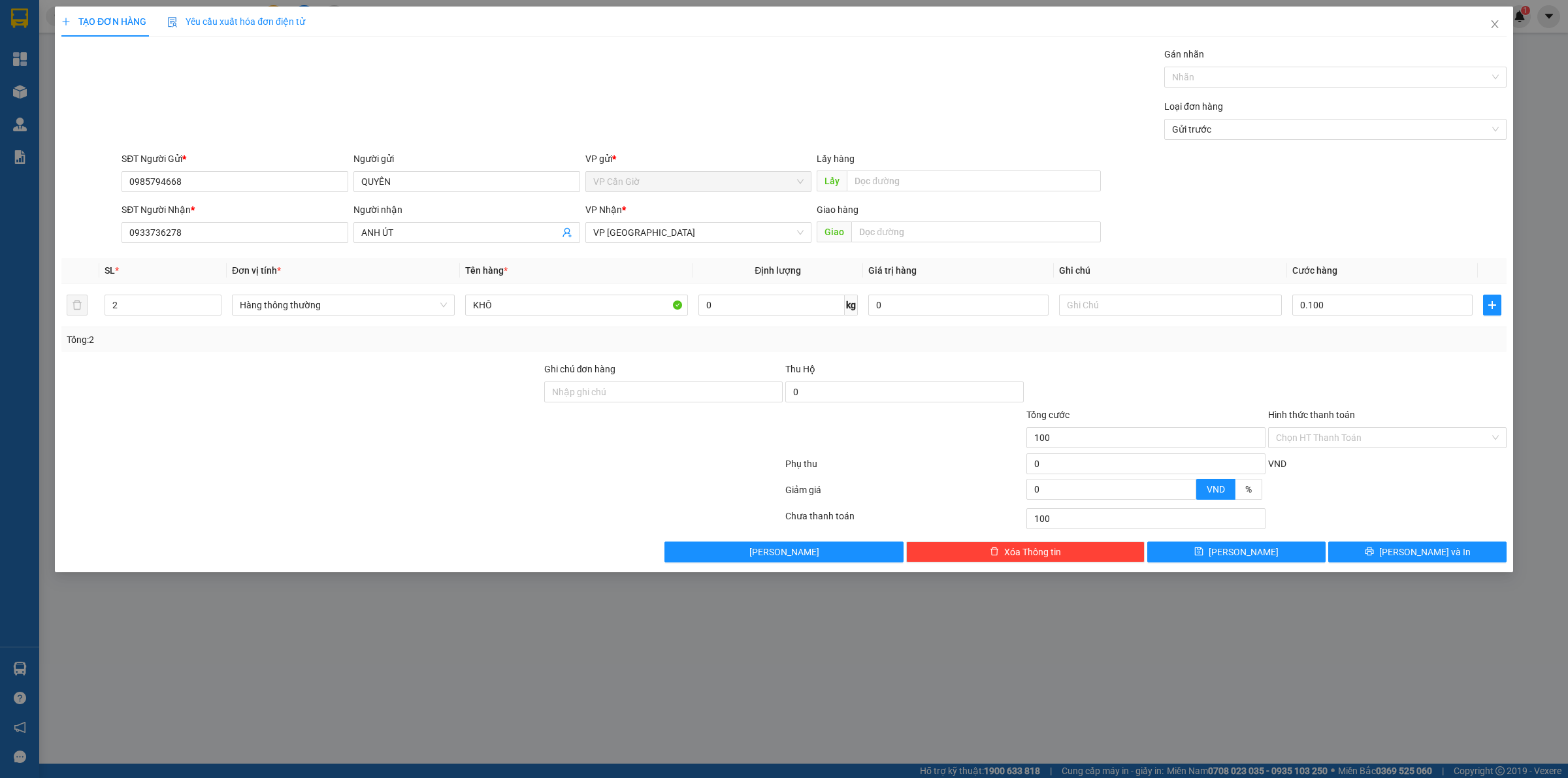
type input "100.000"
click at [1327, 347] on div "Tổng: 2" at bounding box center [784, 339] width 1435 height 14
click at [1376, 436] on input "Hình thức thanh toán" at bounding box center [1382, 438] width 214 height 20
click at [1325, 468] on div "Tại văn phòng" at bounding box center [1387, 465] width 222 height 14
type input "0"
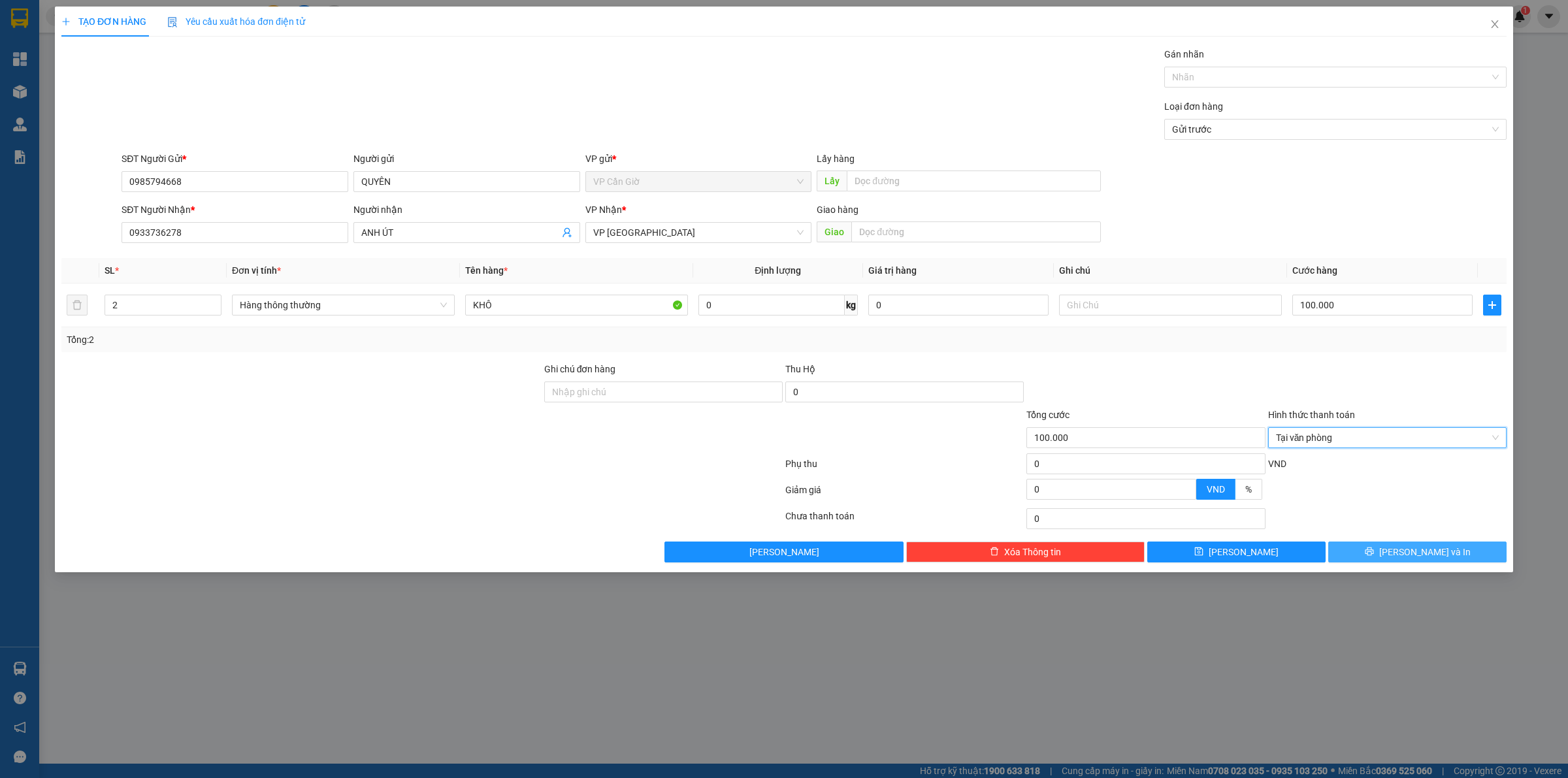
click at [1373, 553] on icon "printer" at bounding box center [1369, 552] width 9 height 9
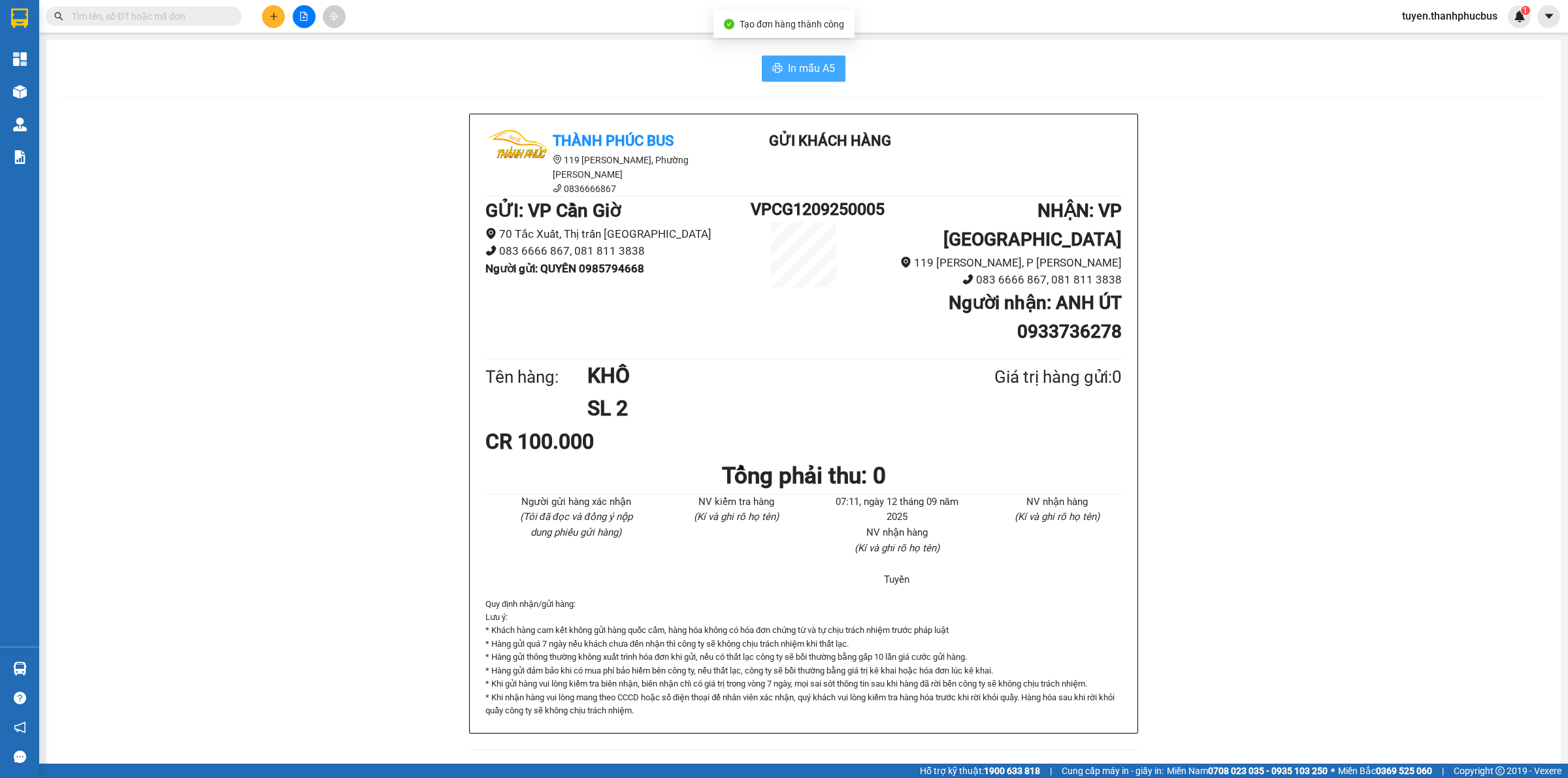
click at [826, 63] on span "In mẫu A5" at bounding box center [811, 68] width 47 height 16
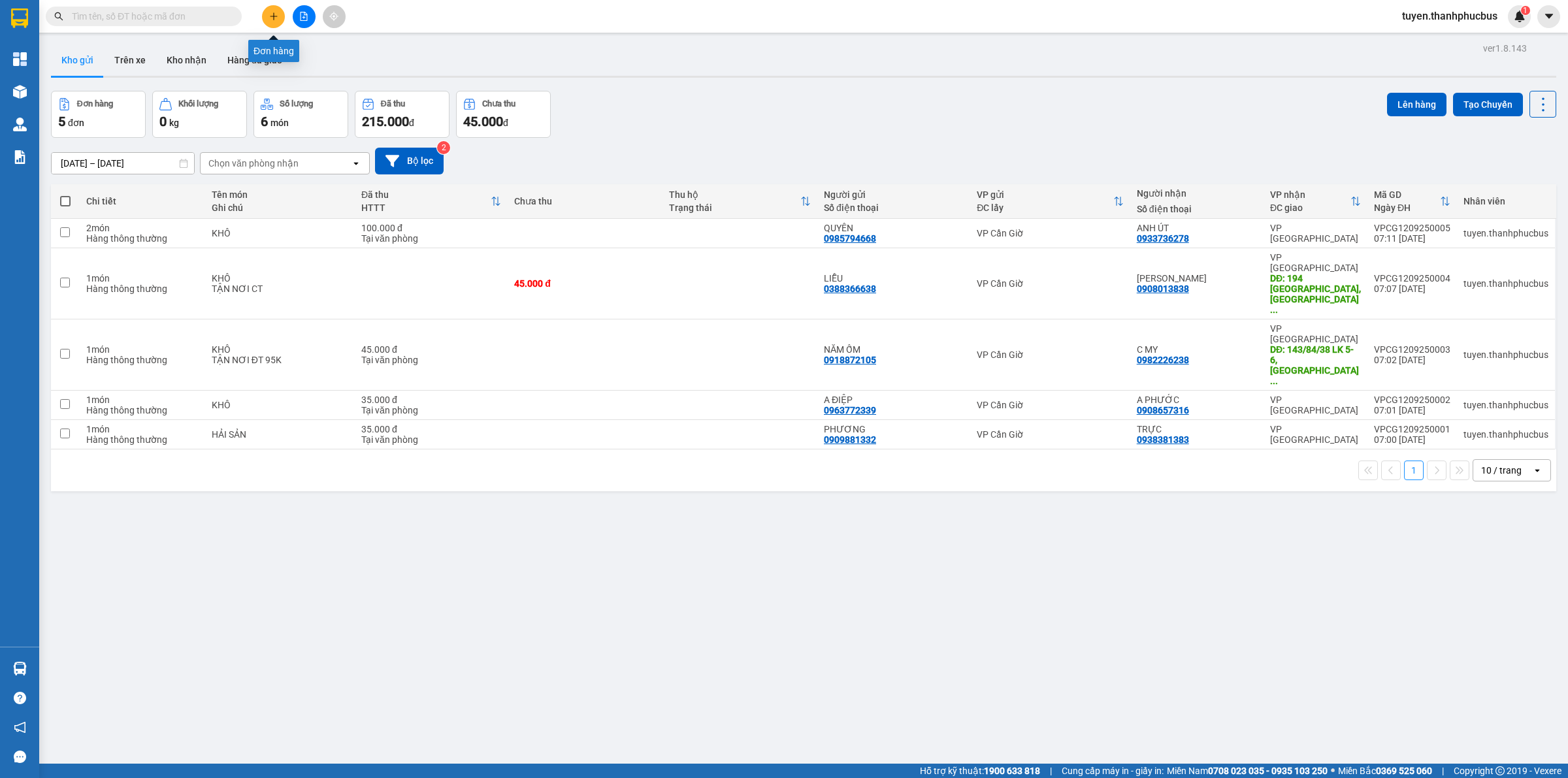
click at [268, 21] on button at bounding box center [273, 17] width 23 height 23
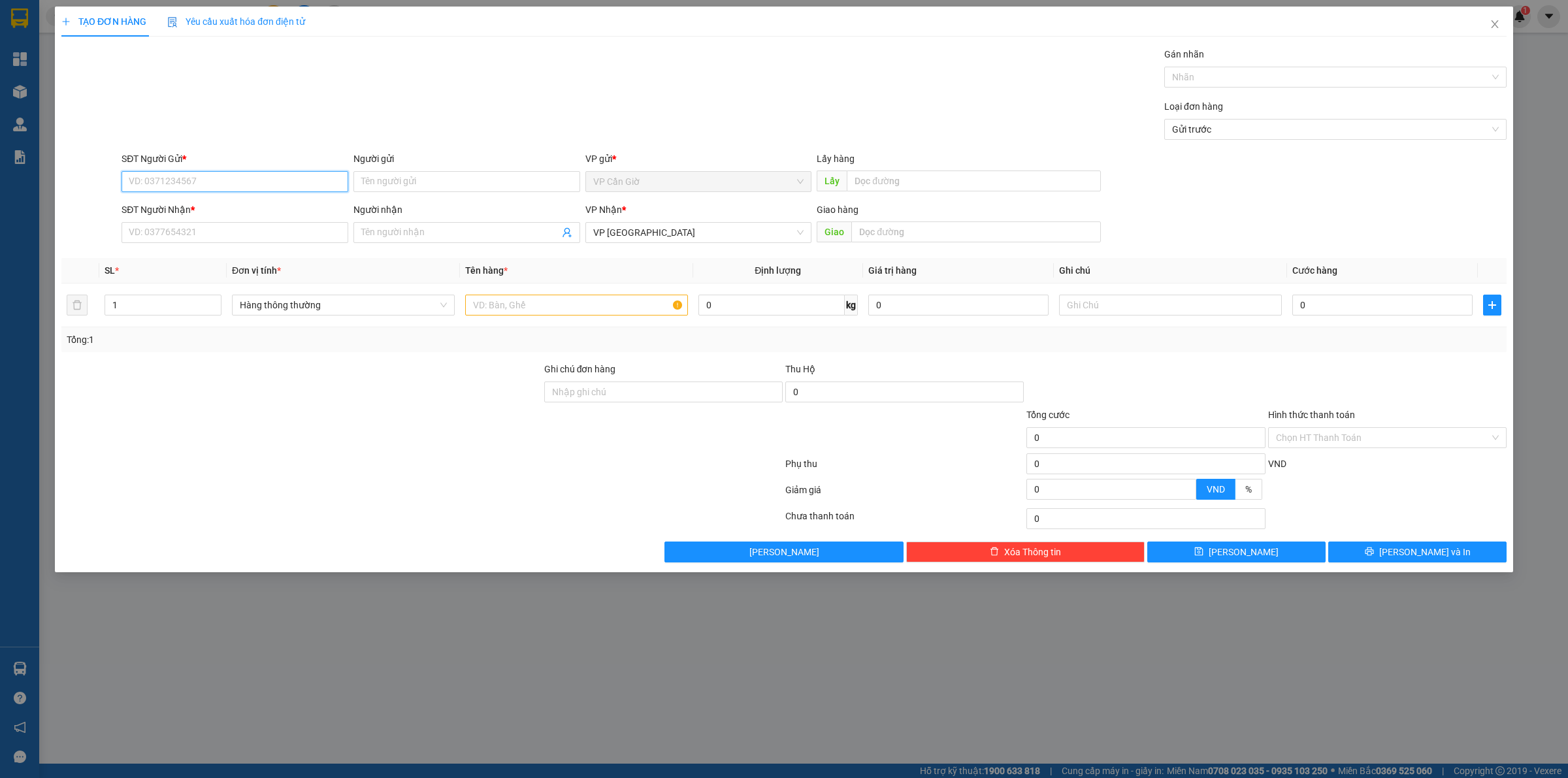
click at [159, 183] on input "SĐT Người Gửi *" at bounding box center [235, 181] width 227 height 21
type input "0357207375"
click at [404, 183] on input "Người gửi" at bounding box center [467, 181] width 227 height 21
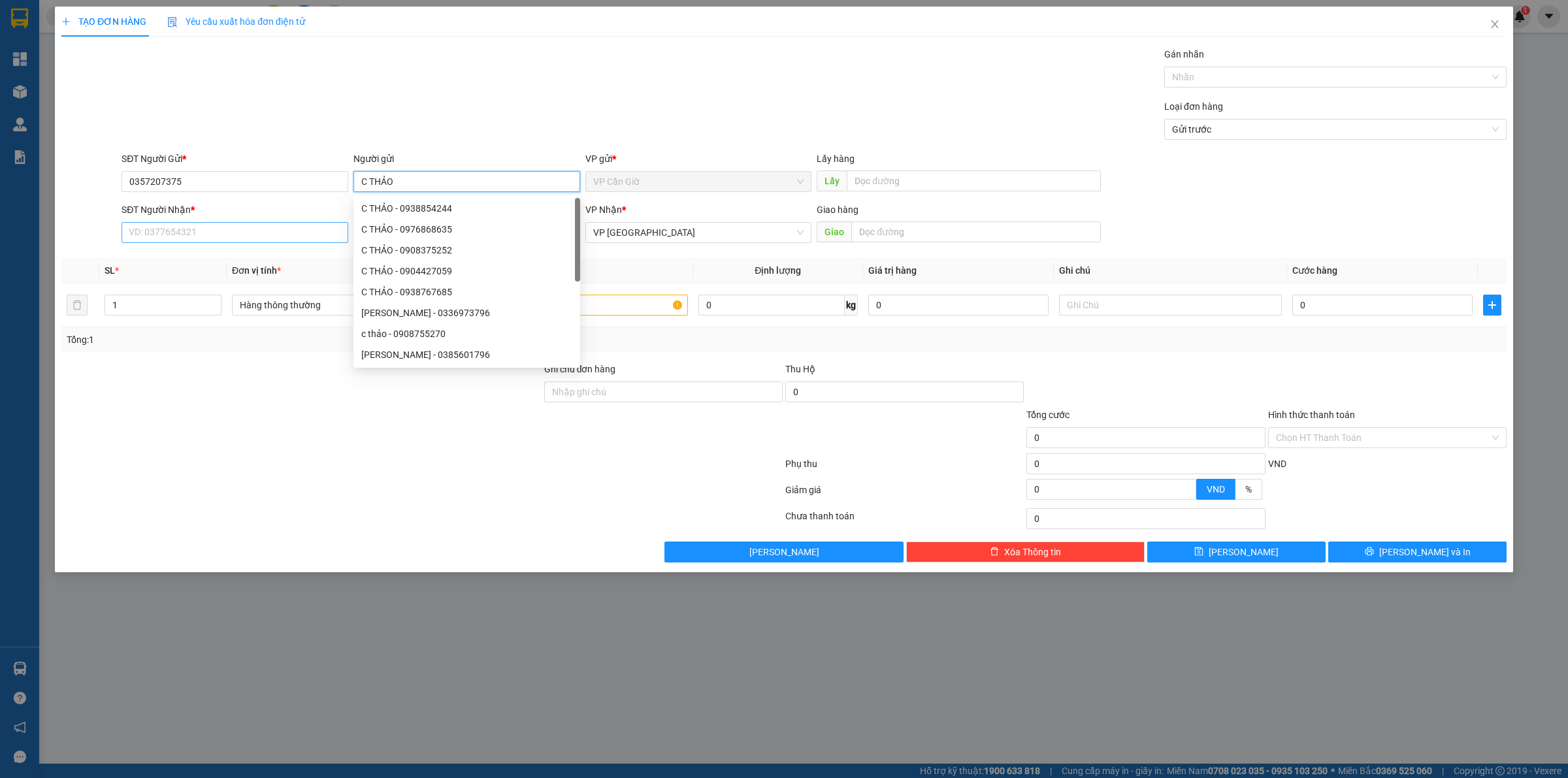
type input "C THẢO"
click at [162, 237] on input "SĐT Người Nhận *" at bounding box center [235, 232] width 227 height 21
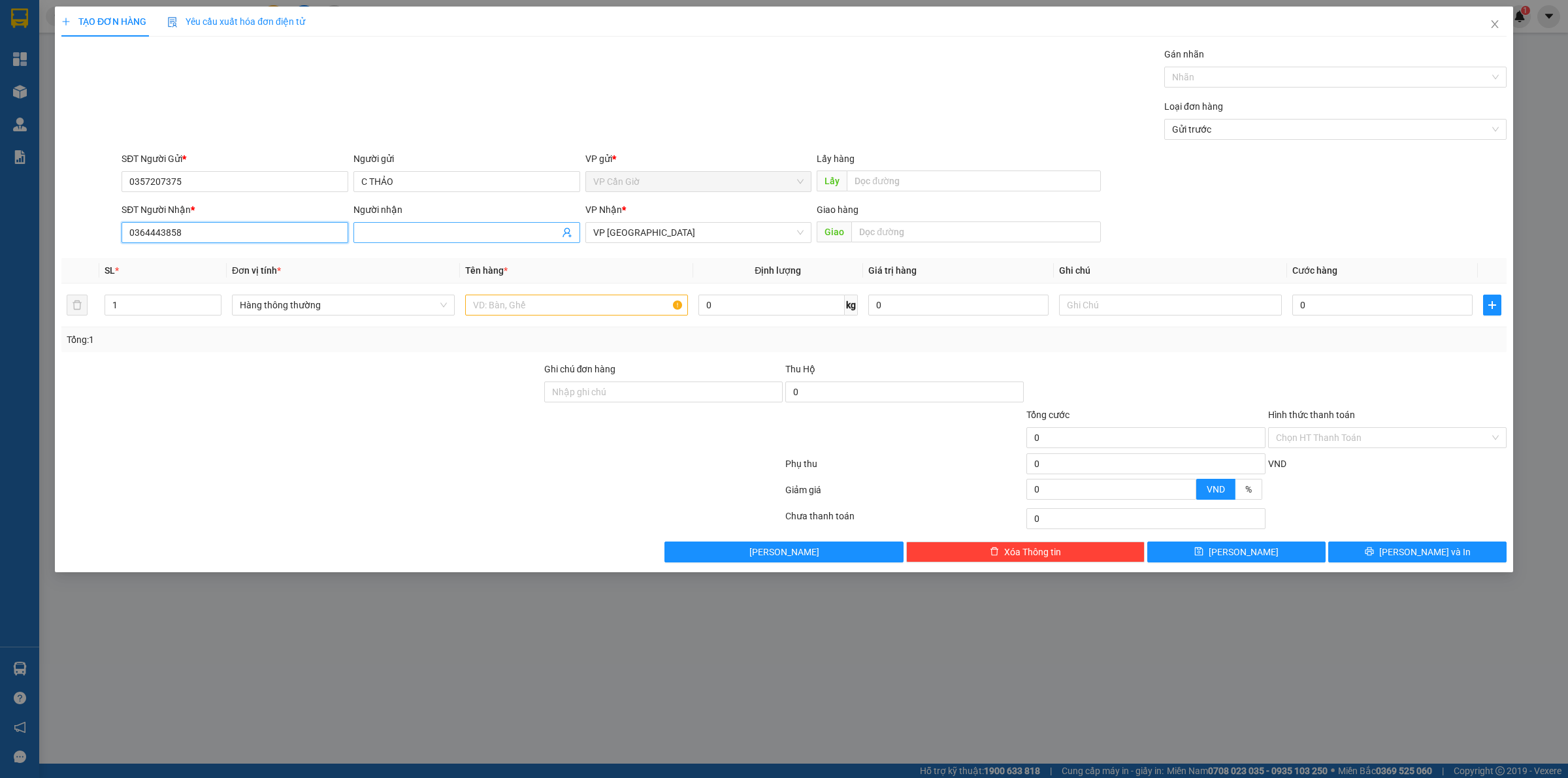
type input "0364443858"
click at [370, 227] on input "Người nhận" at bounding box center [460, 232] width 198 height 14
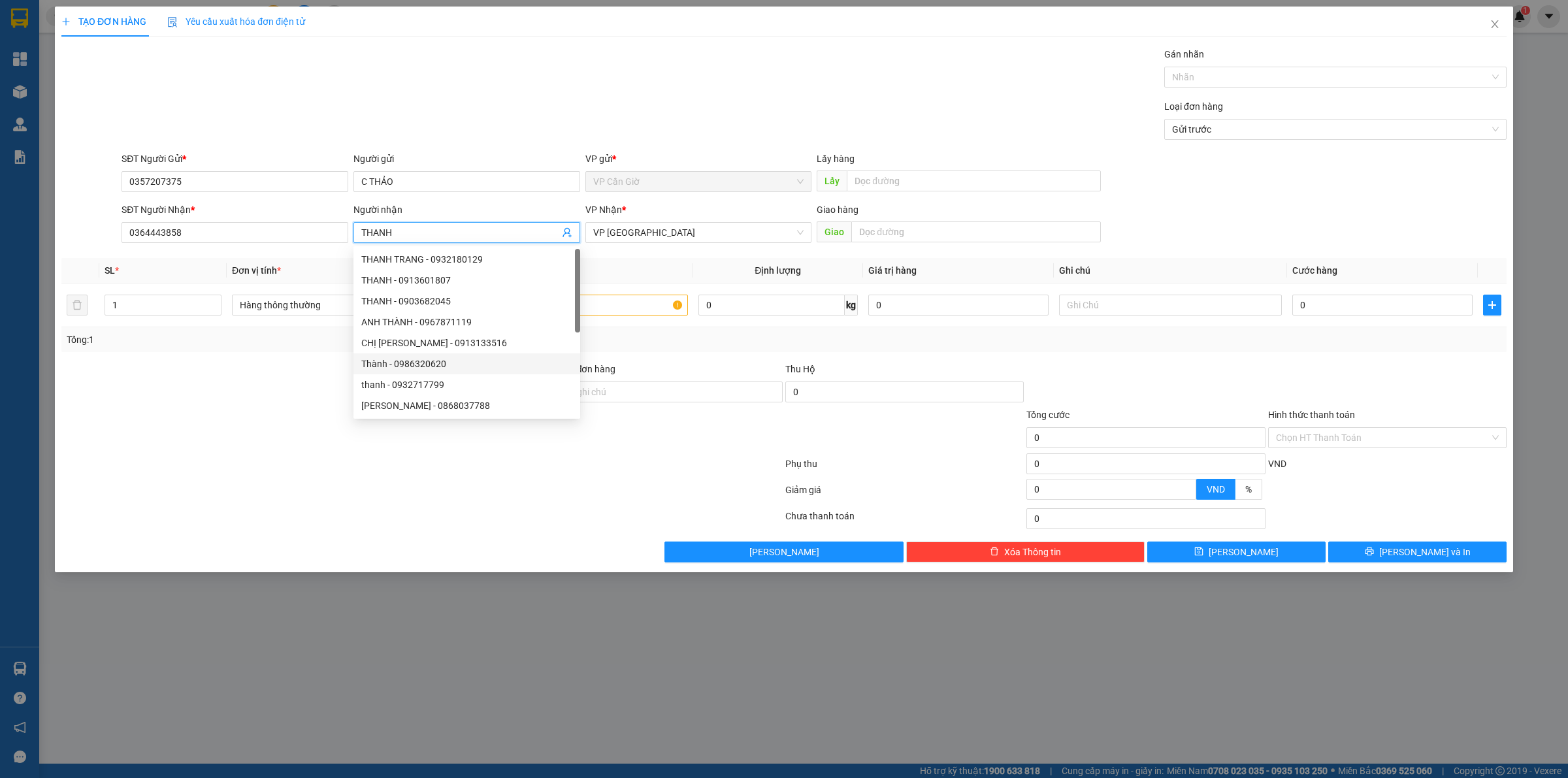
type input "THANH"
click at [278, 444] on div at bounding box center [301, 430] width 482 height 46
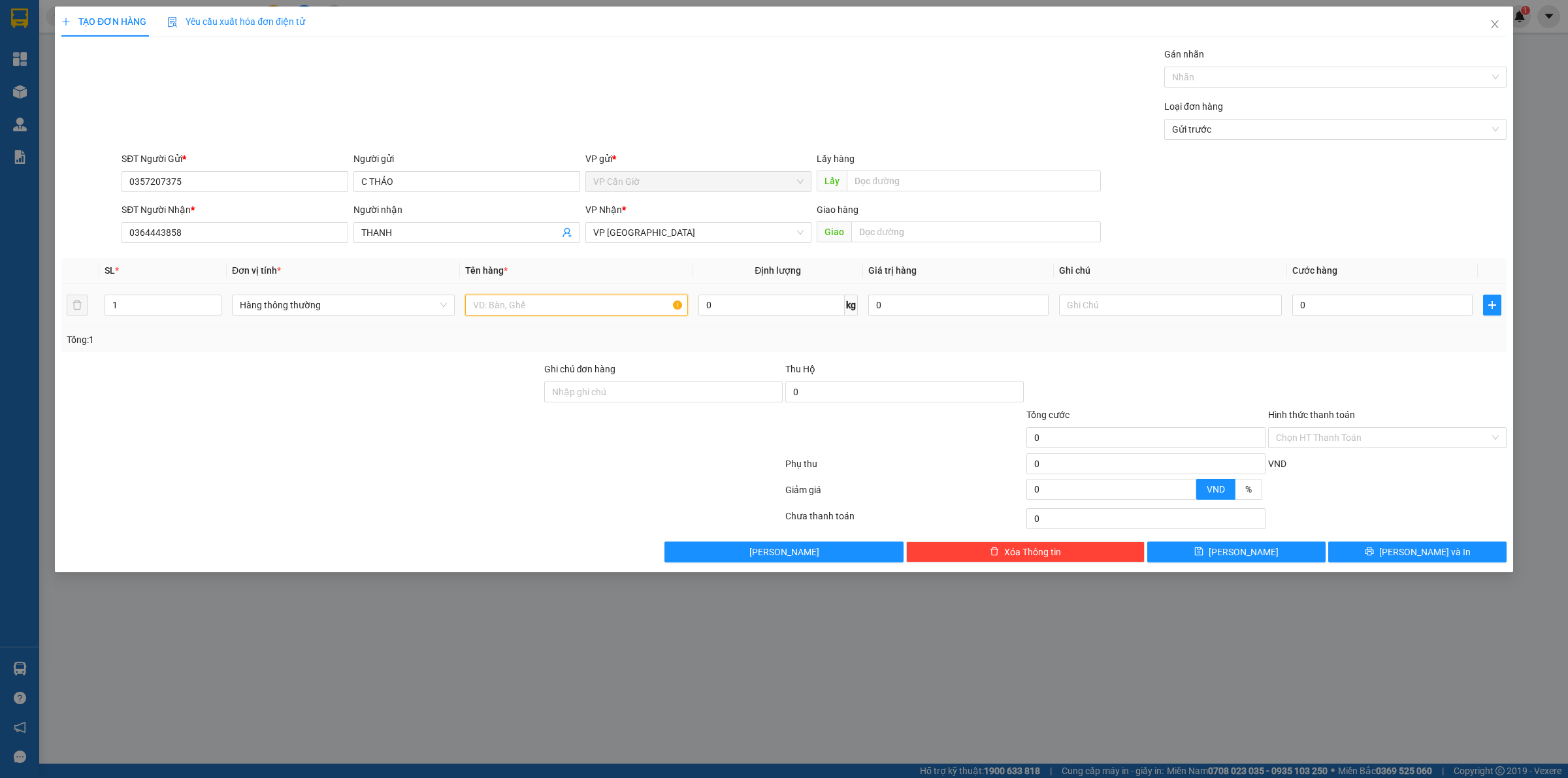
click at [550, 305] on input "text" at bounding box center [576, 305] width 222 height 21
type input "KHÔ"
click at [1353, 307] on input "0" at bounding box center [1382, 305] width 180 height 21
type input "3"
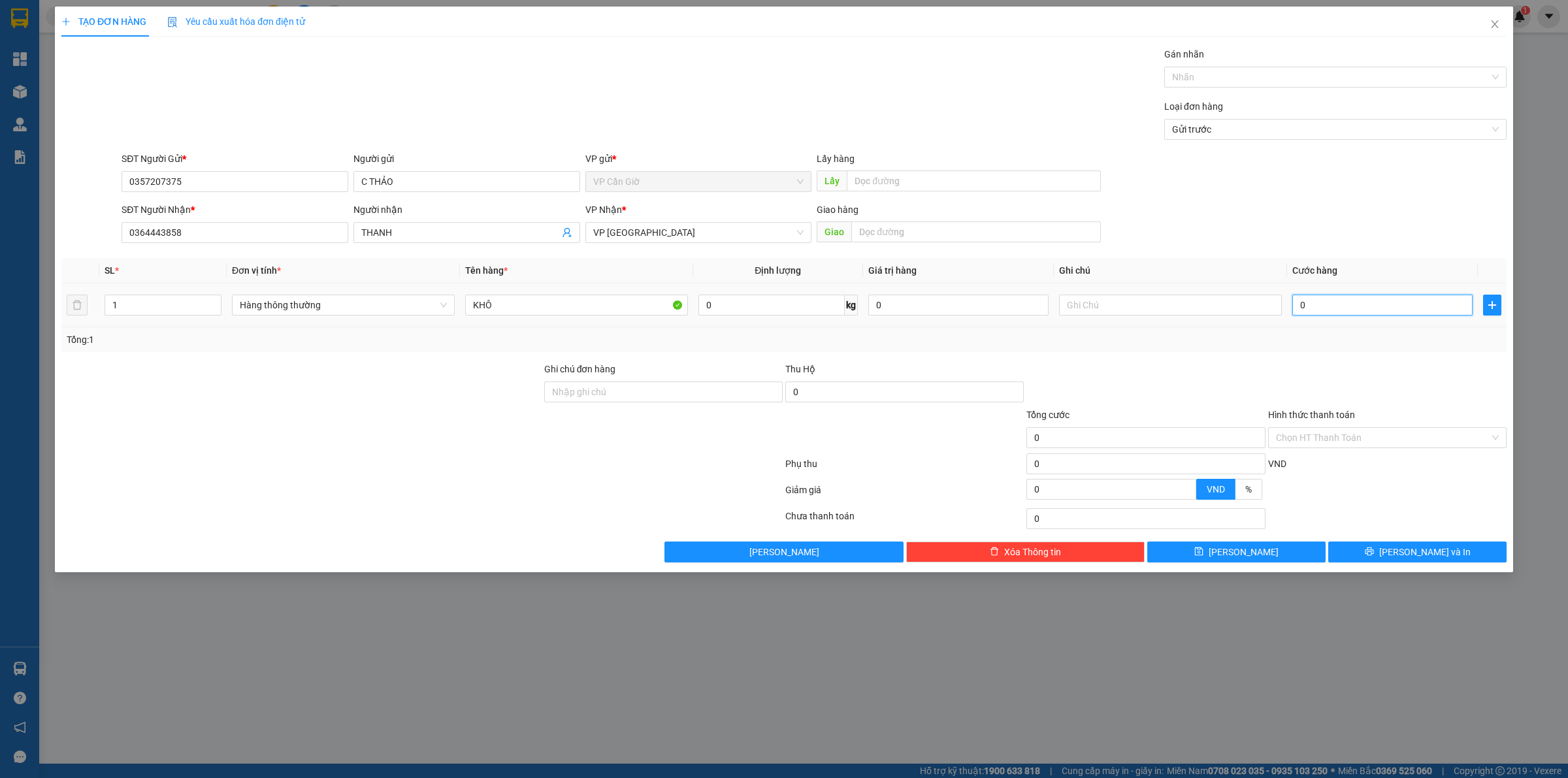
type input "3"
type input "35"
type input "35.000"
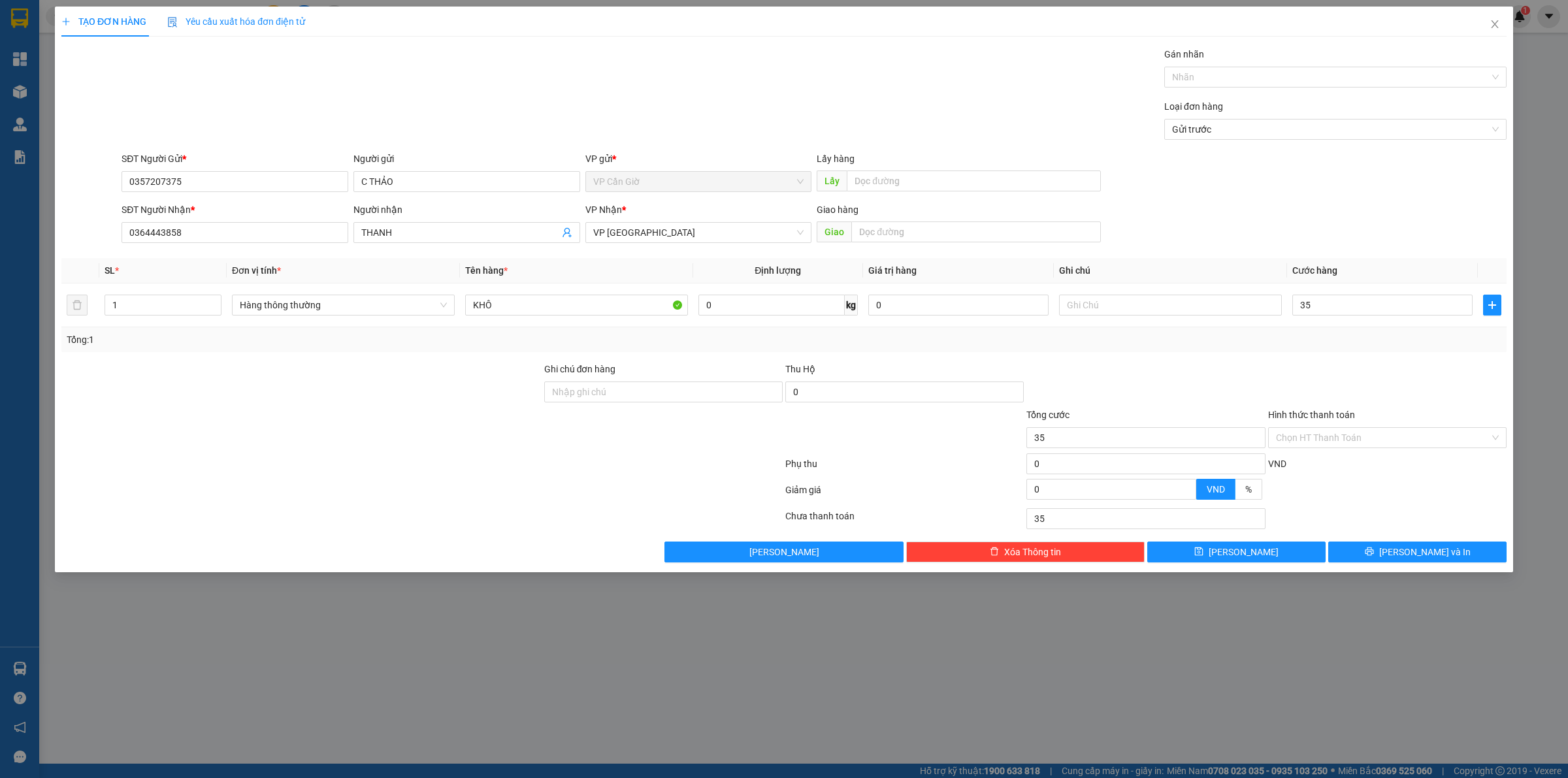
type input "35.000"
click at [1121, 389] on div at bounding box center [1145, 384] width 241 height 46
click at [201, 232] on input "0364443858" at bounding box center [235, 232] width 227 height 21
type input "0"
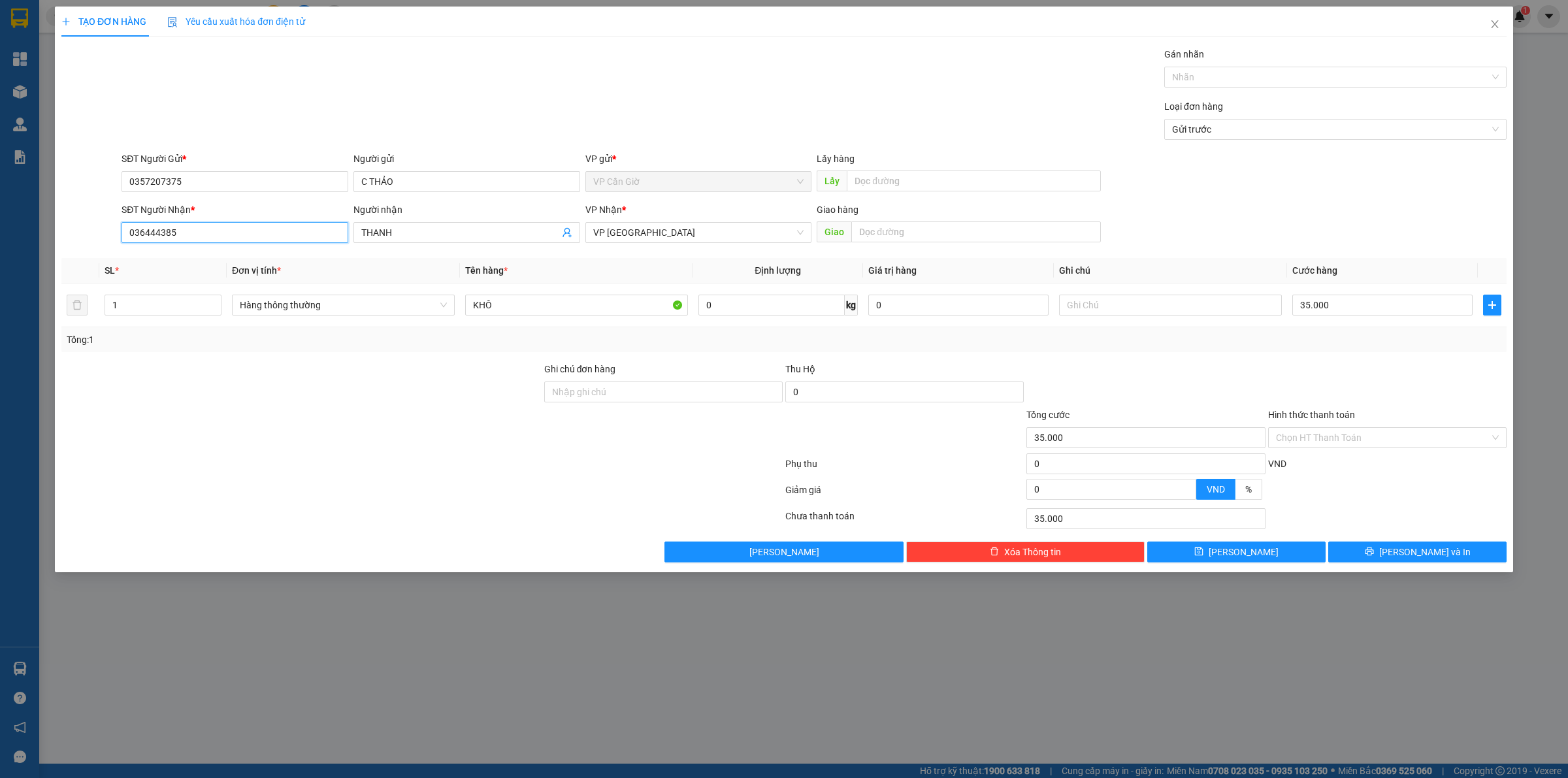
type input "0364443858"
click at [328, 464] on div at bounding box center [422, 465] width 724 height 26
click at [1364, 441] on input "Hình thức thanh toán" at bounding box center [1382, 438] width 214 height 20
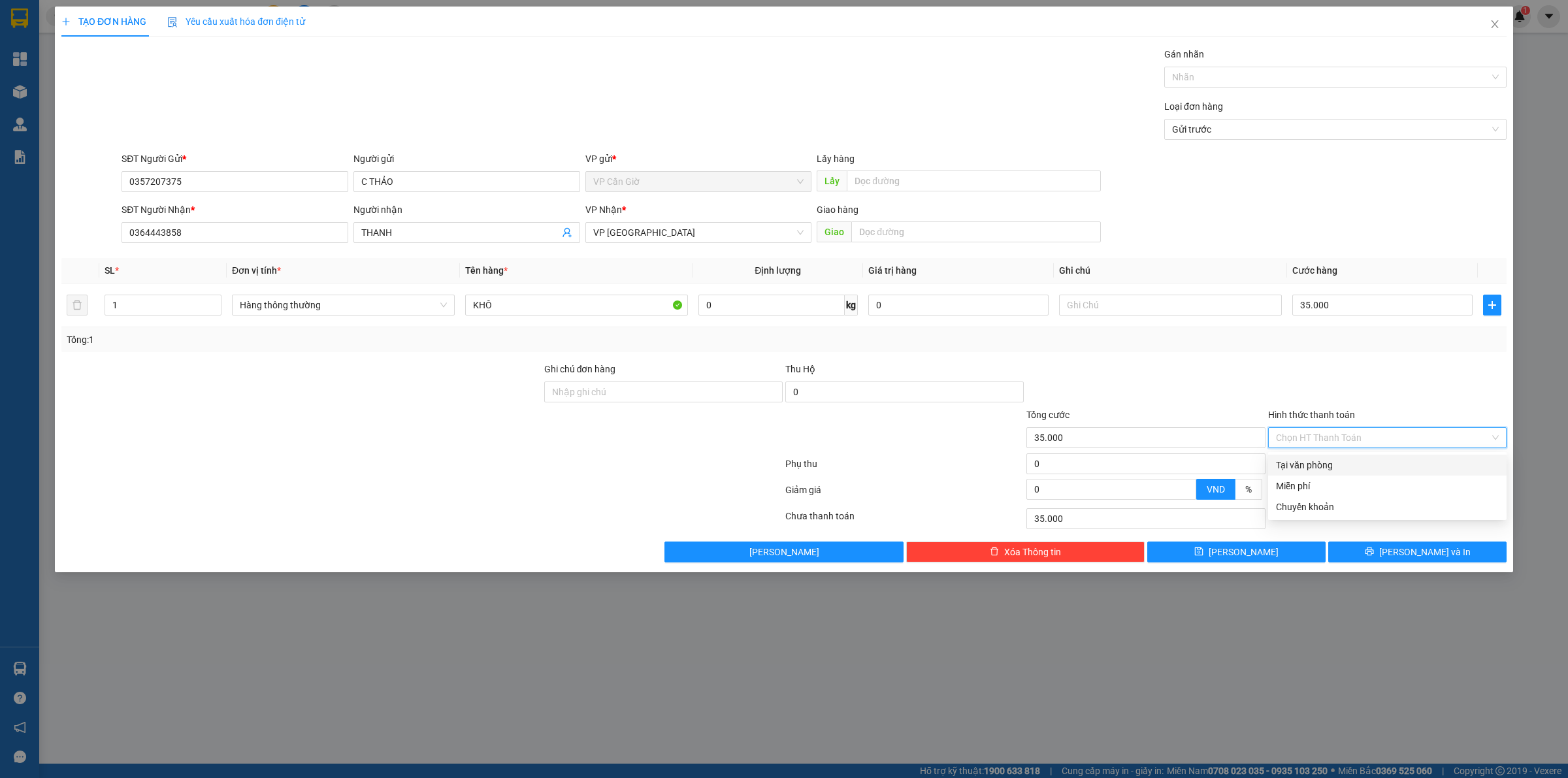
click at [1300, 464] on div "Tại văn phòng" at bounding box center [1387, 465] width 222 height 14
type input "0"
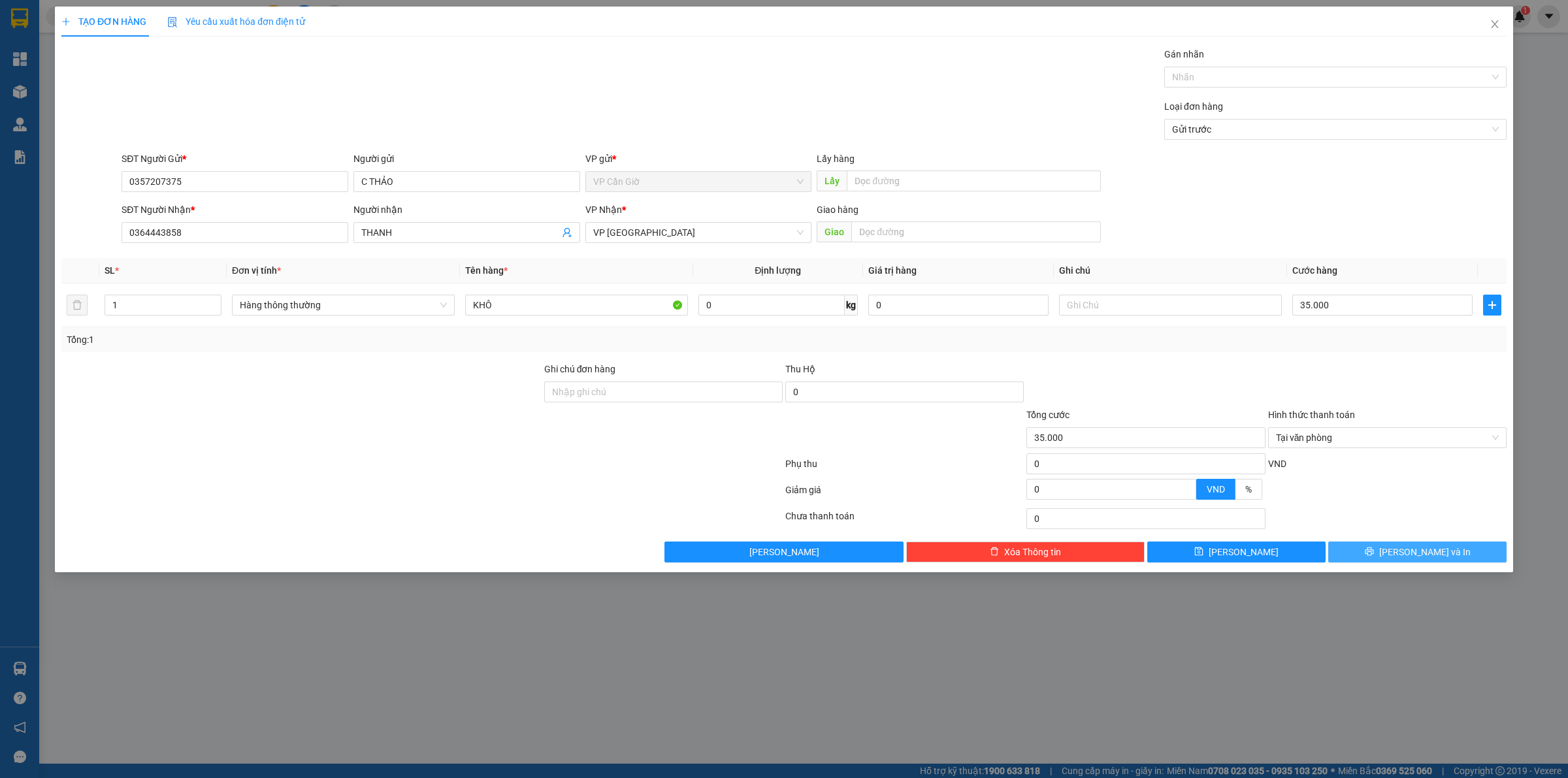
click at [1374, 549] on icon "printer" at bounding box center [1369, 551] width 9 height 9
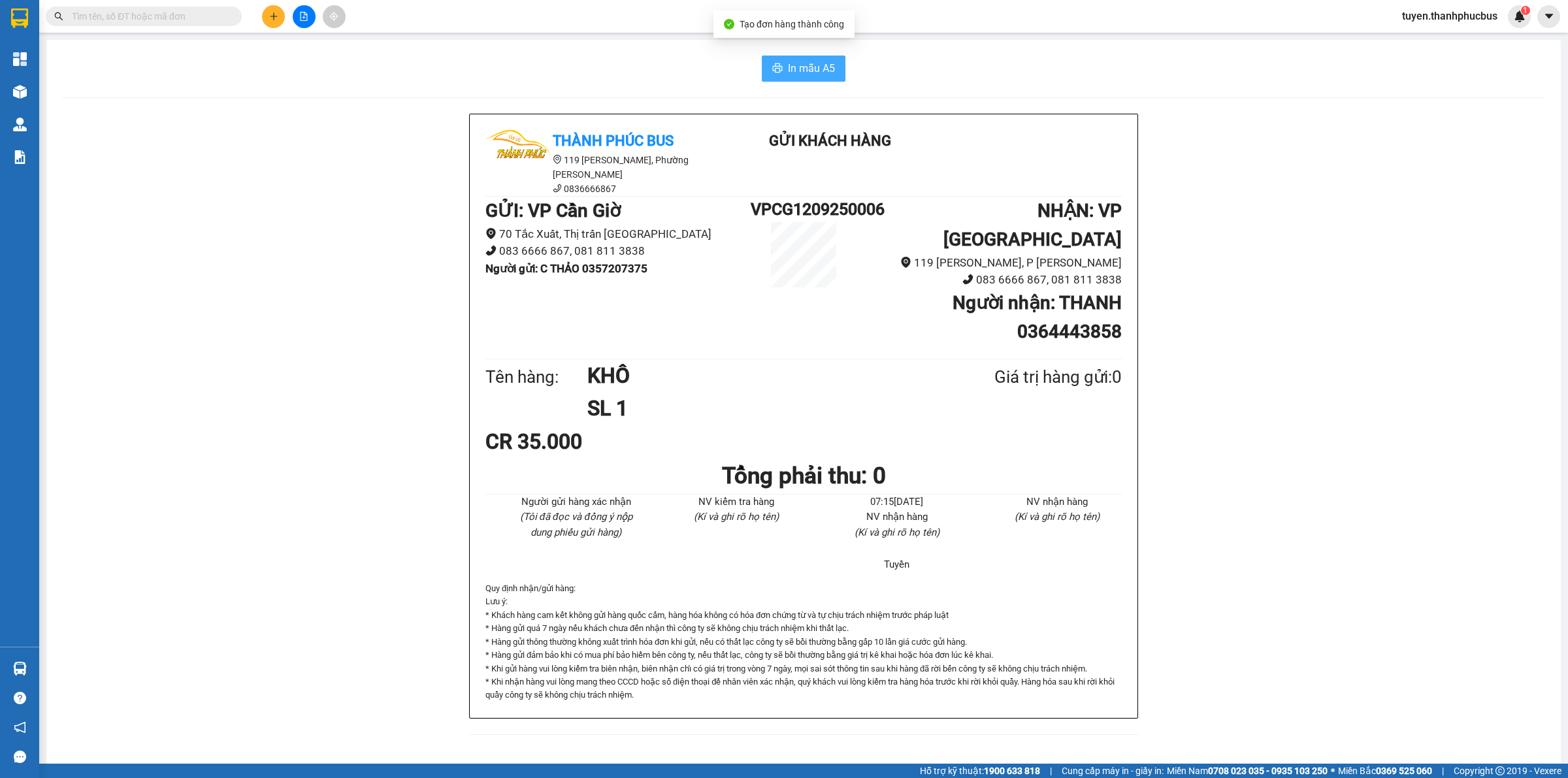
click at [799, 62] on span "In mẫu A5" at bounding box center [811, 68] width 47 height 16
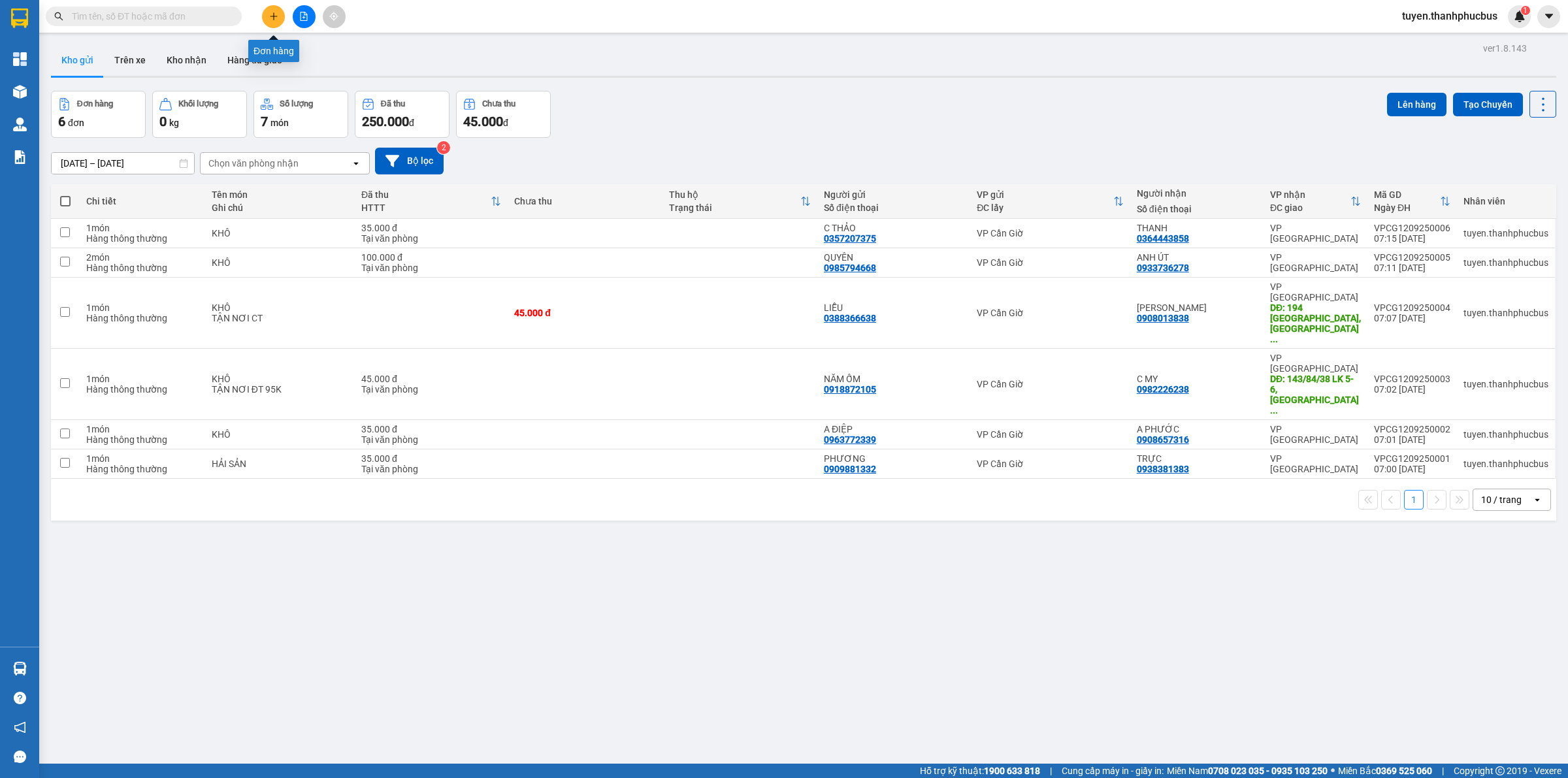
click at [273, 14] on icon "plus" at bounding box center [273, 16] width 9 height 9
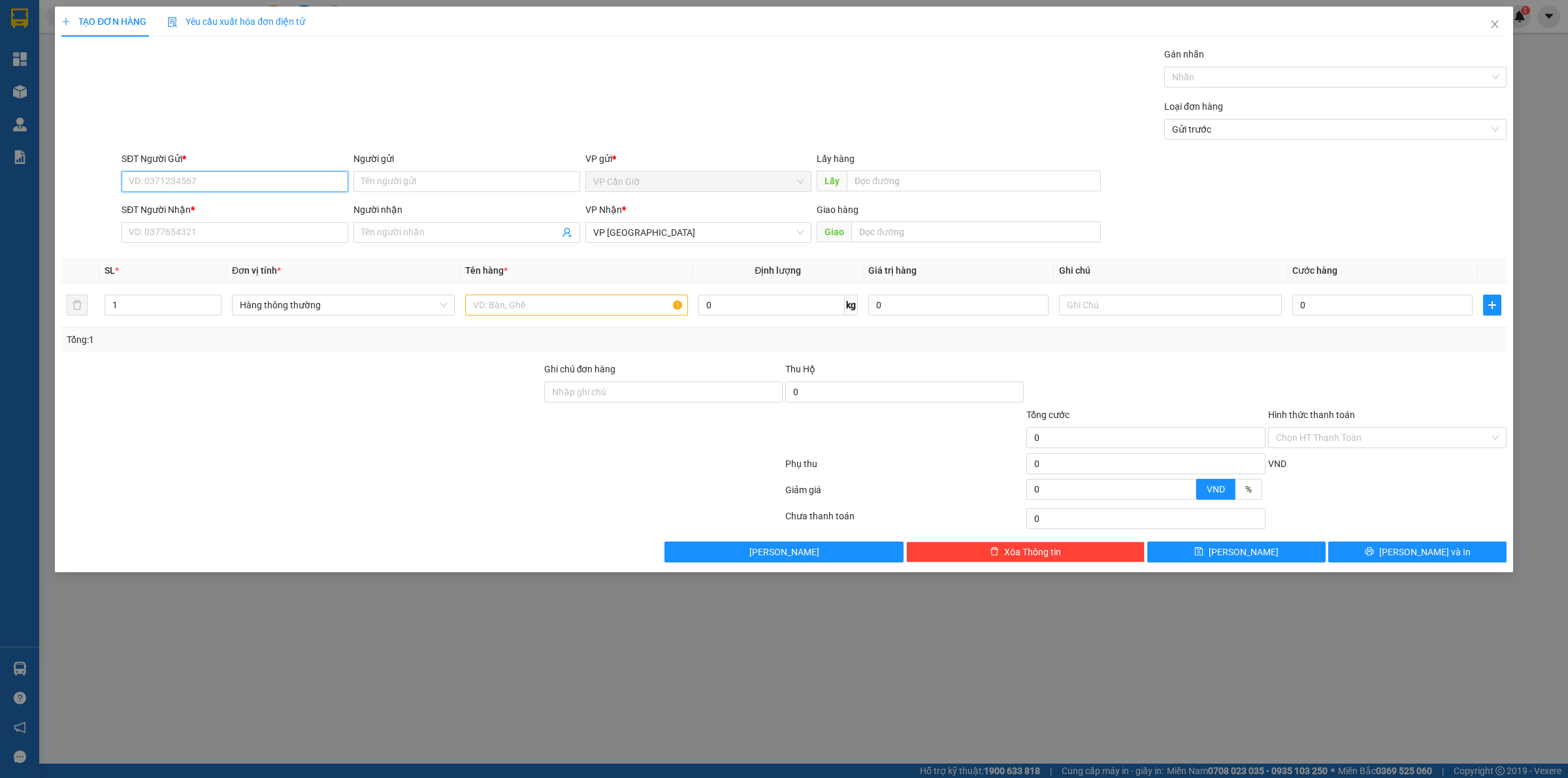
click at [175, 188] on input "SĐT Người Gửi *" at bounding box center [235, 181] width 227 height 21
click at [162, 204] on div "0387854890 - HUYỀN" at bounding box center [235, 208] width 211 height 14
type input "0387854890"
type input "HUYỀN"
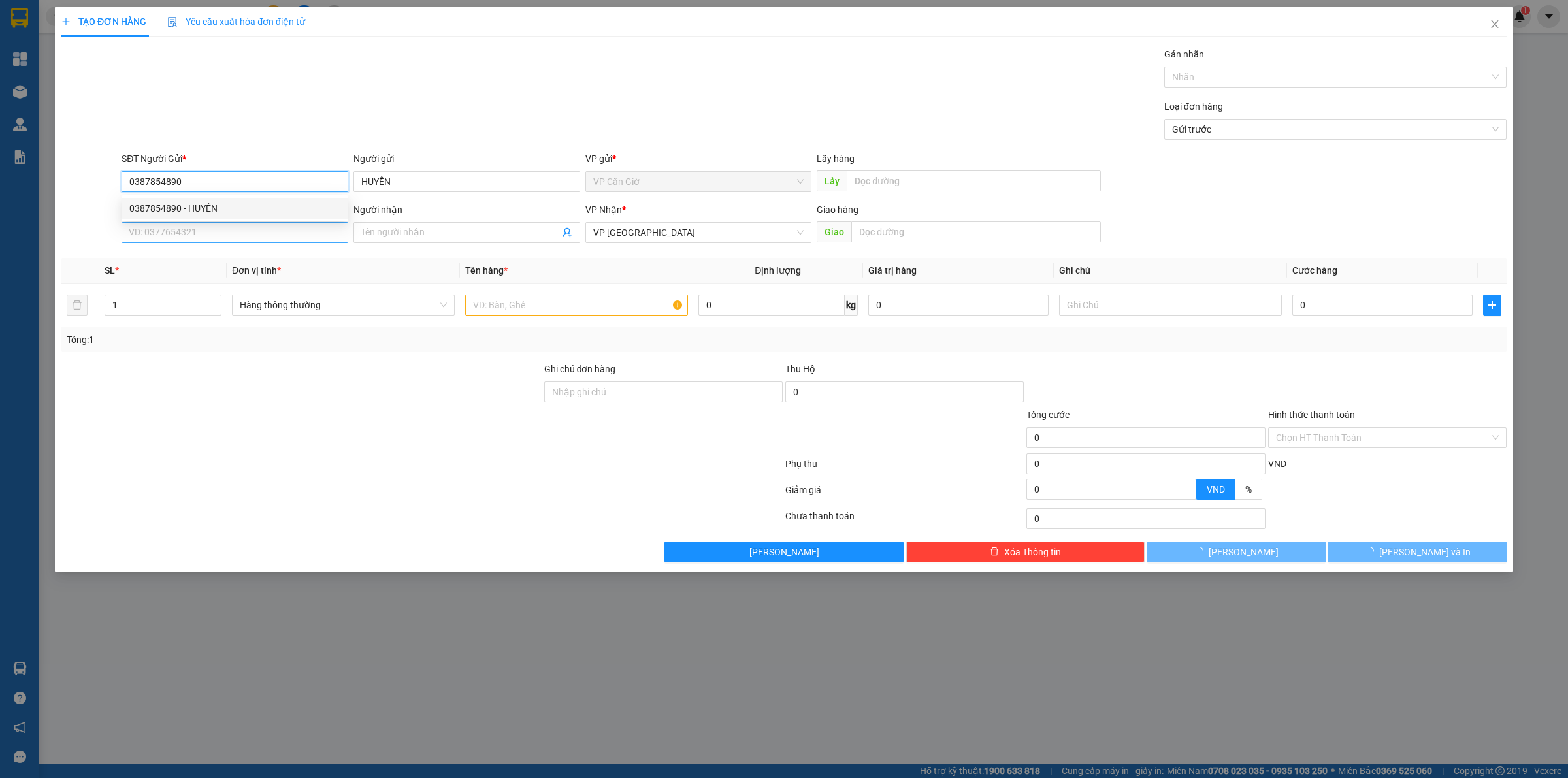
type input "55.000"
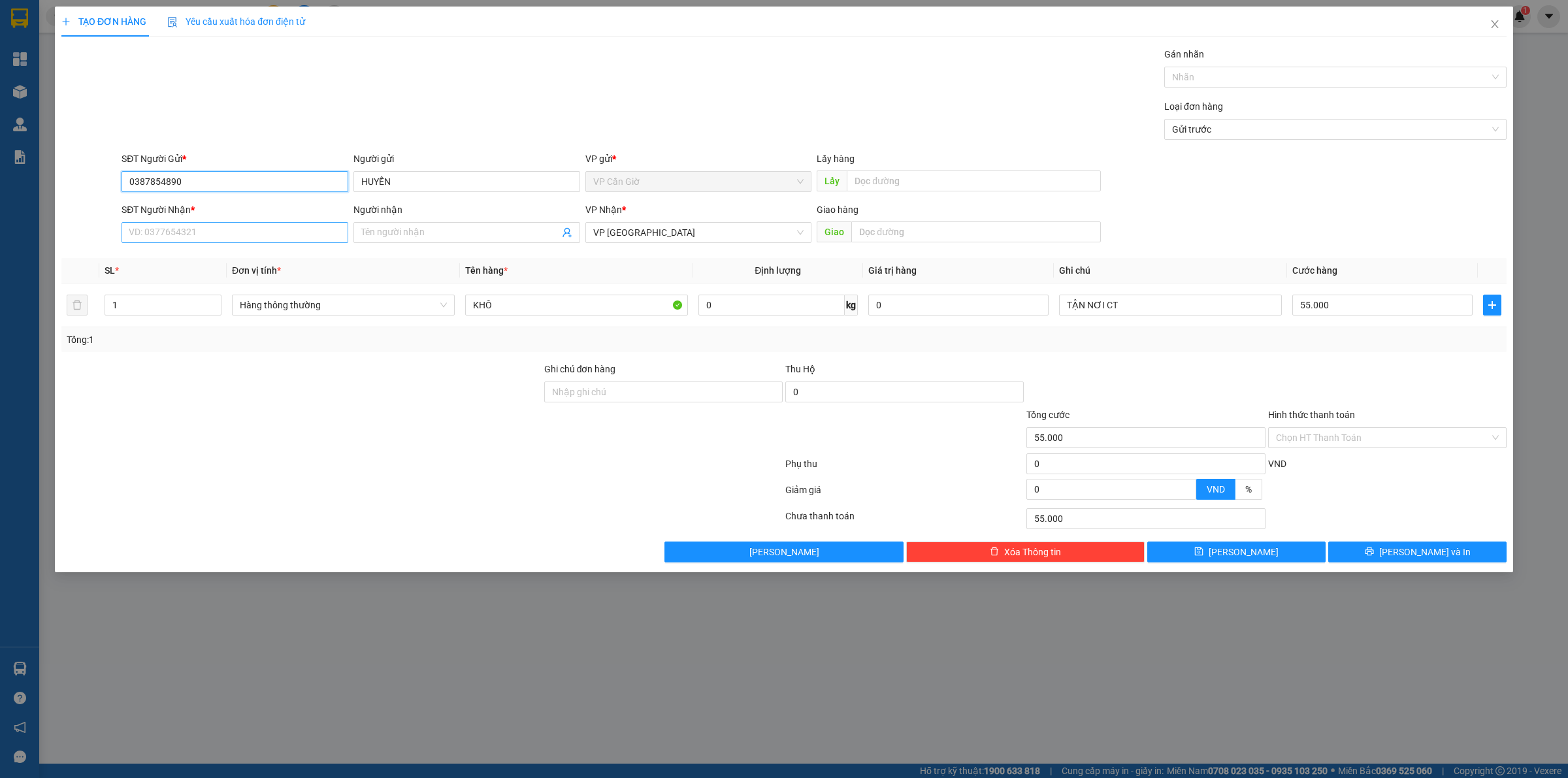
type input "0387854890"
click at [187, 230] on input "SĐT Người Nhận *" at bounding box center [235, 232] width 227 height 21
click at [166, 258] on div "0902381296 - C THÚY" at bounding box center [235, 259] width 211 height 14
type input "0902381296"
type input "C THÚY"
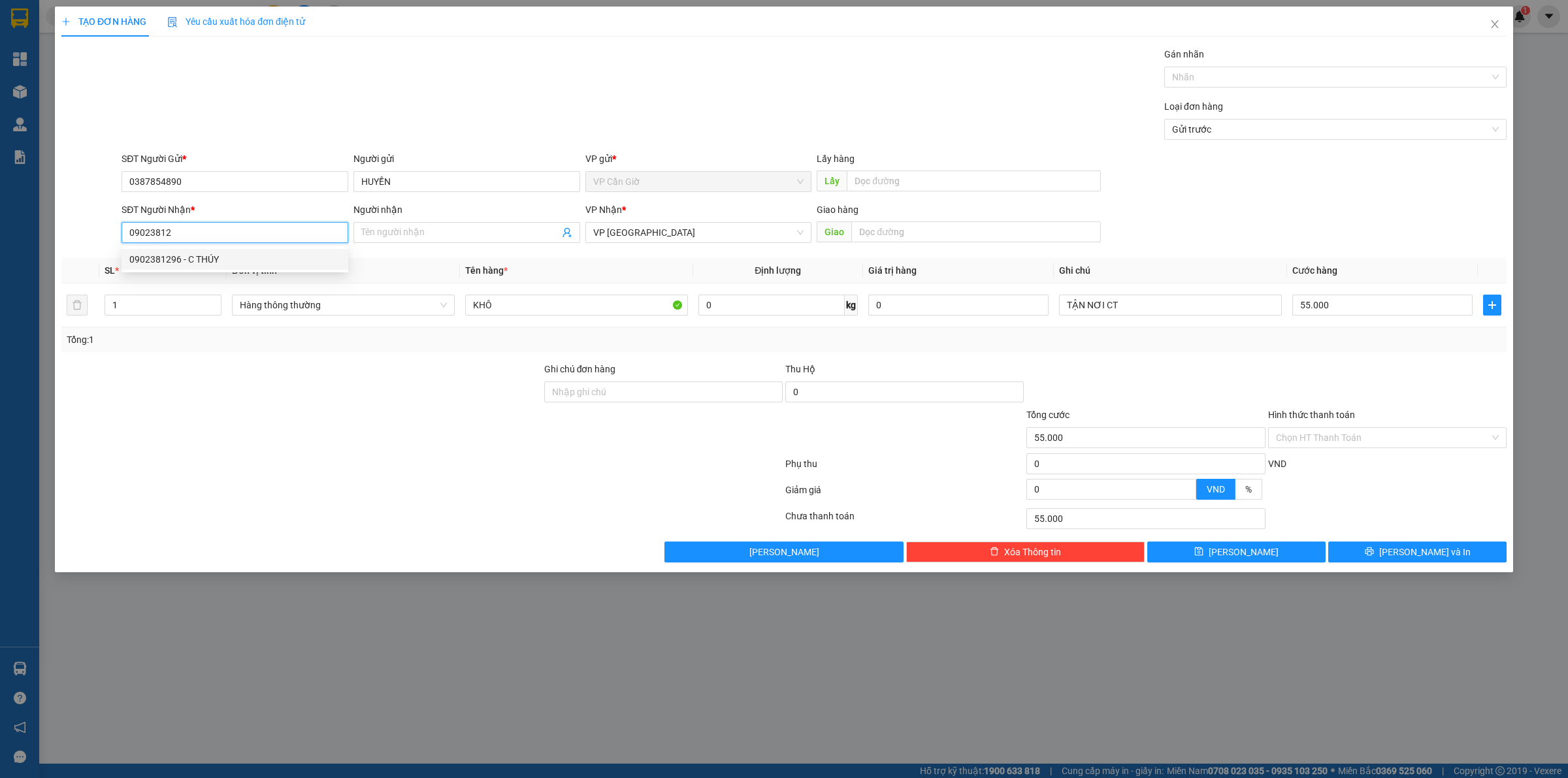
type input "578/15/8 LÊ QUANG ĐỊNH, P1, GÒ VẤP,"
type input "20.000"
type input "0902381296"
click at [1353, 305] on input "20.000" at bounding box center [1382, 305] width 180 height 21
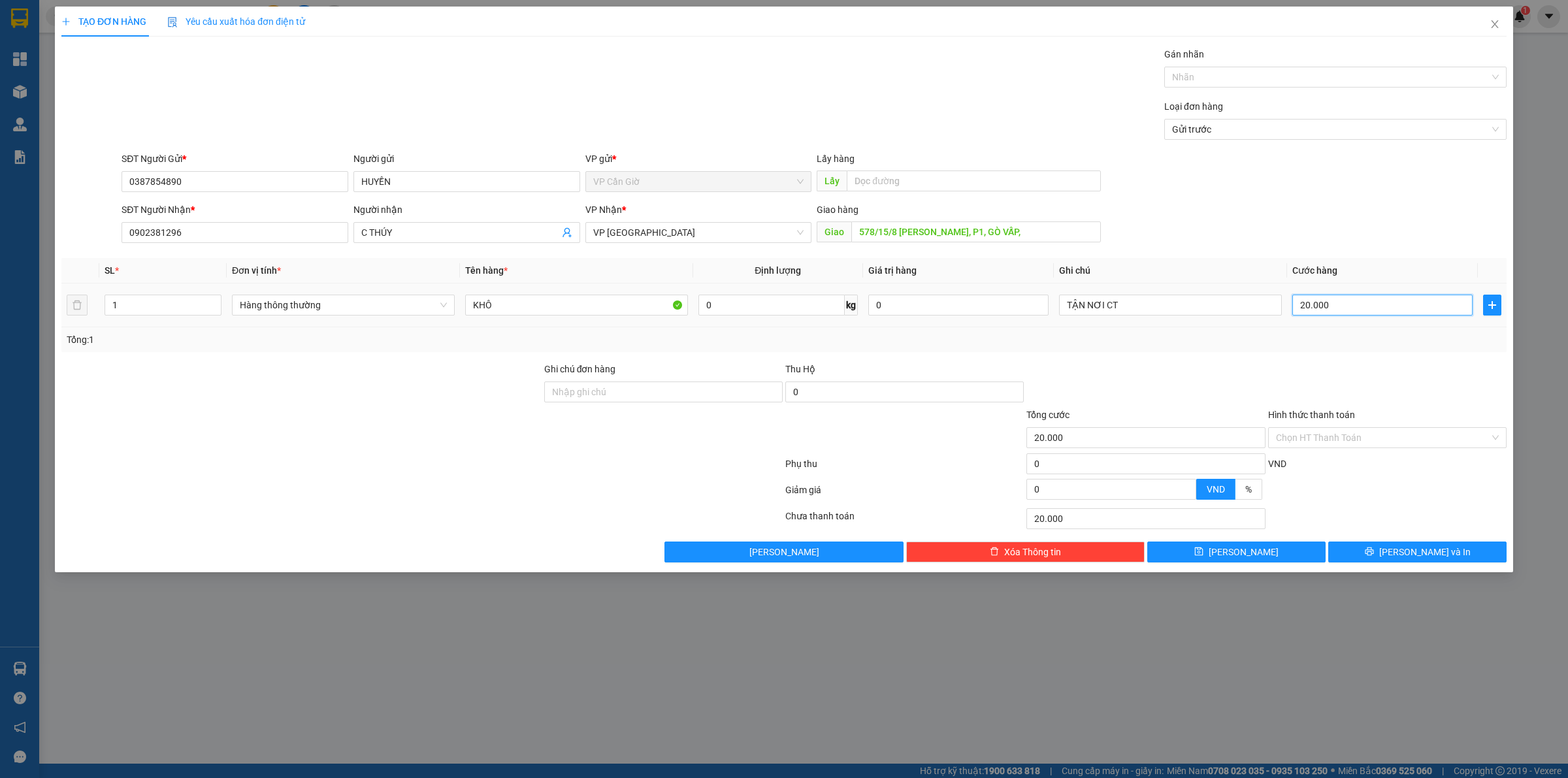
type input "2"
type input "25"
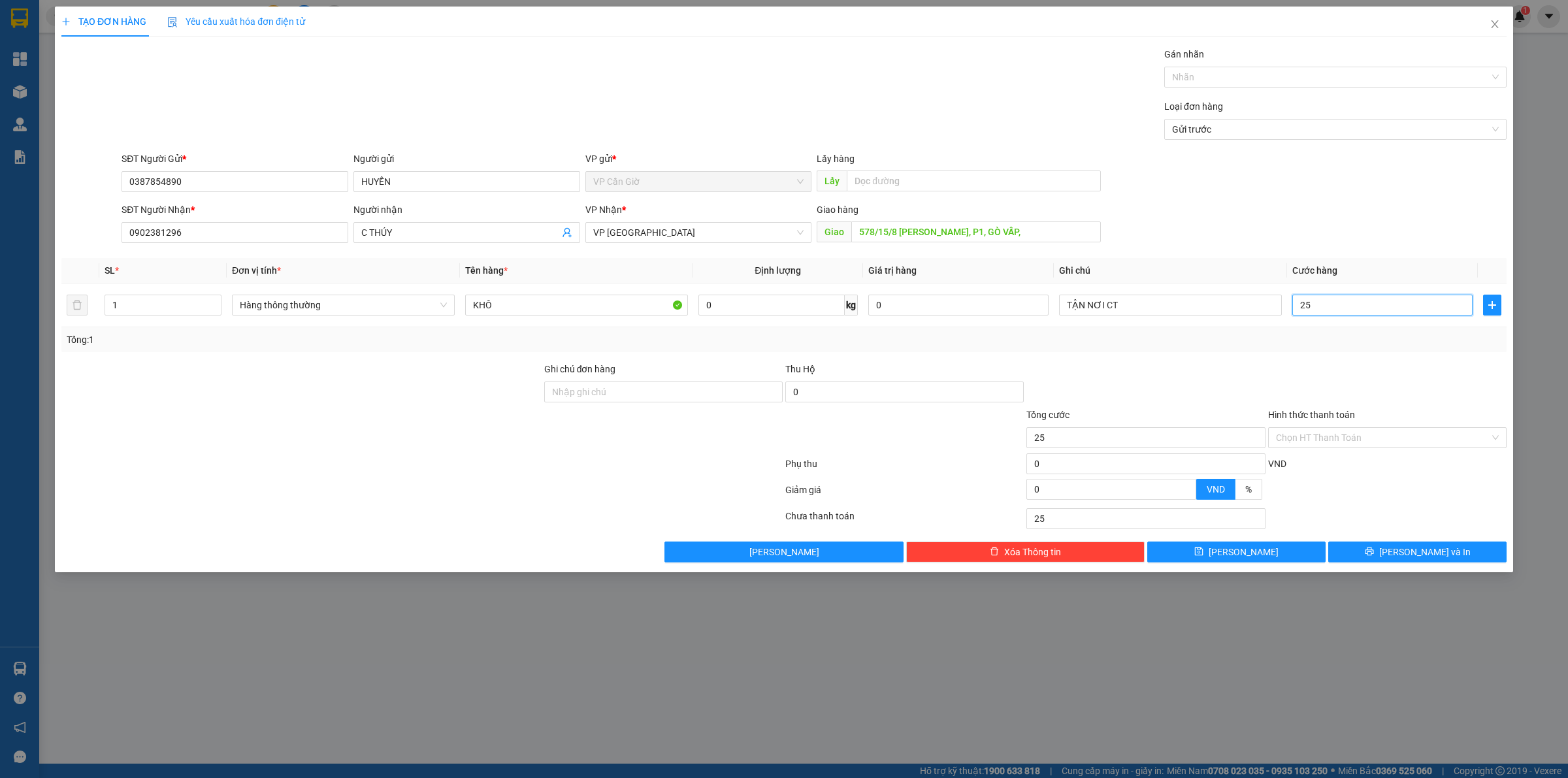
type input "25"
type input "25.000"
click at [1128, 380] on div at bounding box center [1145, 384] width 241 height 46
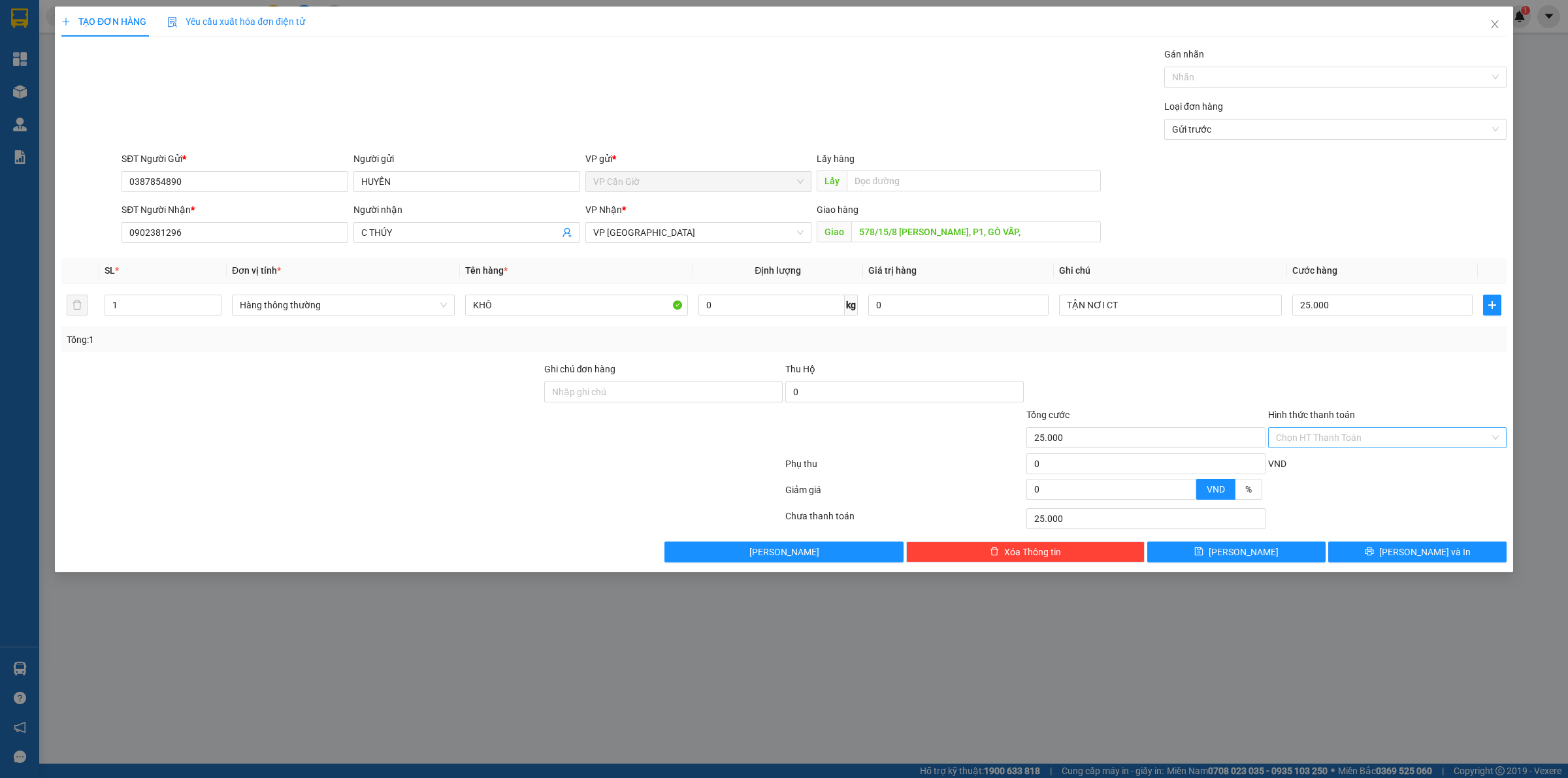
click at [1317, 433] on input "Hình thức thanh toán" at bounding box center [1382, 438] width 214 height 20
click at [1311, 467] on div "Tại văn phòng" at bounding box center [1387, 465] width 222 height 14
type input "0"
click at [1419, 557] on span "Lưu và In" at bounding box center [1424, 552] width 91 height 14
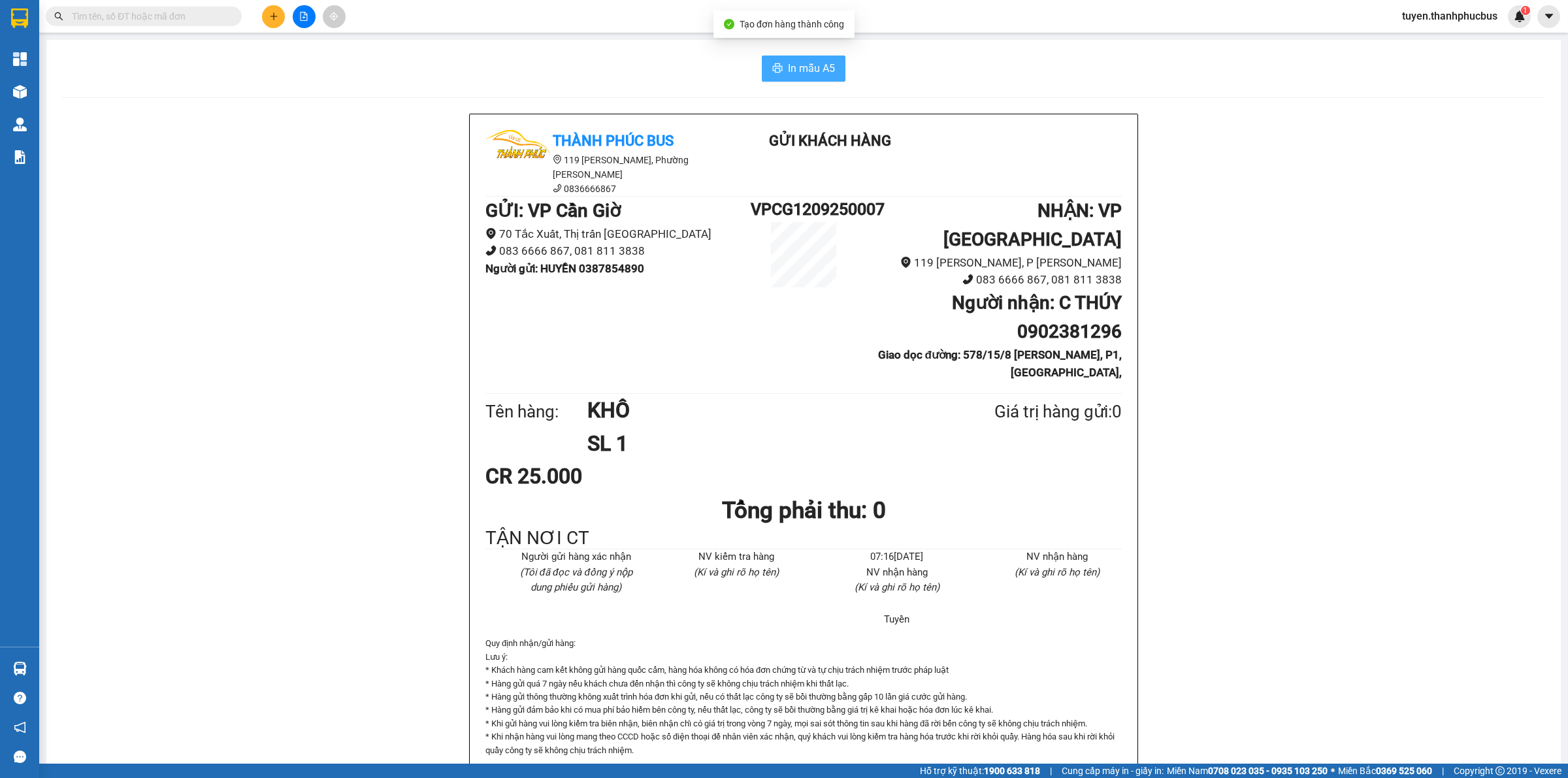
click at [793, 71] on span "In mẫu A5" at bounding box center [811, 68] width 47 height 16
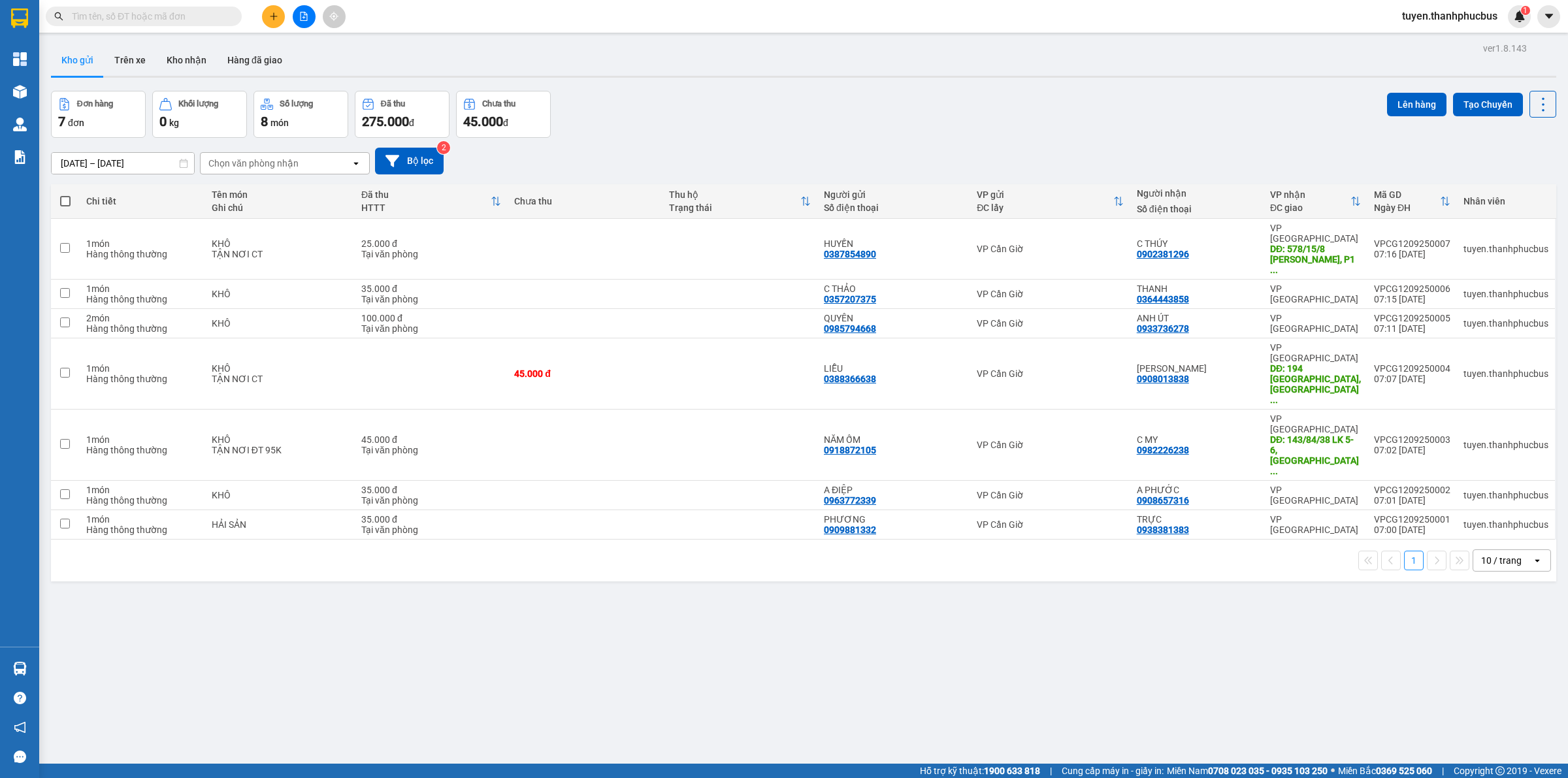
click at [269, 20] on icon "plus" at bounding box center [273, 16] width 9 height 9
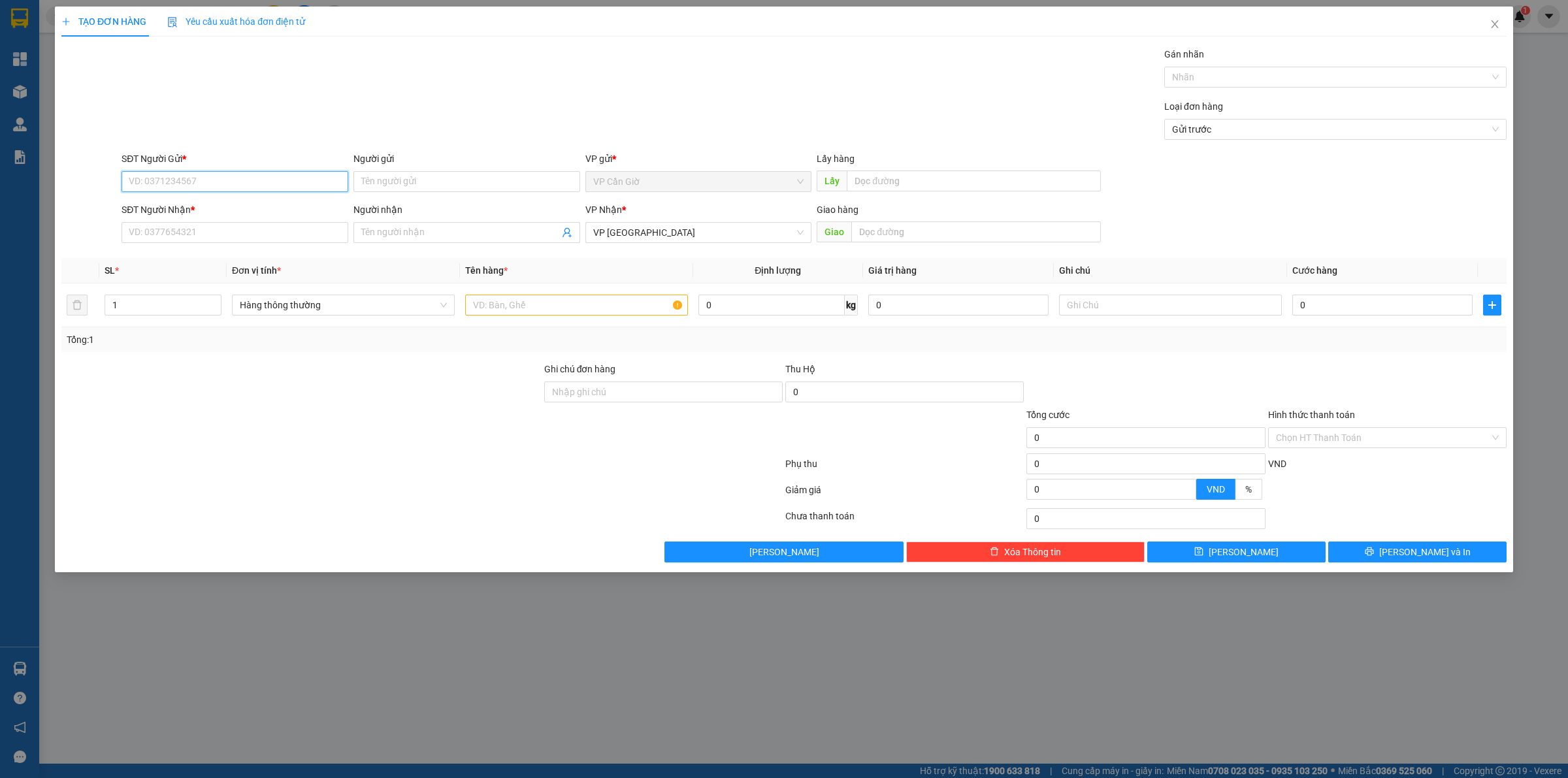
click at [159, 183] on input "SĐT Người Gửi *" at bounding box center [235, 181] width 227 height 21
click at [151, 205] on div "0961739399 - PHI" at bounding box center [235, 208] width 211 height 14
type input "0961739399"
type input "PHI"
type input "75.000"
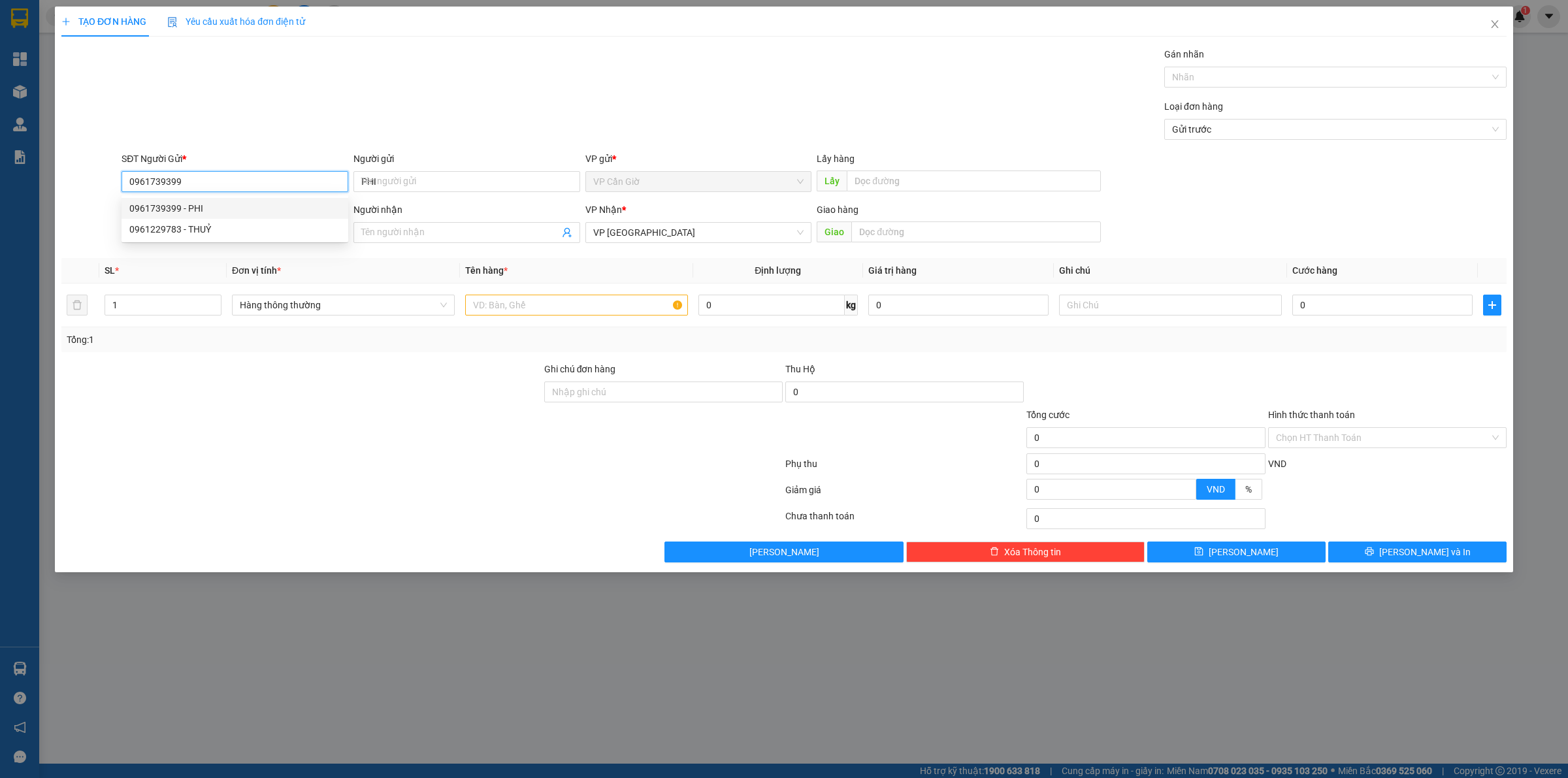
type input "75.000"
type input "0961739399"
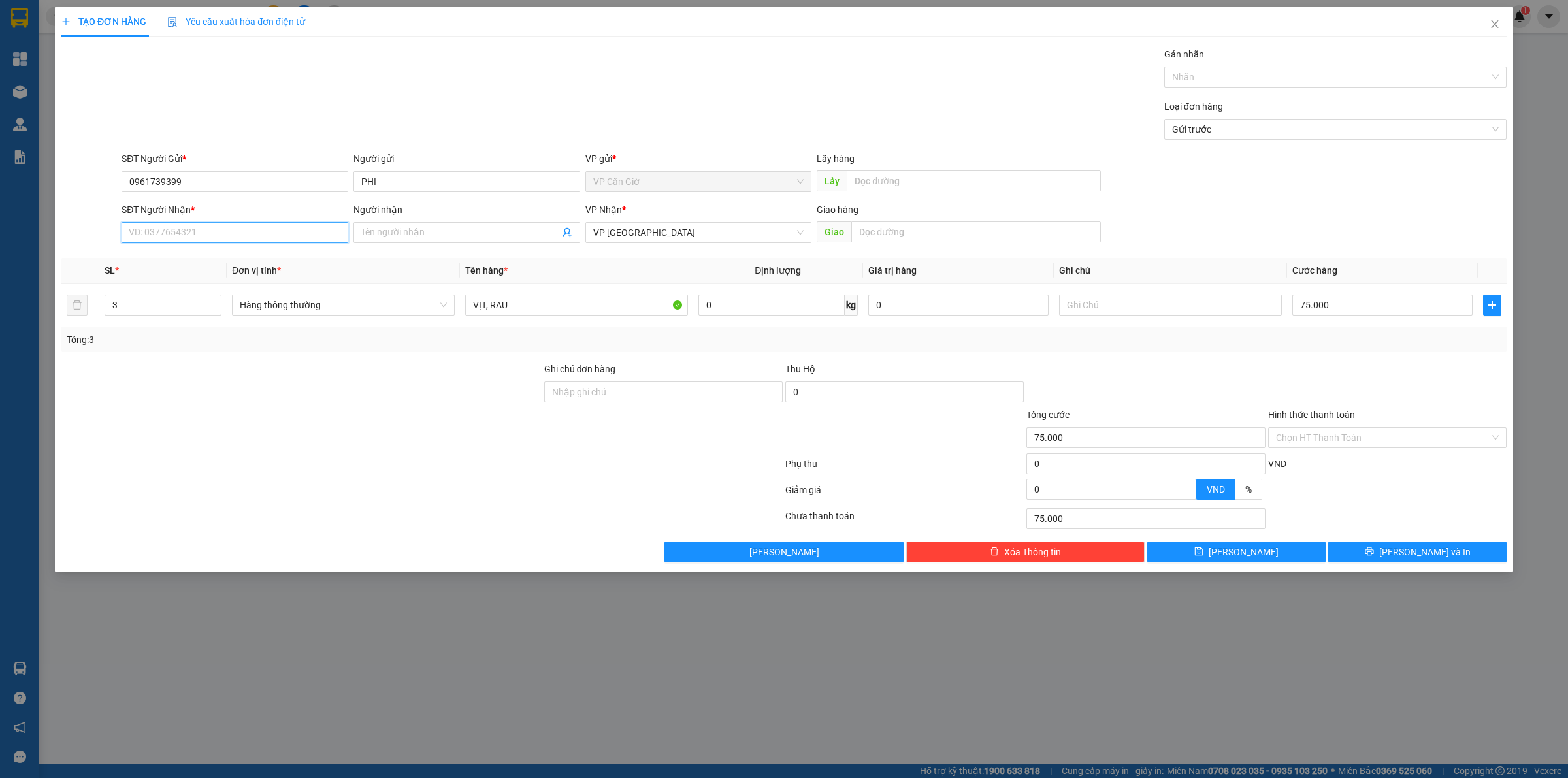
click at [147, 232] on input "SĐT Người Nhận *" at bounding box center [235, 232] width 227 height 21
type input "0903742229"
type input "A NGHĨA"
click at [359, 405] on div at bounding box center [301, 384] width 482 height 46
click at [550, 292] on div "VỊT, RAU" at bounding box center [576, 305] width 222 height 26
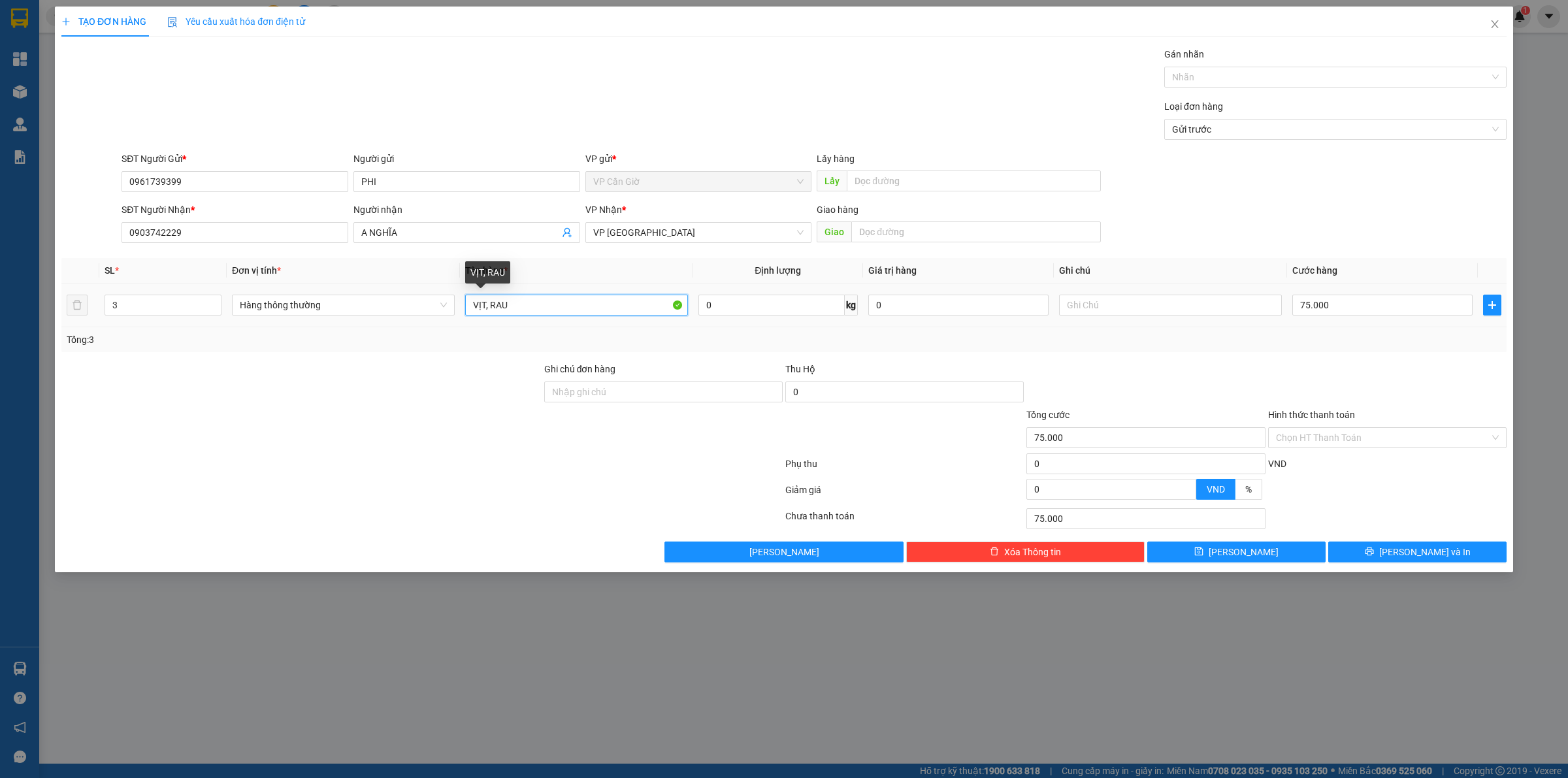
click at [526, 312] on input "VỊT, RAU" at bounding box center [576, 305] width 222 height 21
type input "V"
type input "KHÔ ( KC )"
click at [138, 311] on input "3" at bounding box center [163, 305] width 115 height 20
type input "1"
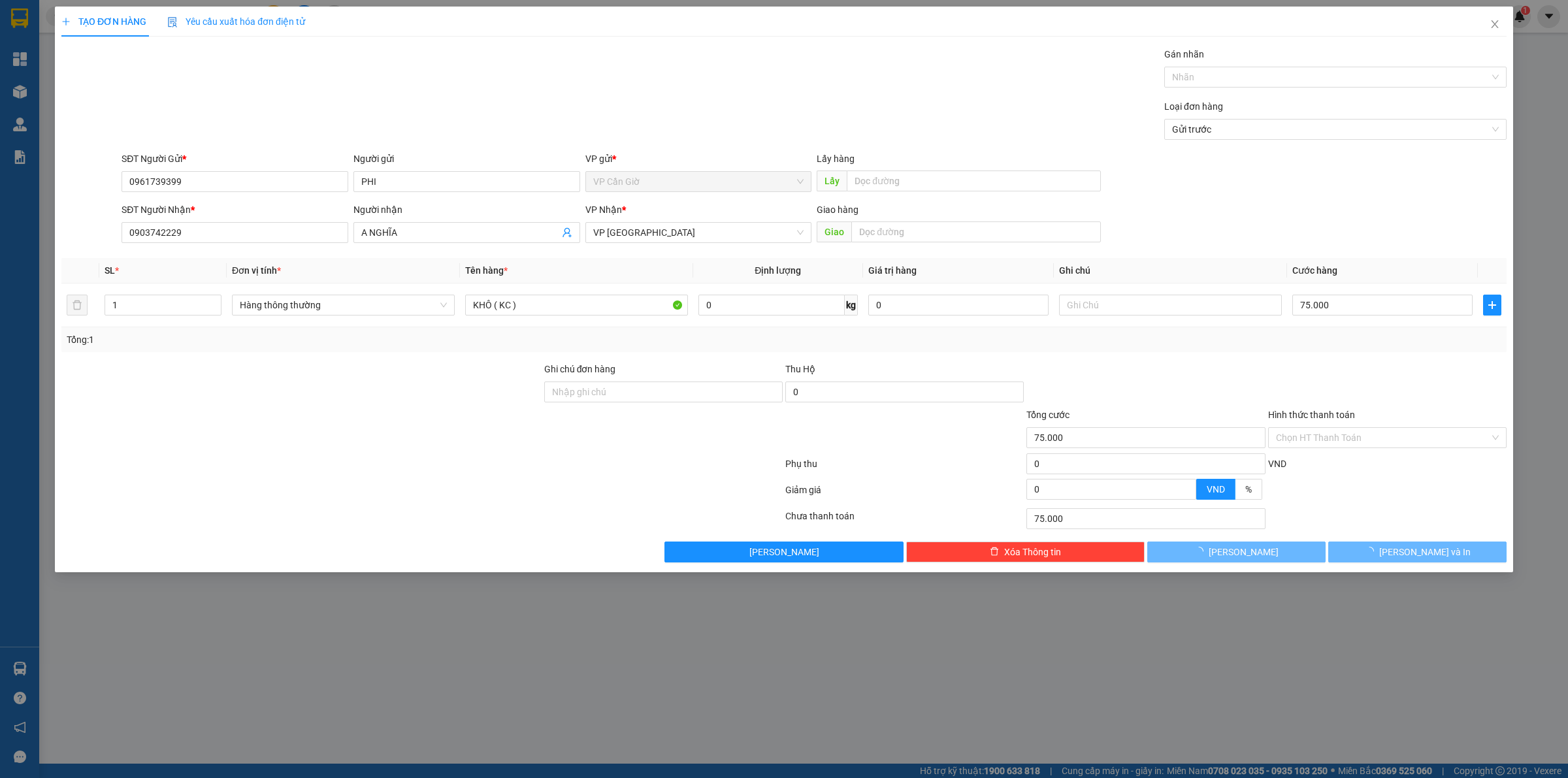
click at [181, 413] on div at bounding box center [301, 430] width 482 height 46
type input "0"
click at [1320, 314] on input "0" at bounding box center [1382, 305] width 180 height 21
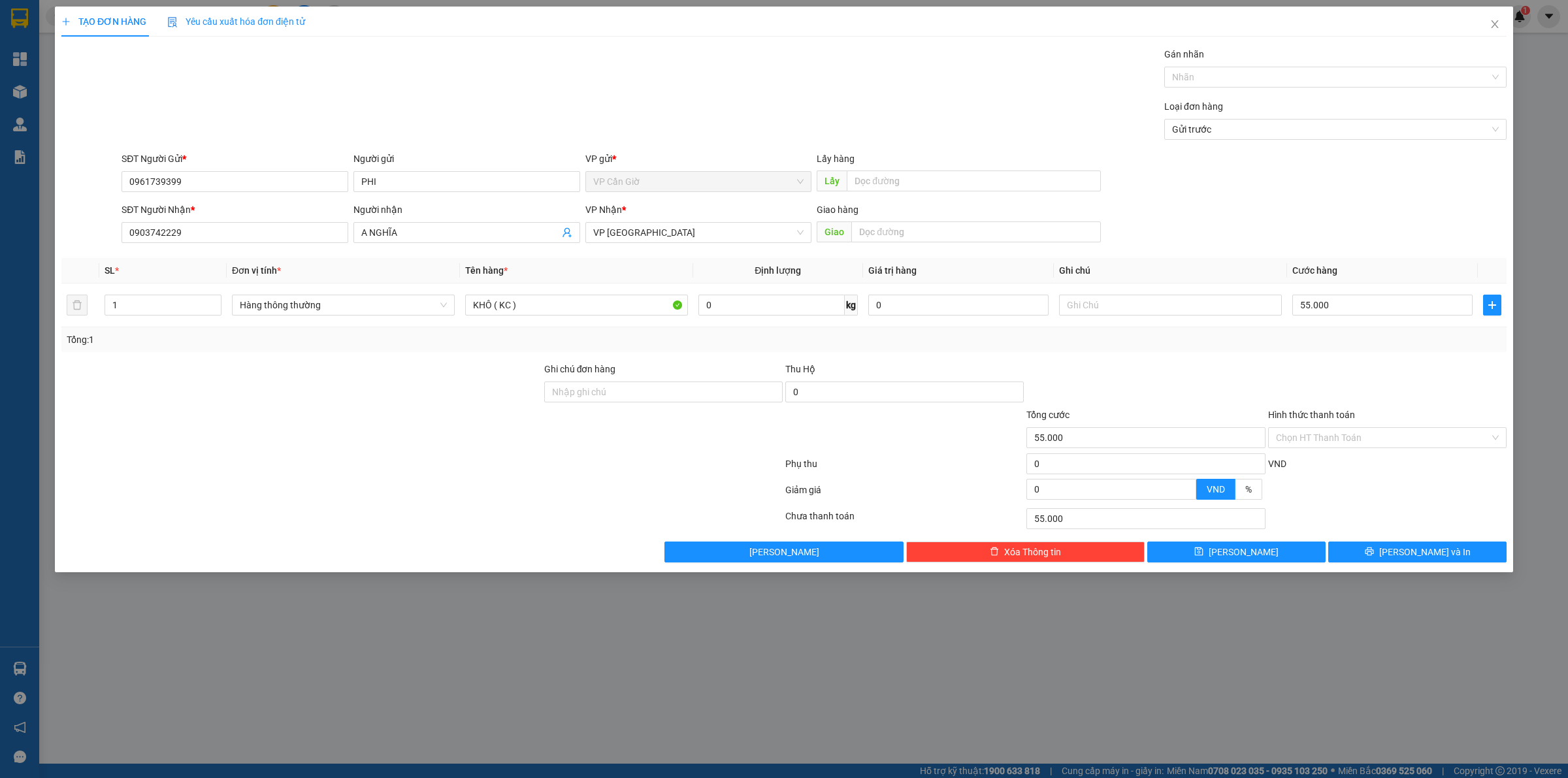
click at [1355, 380] on div at bounding box center [1388, 384] width 241 height 46
click at [1367, 441] on input "Hình thức thanh toán" at bounding box center [1382, 438] width 214 height 20
click at [1331, 465] on div "Tại văn phòng" at bounding box center [1387, 465] width 222 height 14
click at [1387, 557] on button "Lưu và In" at bounding box center [1417, 551] width 179 height 21
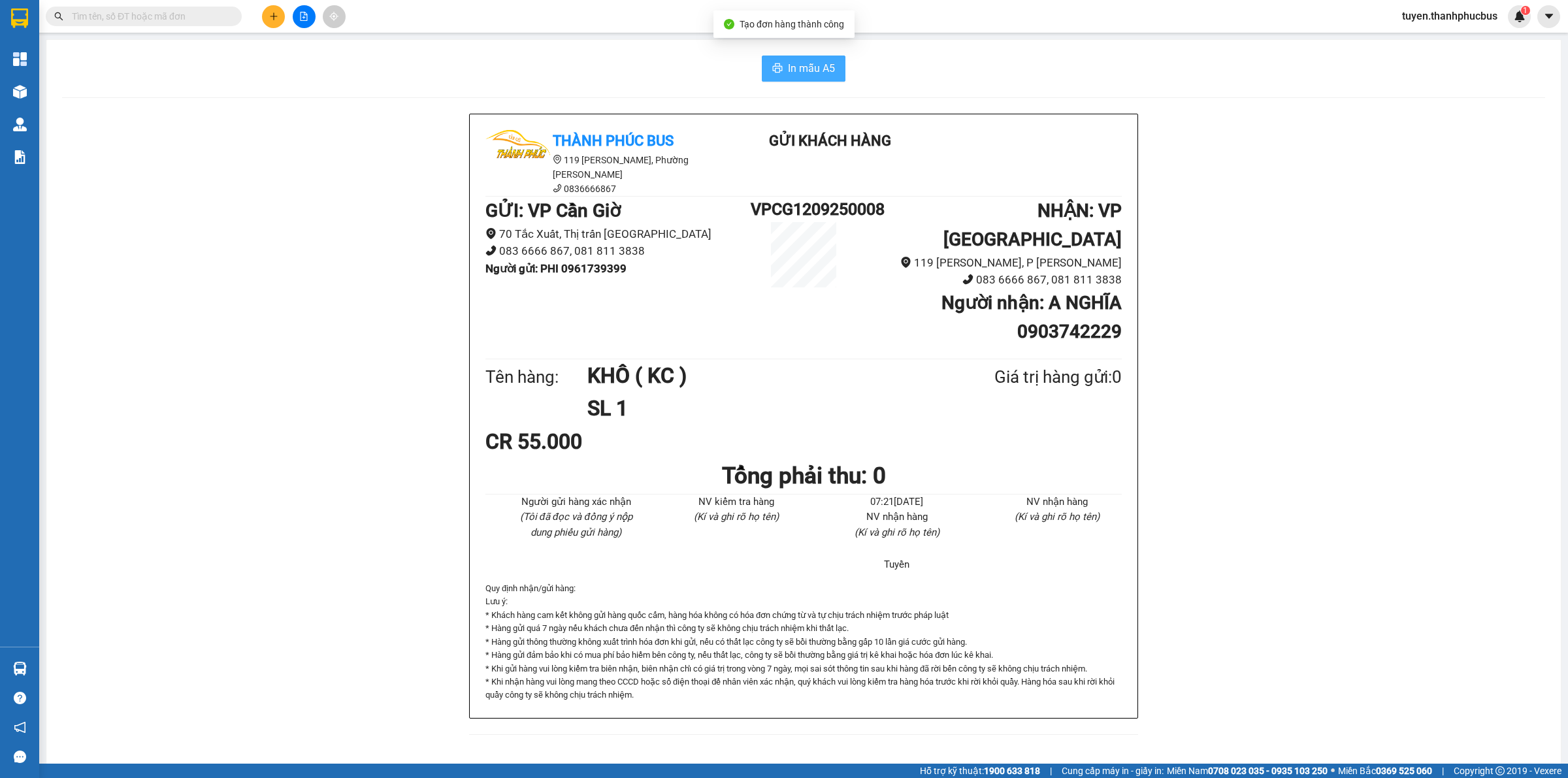
click at [805, 72] on span "In mẫu A5" at bounding box center [811, 68] width 47 height 16
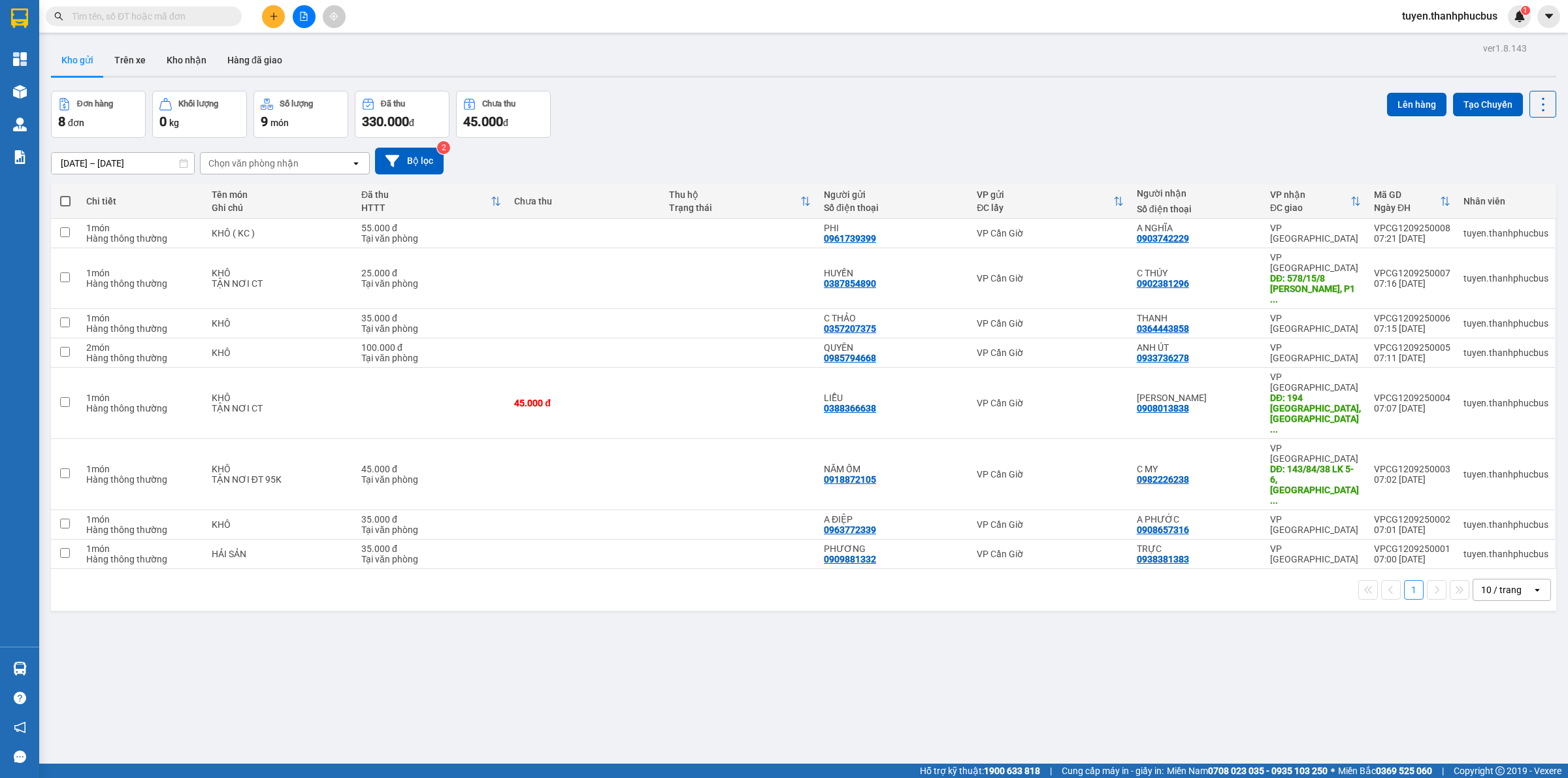
drag, startPoint x: 730, startPoint y: 166, endPoint x: 1372, endPoint y: 595, distance: 772.1
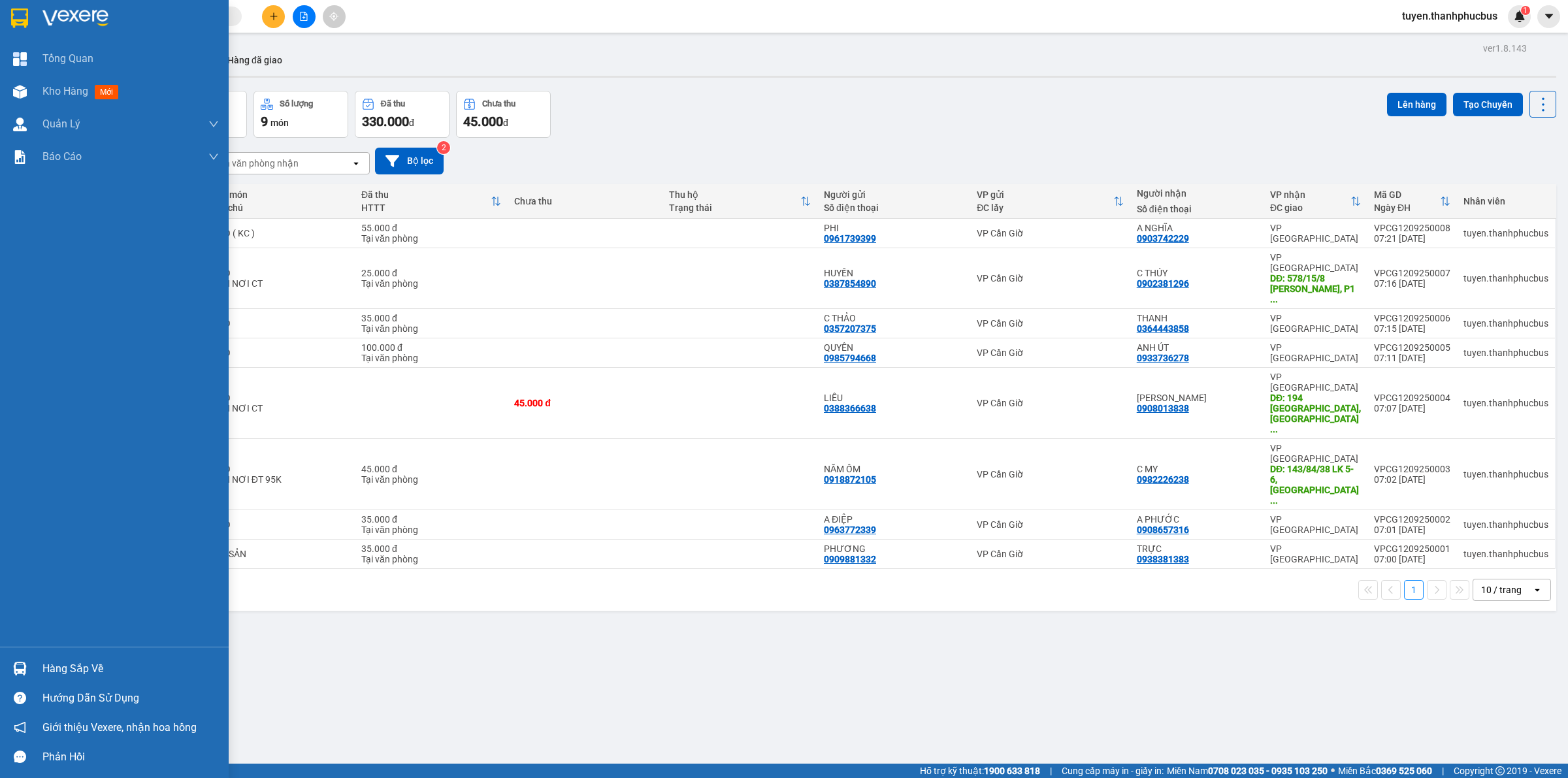
drag, startPoint x: 147, startPoint y: 583, endPoint x: 102, endPoint y: 566, distance: 48.1
drag, startPoint x: 102, startPoint y: 566, endPoint x: 1566, endPoint y: 776, distance: 1479.0
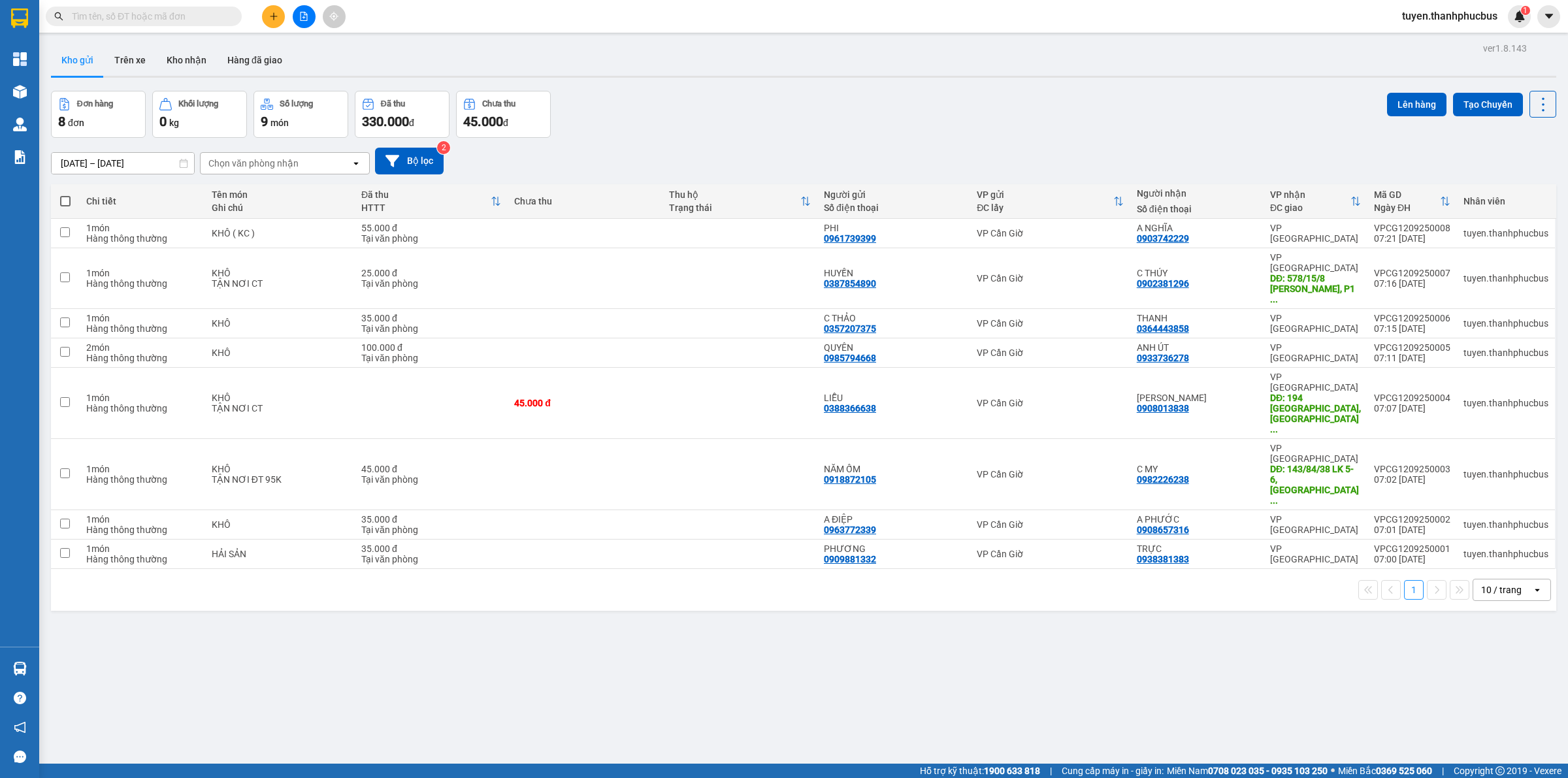
click at [278, 13] on icon "plus" at bounding box center [273, 16] width 9 height 9
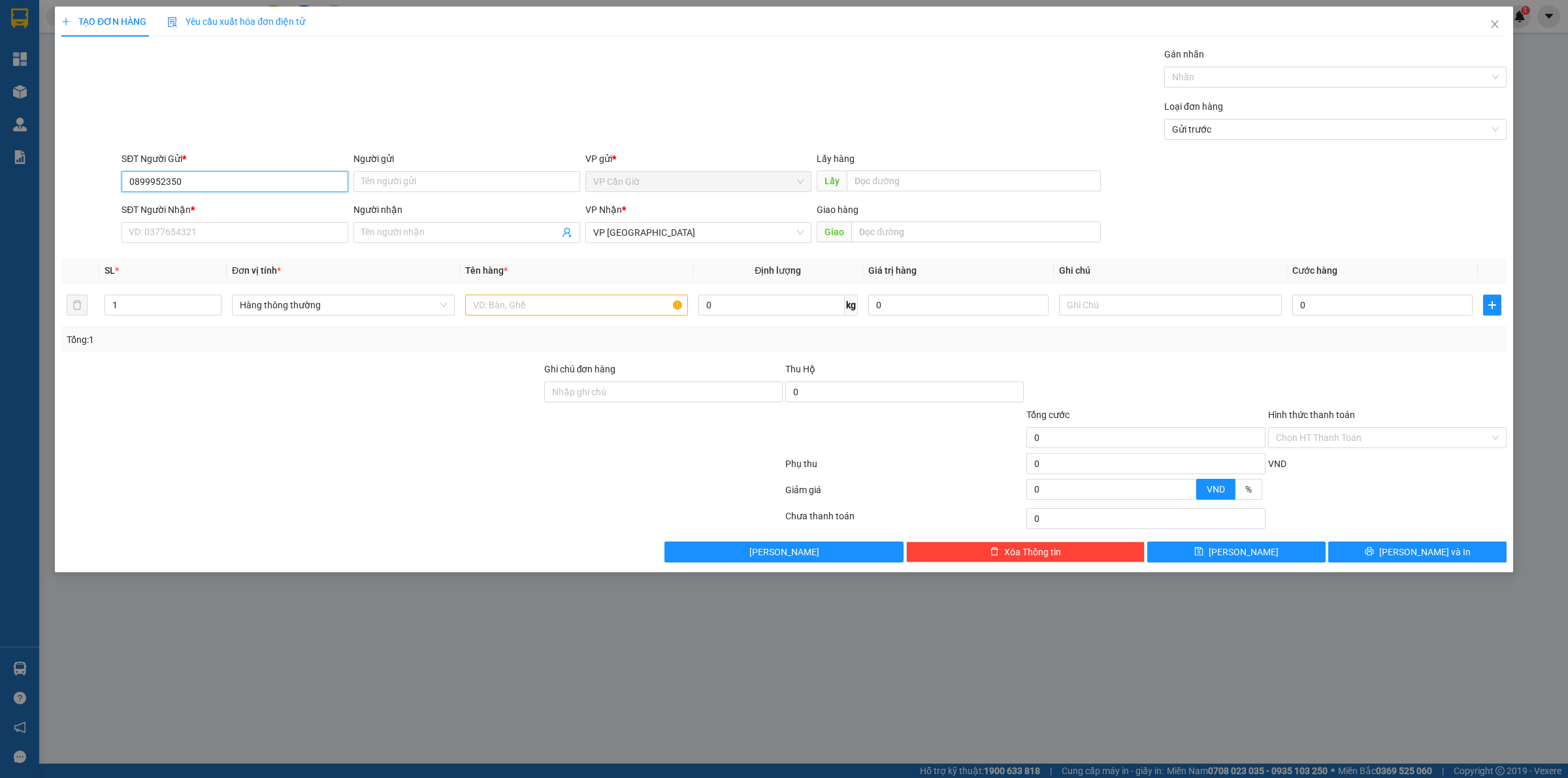
type input "0899952350"
click at [425, 163] on div "Người gửi" at bounding box center [467, 159] width 227 height 14
click at [425, 171] on input "Người gửi" at bounding box center [467, 181] width 227 height 21
click at [425, 169] on div "Người gửi" at bounding box center [467, 162] width 227 height 20
click at [555, 184] on input "Người gửi" at bounding box center [467, 181] width 227 height 21
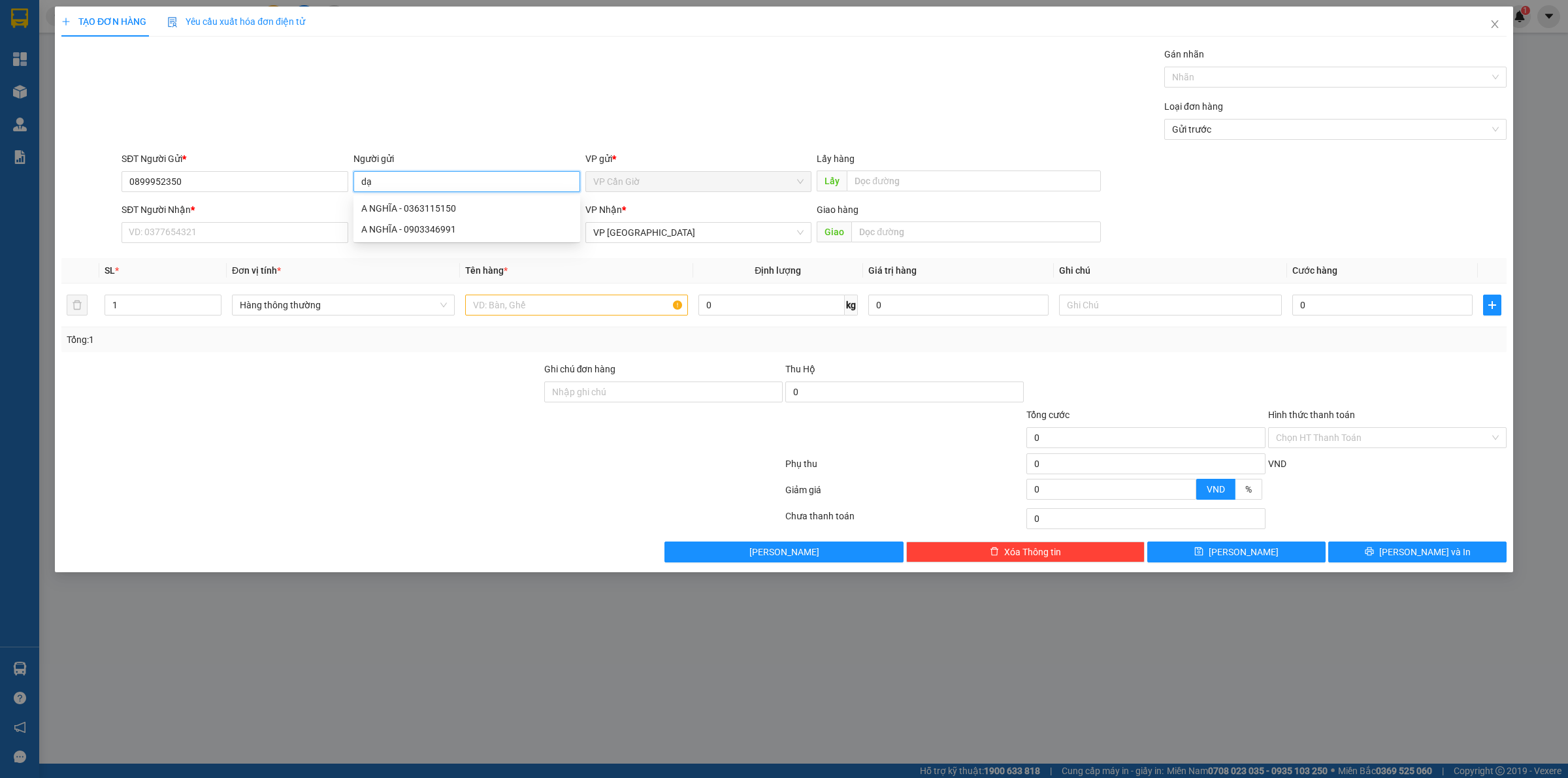
type input "d"
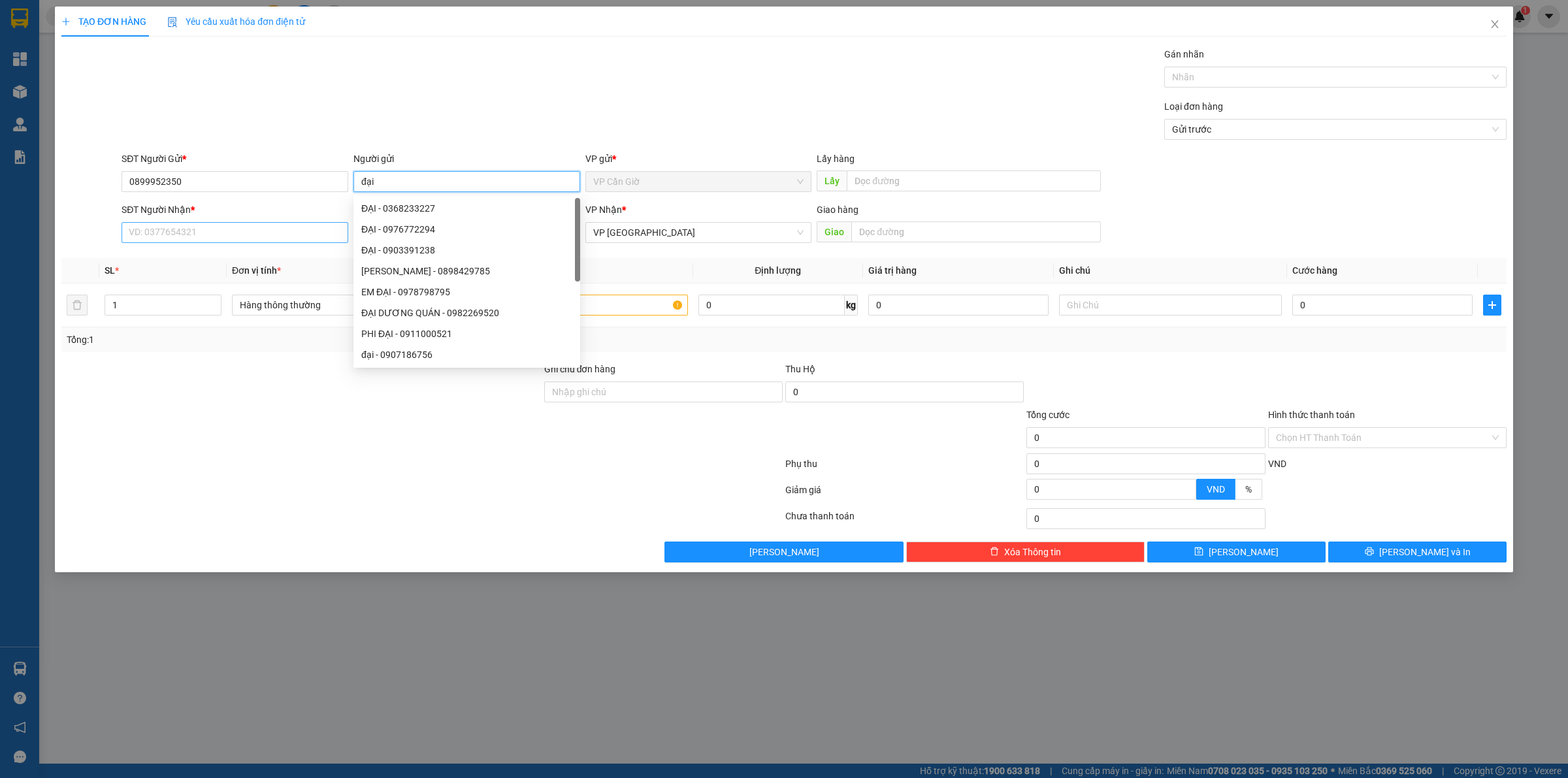
type input "đại"
click at [265, 242] on input "SĐT Người Nhận *" at bounding box center [235, 232] width 227 height 21
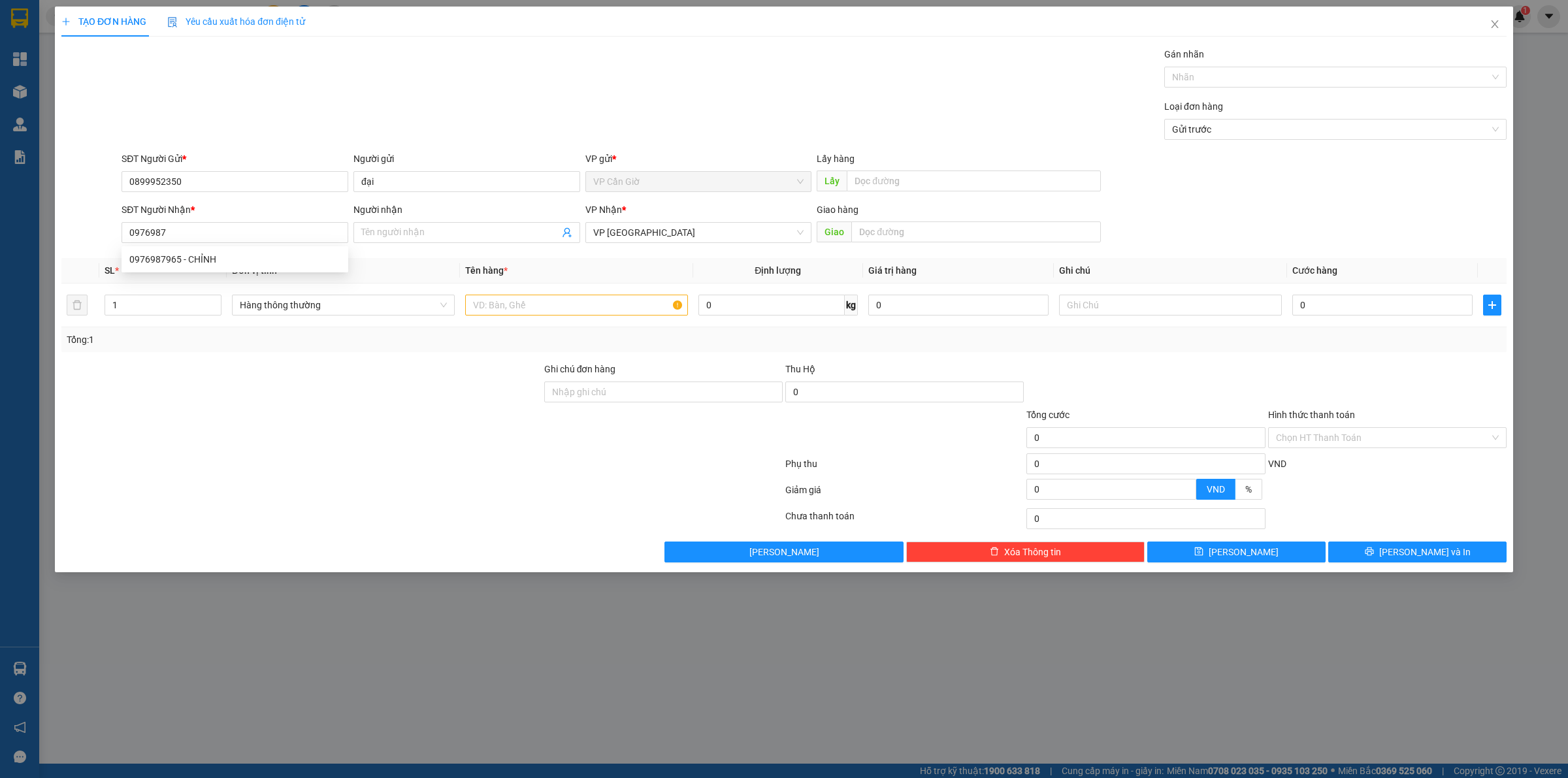
click at [262, 244] on div "SĐT Người Nhận * 0976987" at bounding box center [235, 225] width 227 height 46
click at [261, 254] on div "Transit Pickup Surcharge Ids Transit Deliver Surcharge Ids Transit Deliver Surc…" at bounding box center [784, 305] width 1445 height 515
click at [258, 239] on input "0976987" at bounding box center [235, 232] width 227 height 21
click at [176, 256] on div "0976987965 - CHỈNH" at bounding box center [235, 259] width 211 height 14
type input "0976987965"
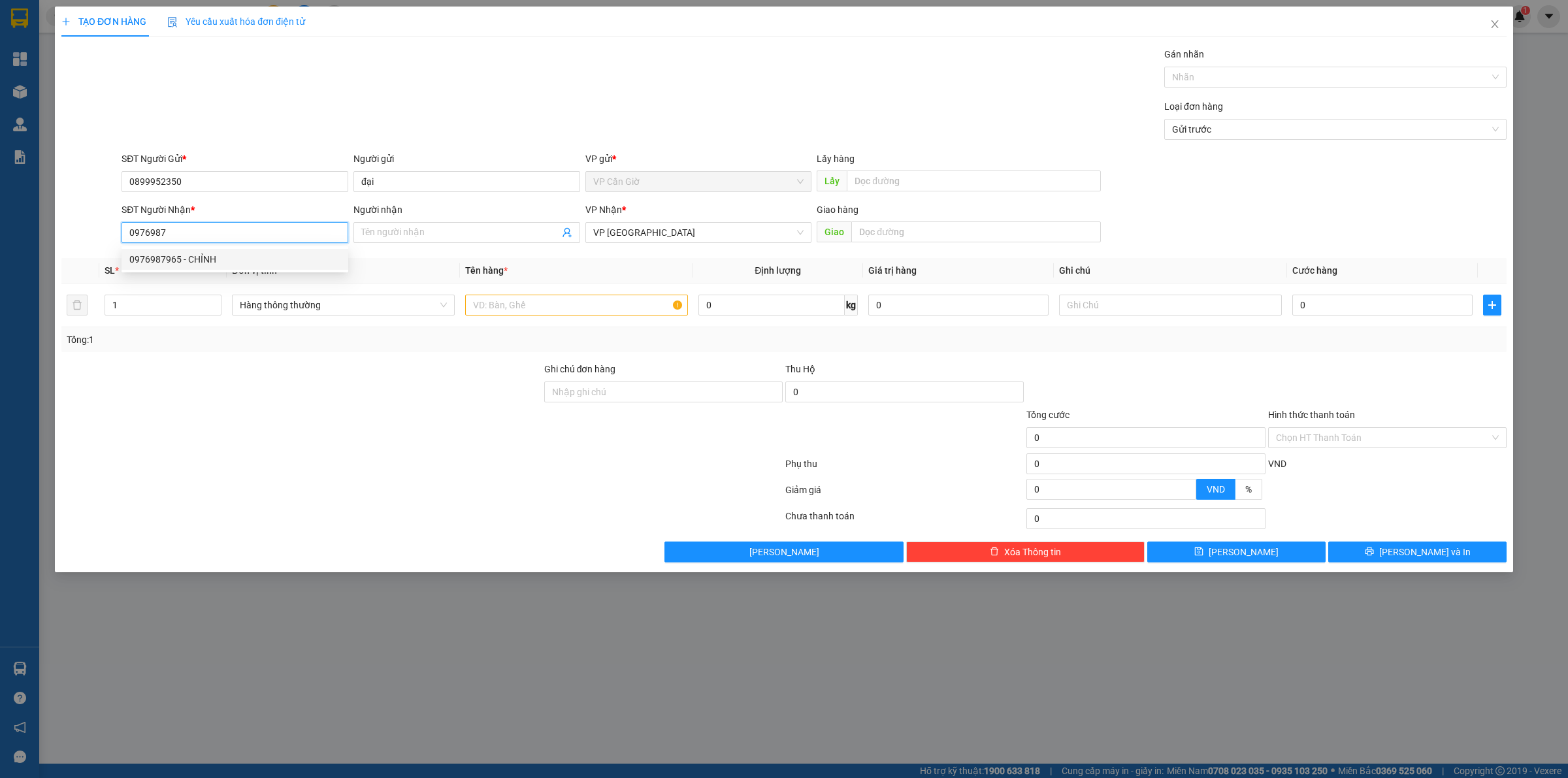
type input "CHỈNH"
type input "35.000"
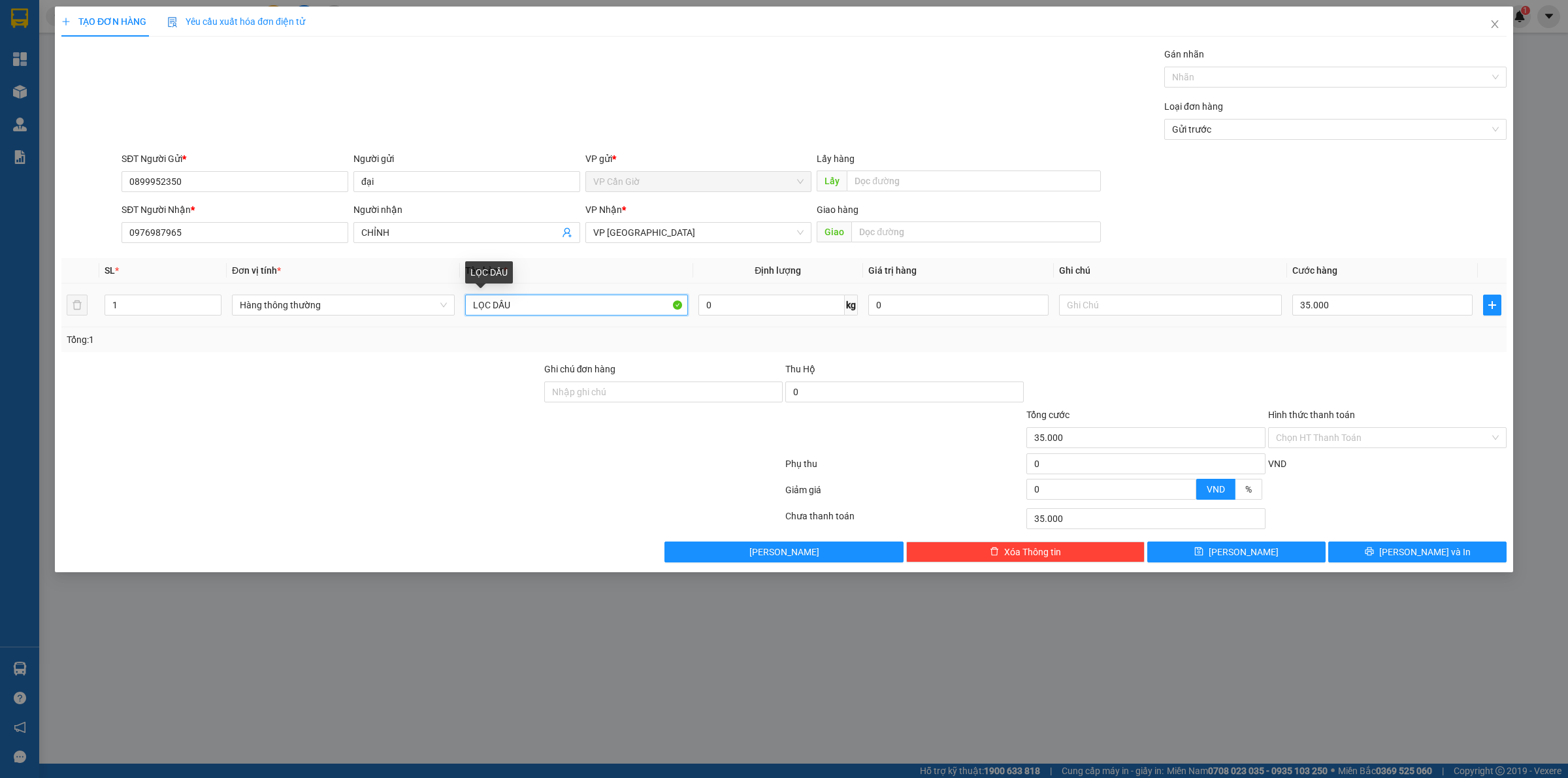
click at [503, 301] on input "LỌC DẦU" at bounding box center [576, 305] width 222 height 21
click at [541, 307] on input "LỌC DẦU" at bounding box center [576, 305] width 222 height 21
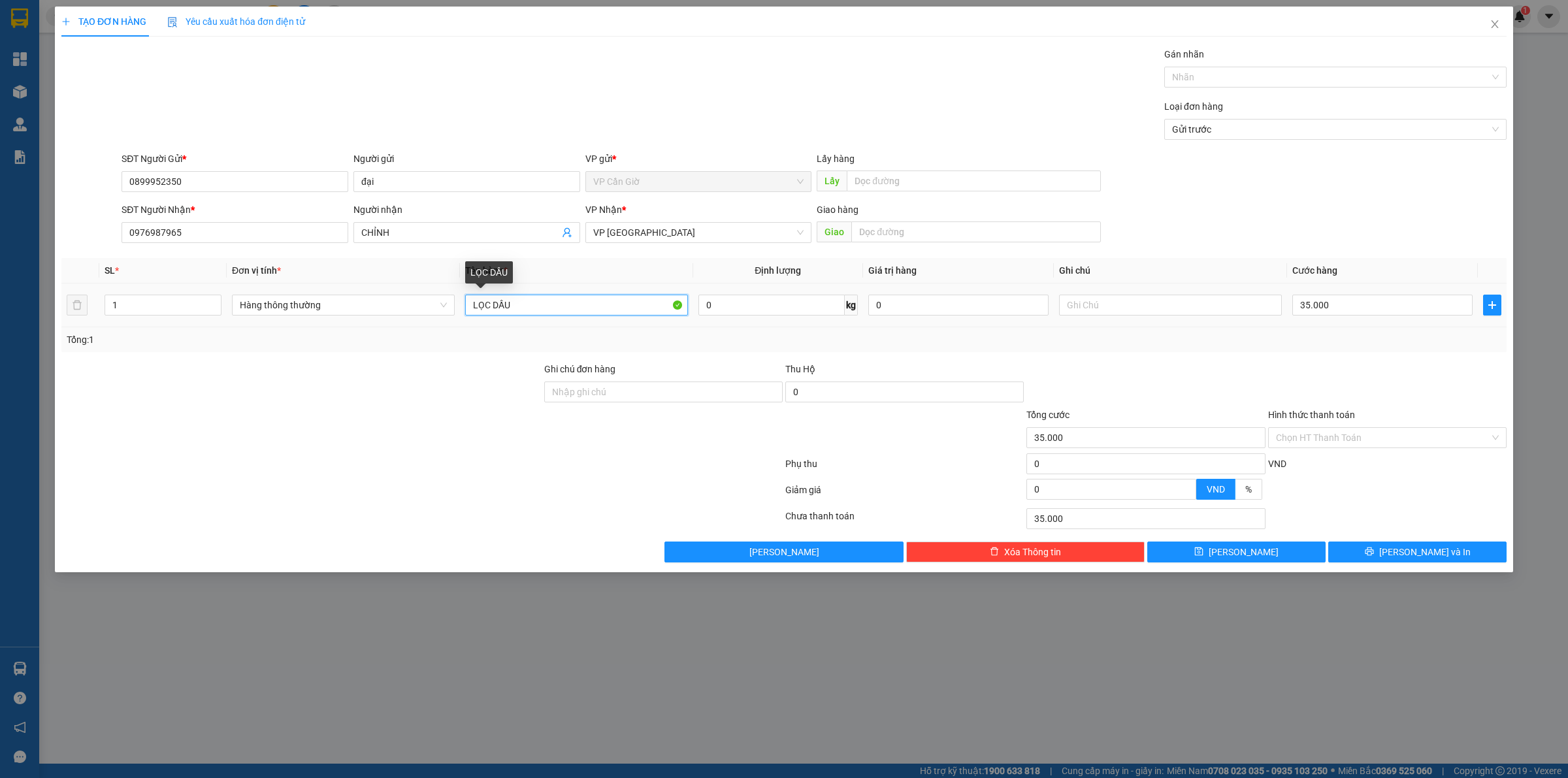
click at [541, 307] on input "LỌC DẦU" at bounding box center [576, 305] width 222 height 21
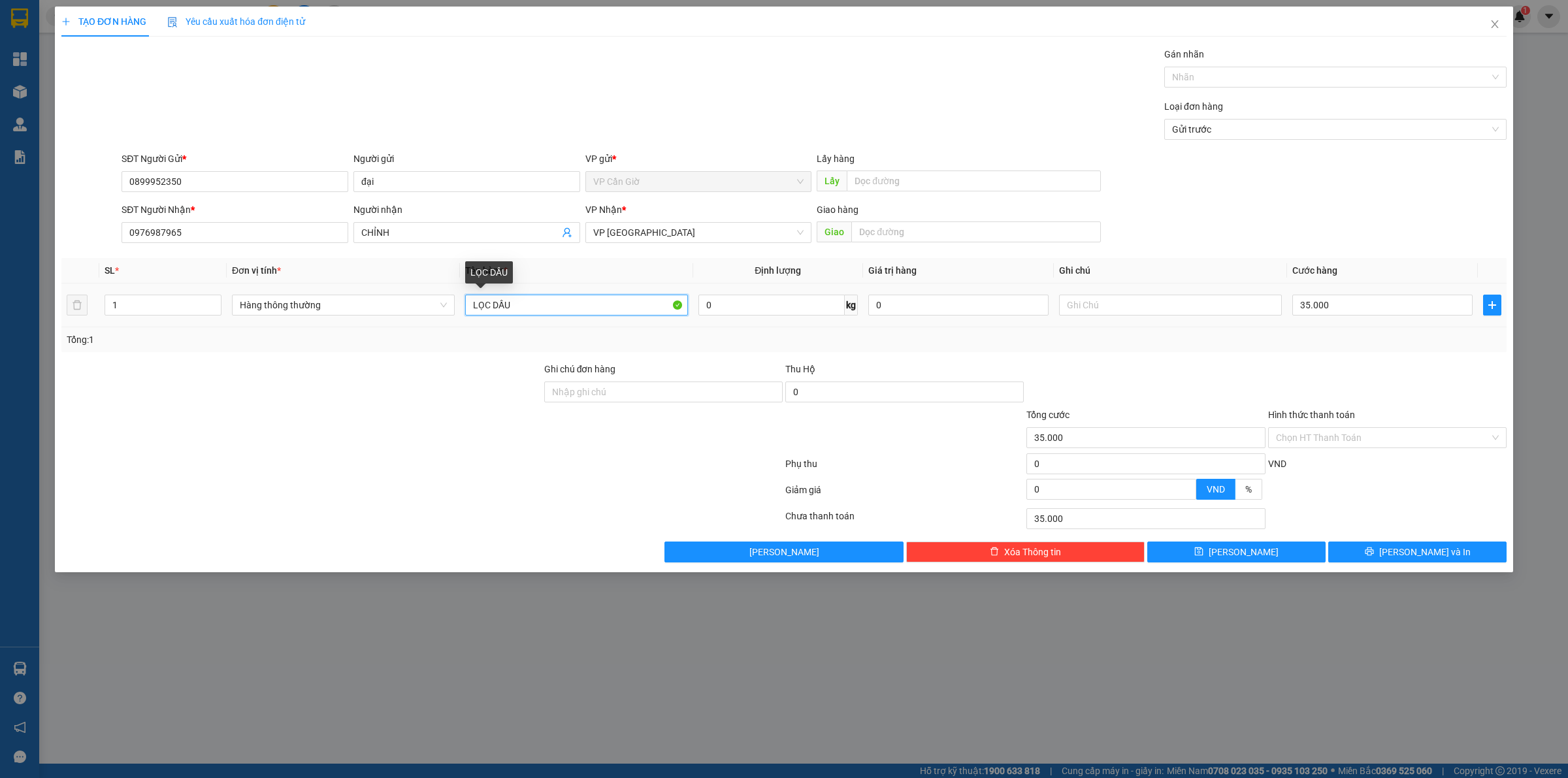
type input "o"
type input "ô"
type input "ổ khóa"
click at [878, 232] on input "text" at bounding box center [976, 231] width 249 height 21
click at [827, 308] on input "0" at bounding box center [772, 305] width 147 height 21
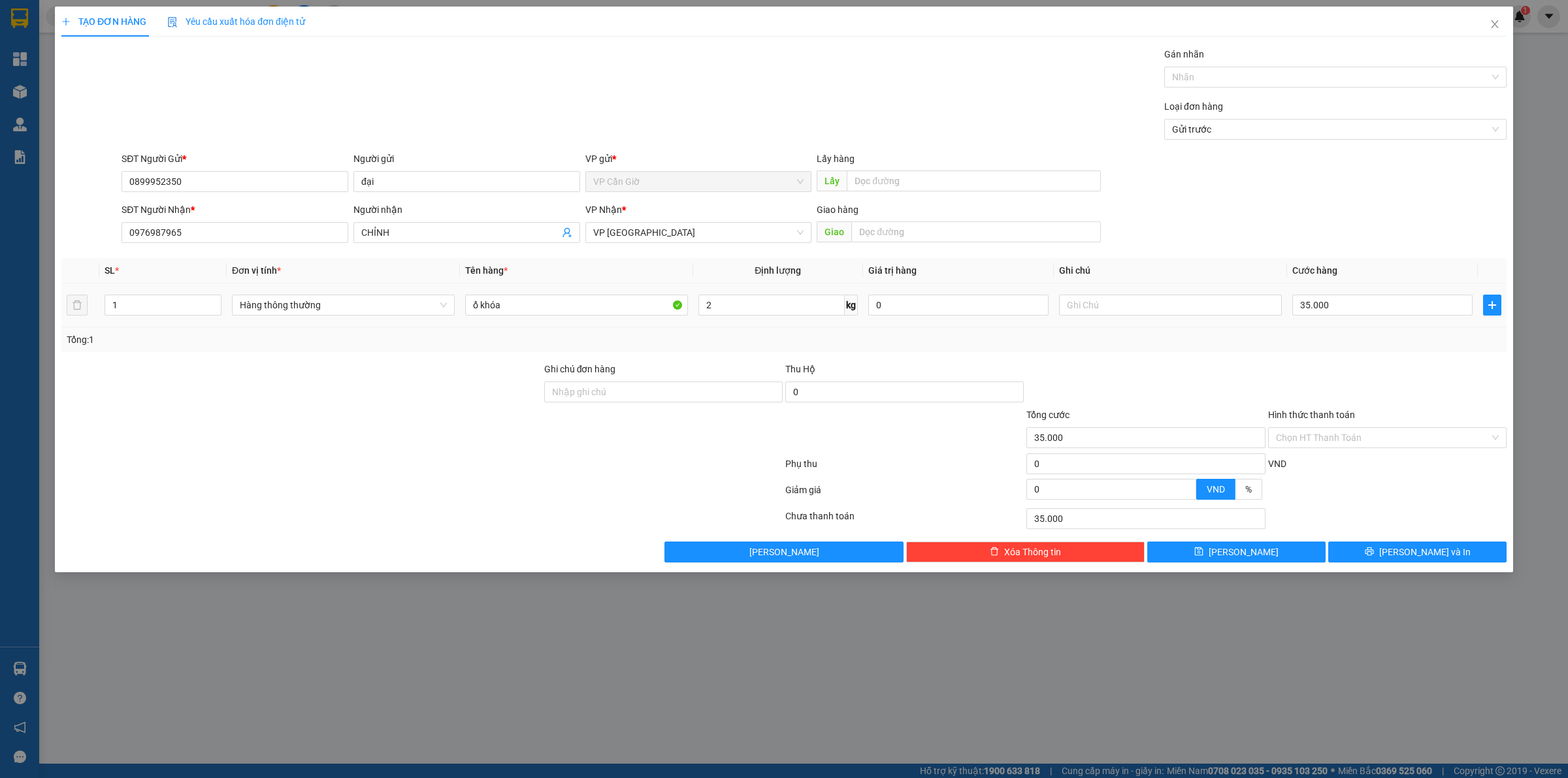
click at [952, 324] on td "0" at bounding box center [958, 305] width 190 height 44
click at [1274, 416] on label "Hình thức thanh toán" at bounding box center [1311, 414] width 87 height 11
click at [1276, 428] on input "Hình thức thanh toán" at bounding box center [1382, 438] width 214 height 20
click at [1279, 410] on label "Hình thức thanh toán" at bounding box center [1311, 414] width 87 height 11
click at [1279, 428] on input "Hình thức thanh toán" at bounding box center [1382, 438] width 214 height 20
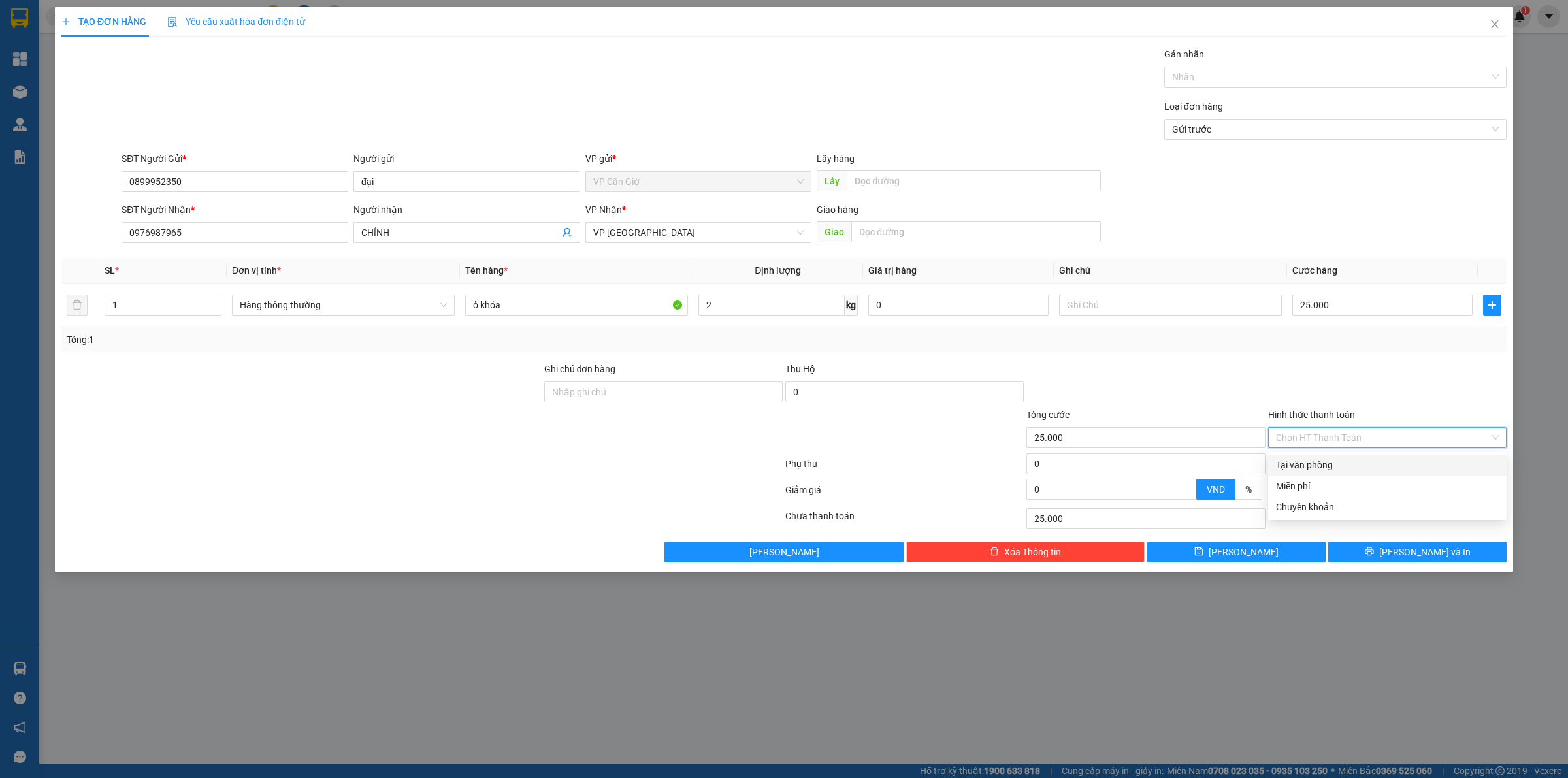
click at [1291, 458] on div "Tại văn phòng" at bounding box center [1387, 465] width 222 height 14
click at [1374, 552] on icon "printer" at bounding box center [1369, 551] width 9 height 9
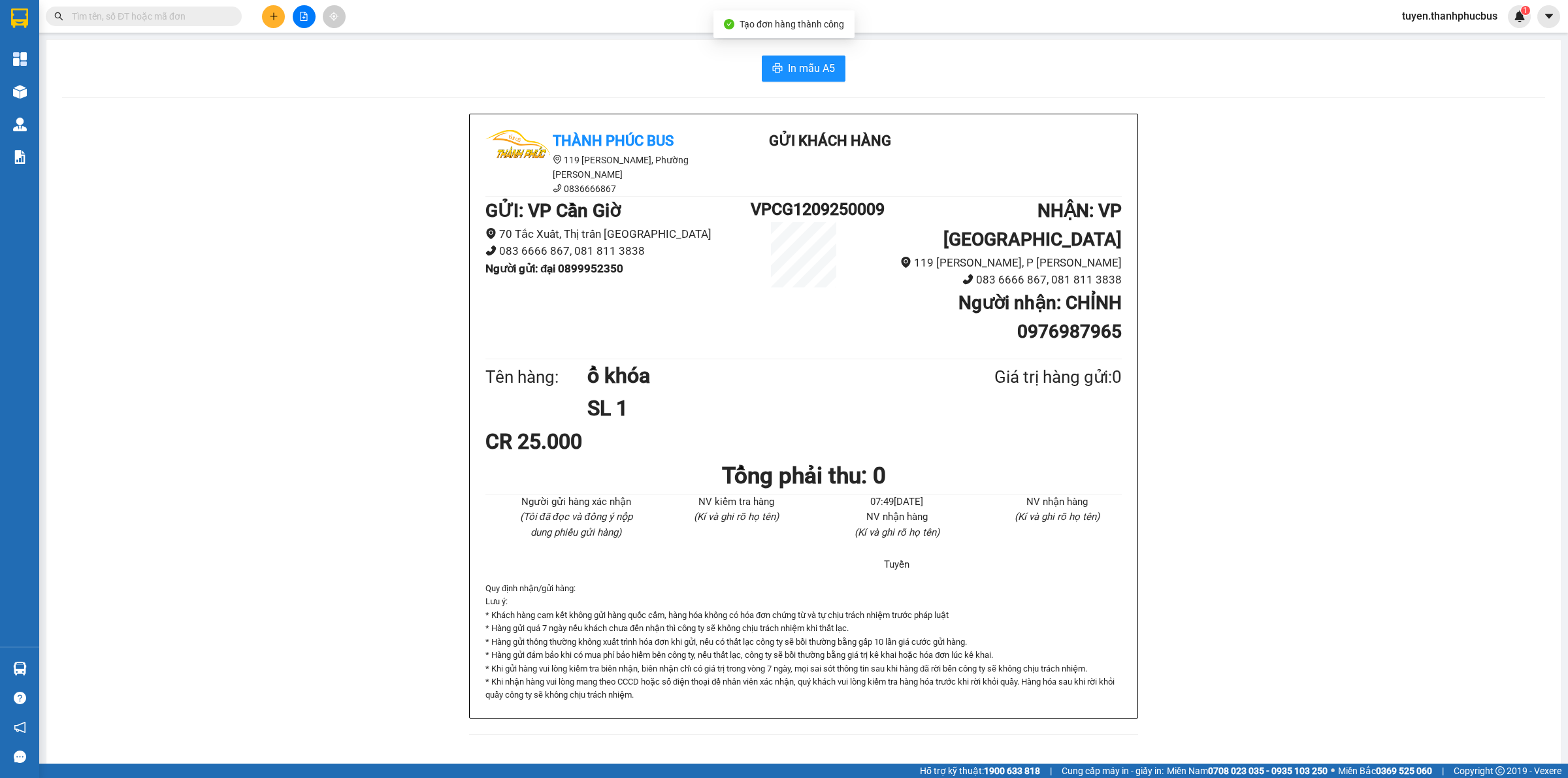
click at [791, 52] on div "In mẫu A5 Thành Phúc Bus 119 Nguyễn Cư Trinh, Phường Nguyễn Cư Trinh 0836666867…" at bounding box center [803, 403] width 1514 height 726
click at [812, 67] on span "In mẫu A5" at bounding box center [811, 68] width 47 height 16
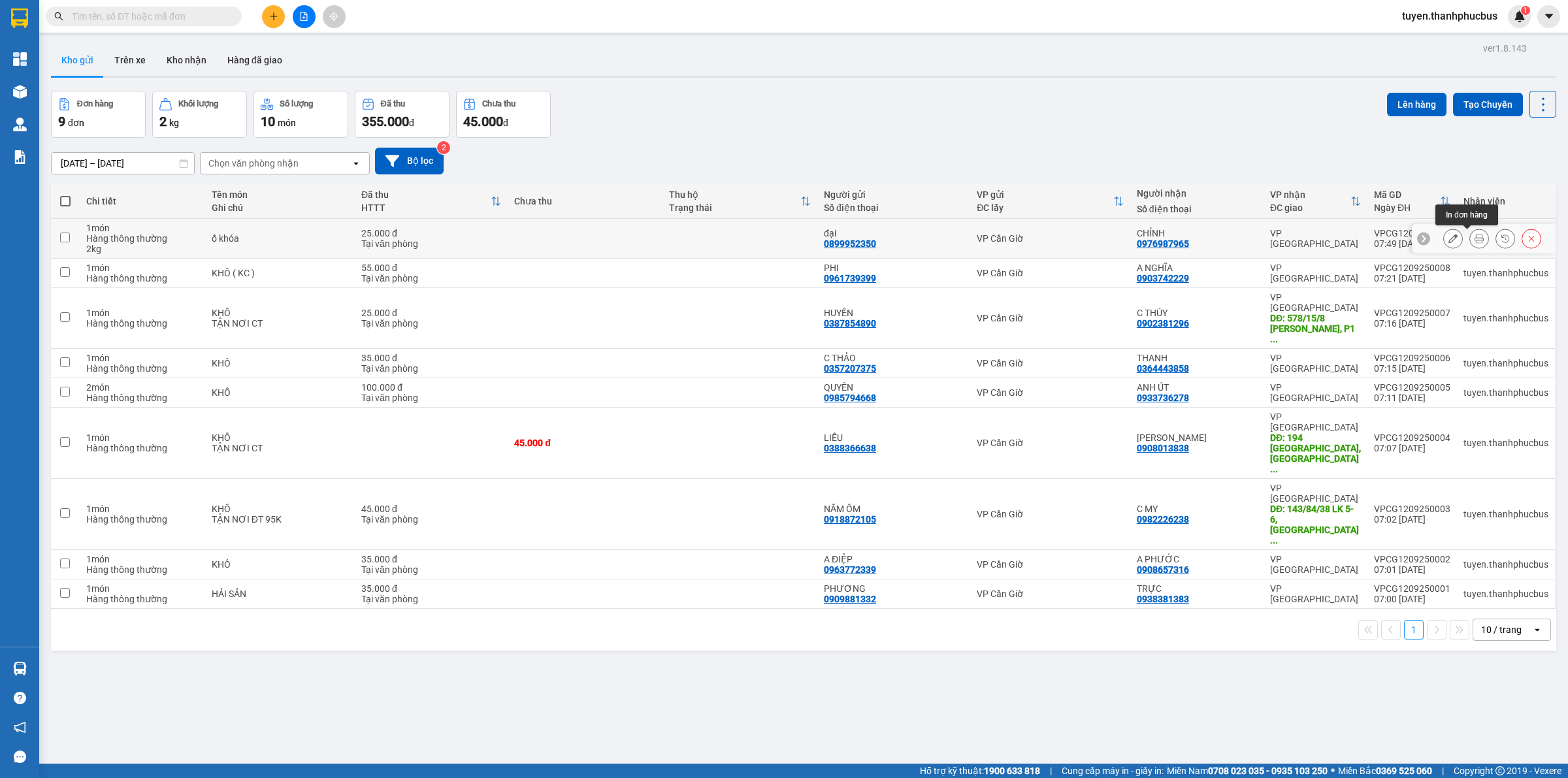
click at [1474, 236] on icon at bounding box center [1479, 238] width 9 height 9
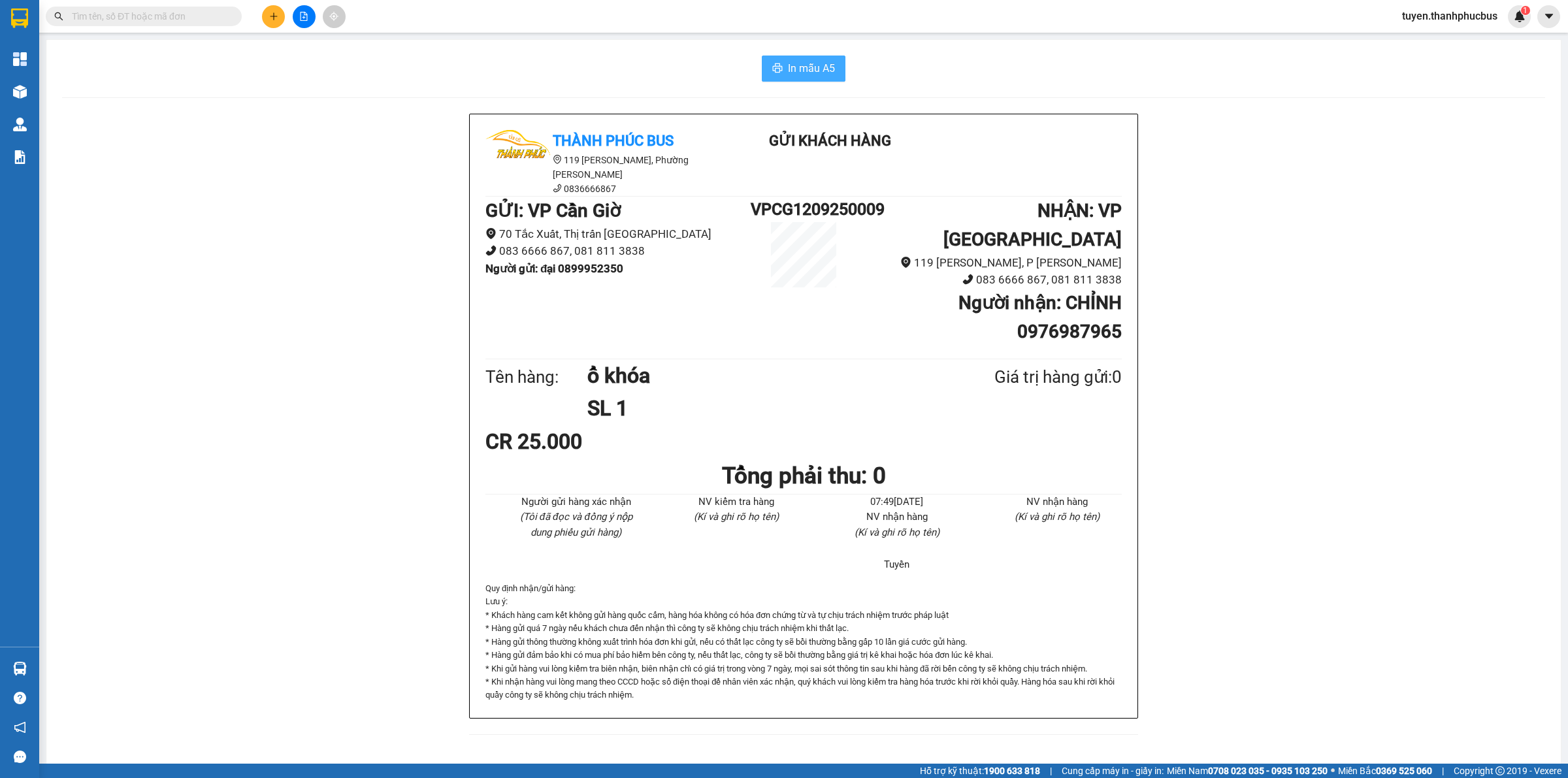
click at [810, 64] on span "In mẫu A5" at bounding box center [811, 68] width 47 height 16
